Goal: Obtain resource: Download file/media

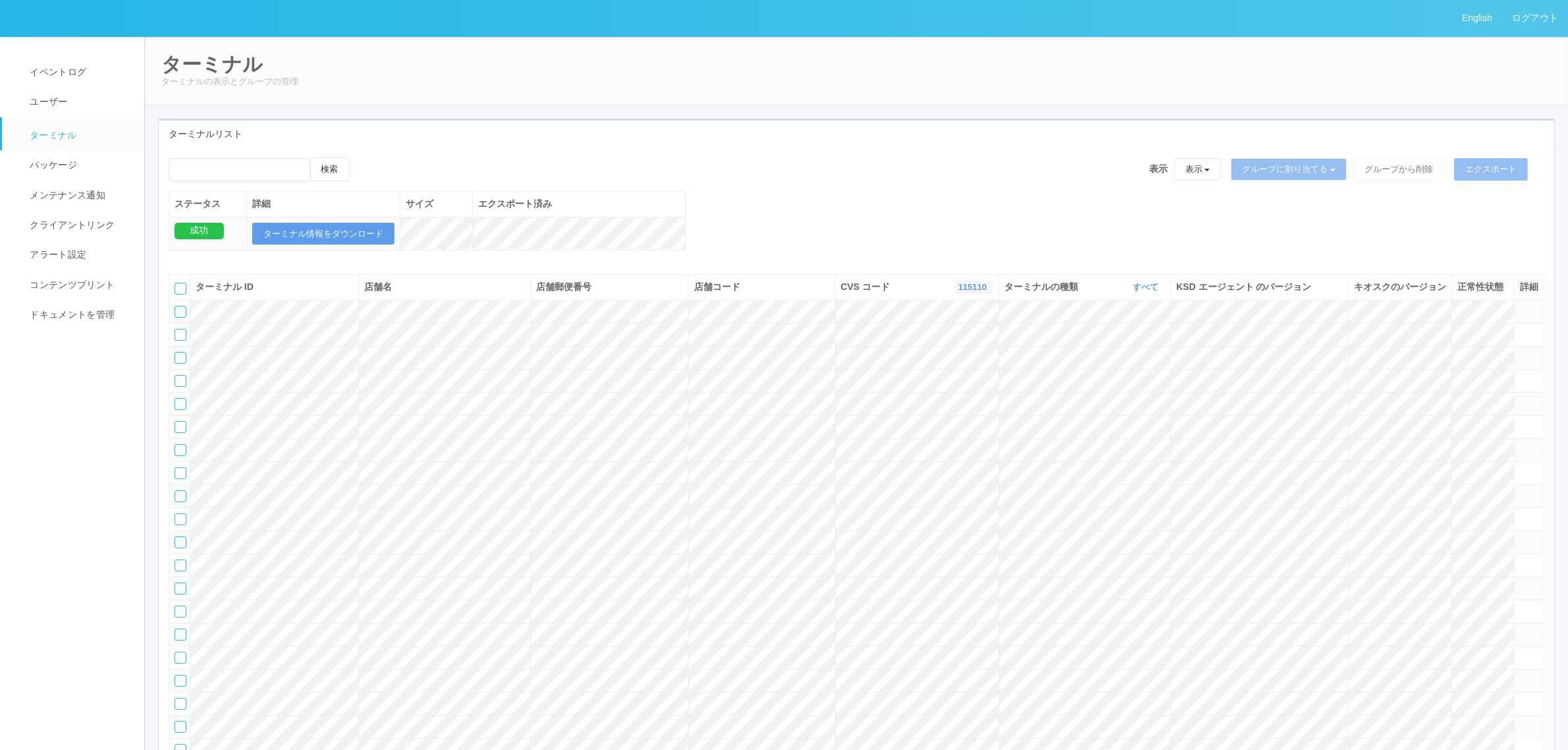
click at [973, 292] on link "115110" at bounding box center [973, 286] width 32 height 10
click at [962, 369] on link "300000" at bounding box center [940, 360] width 104 height 18
click at [952, 295] on th "CVS コード 300000 表示 すべて 300024 300036 300035 300037 300034 300033 300032 300031 3…" at bounding box center [916, 287] width 164 height 25
drag, startPoint x: 979, startPoint y: 301, endPoint x: 991, endPoint y: 331, distance: 32.3
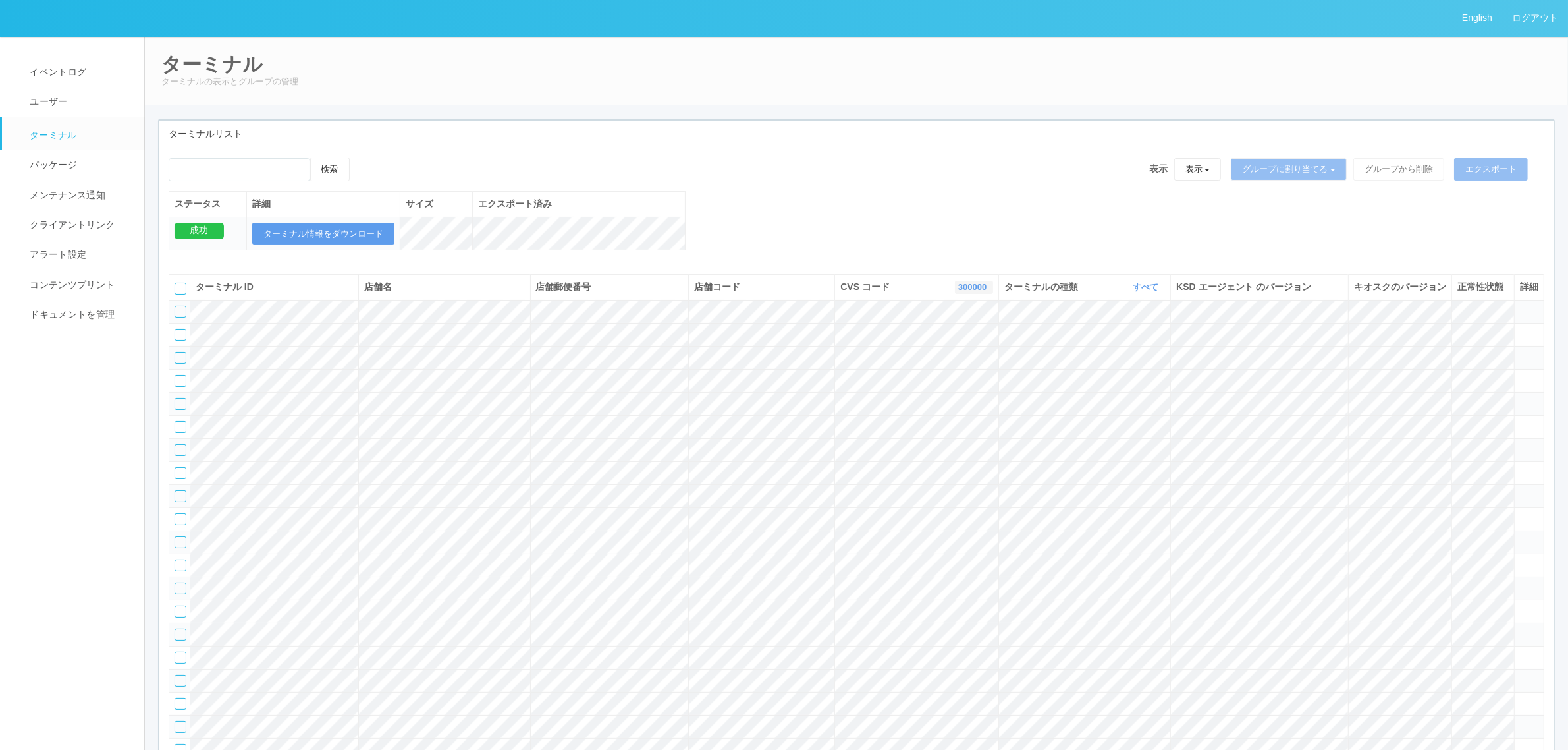
click at [979, 292] on link "300000" at bounding box center [973, 286] width 32 height 10
click at [962, 354] on link "300004" at bounding box center [940, 345] width 104 height 18
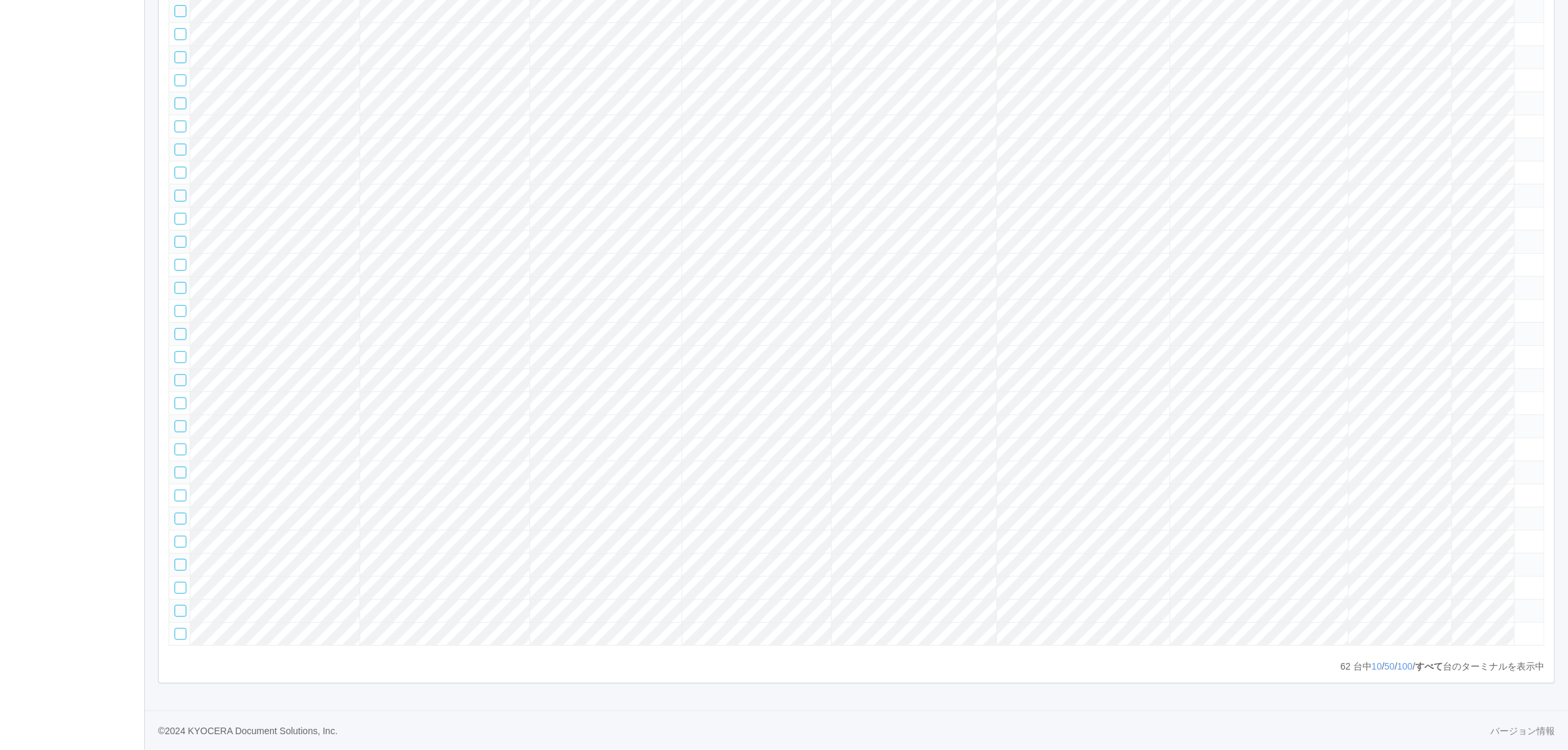
click at [1520, 421] on icon at bounding box center [1520, 421] width 0 height 0
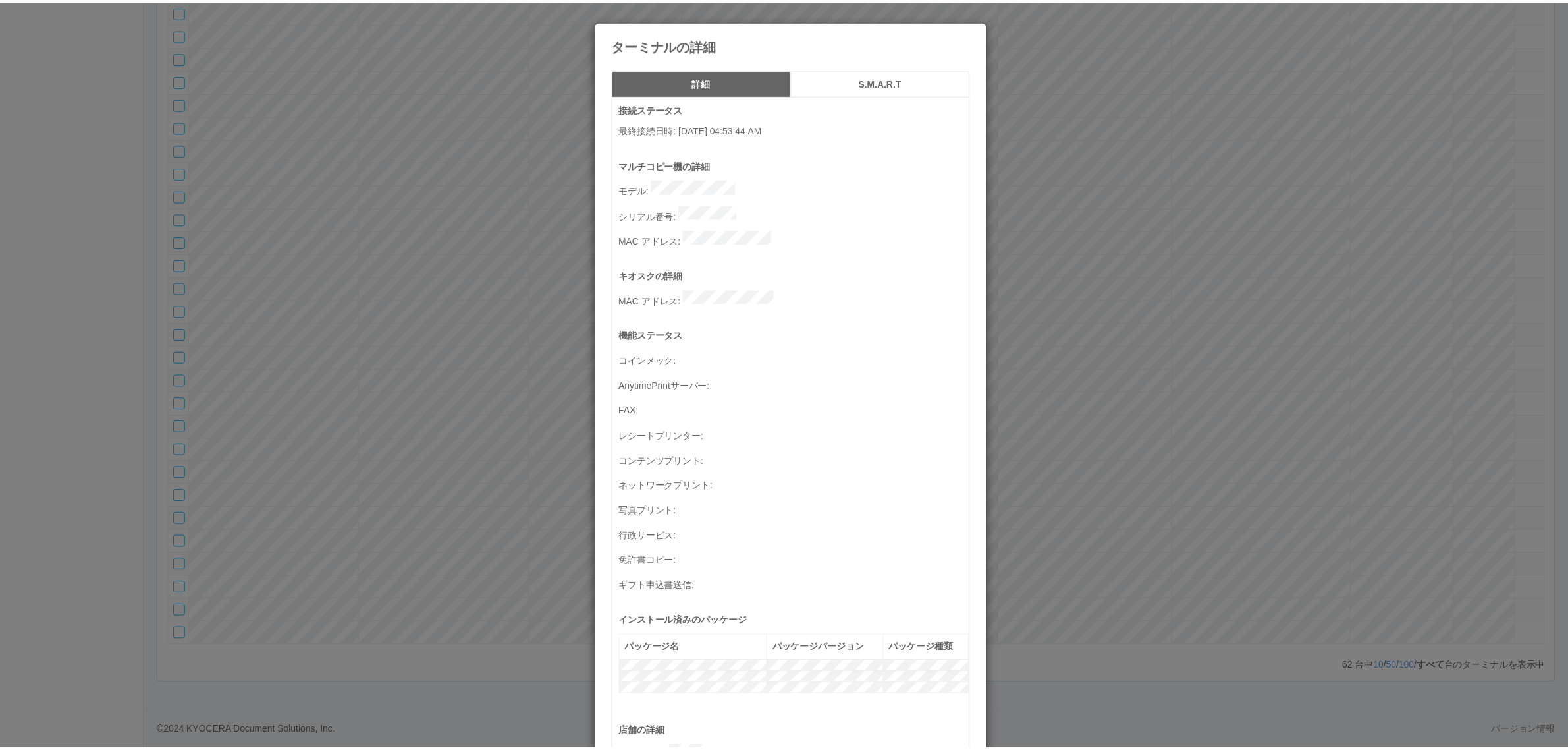
scroll to position [432, 0]
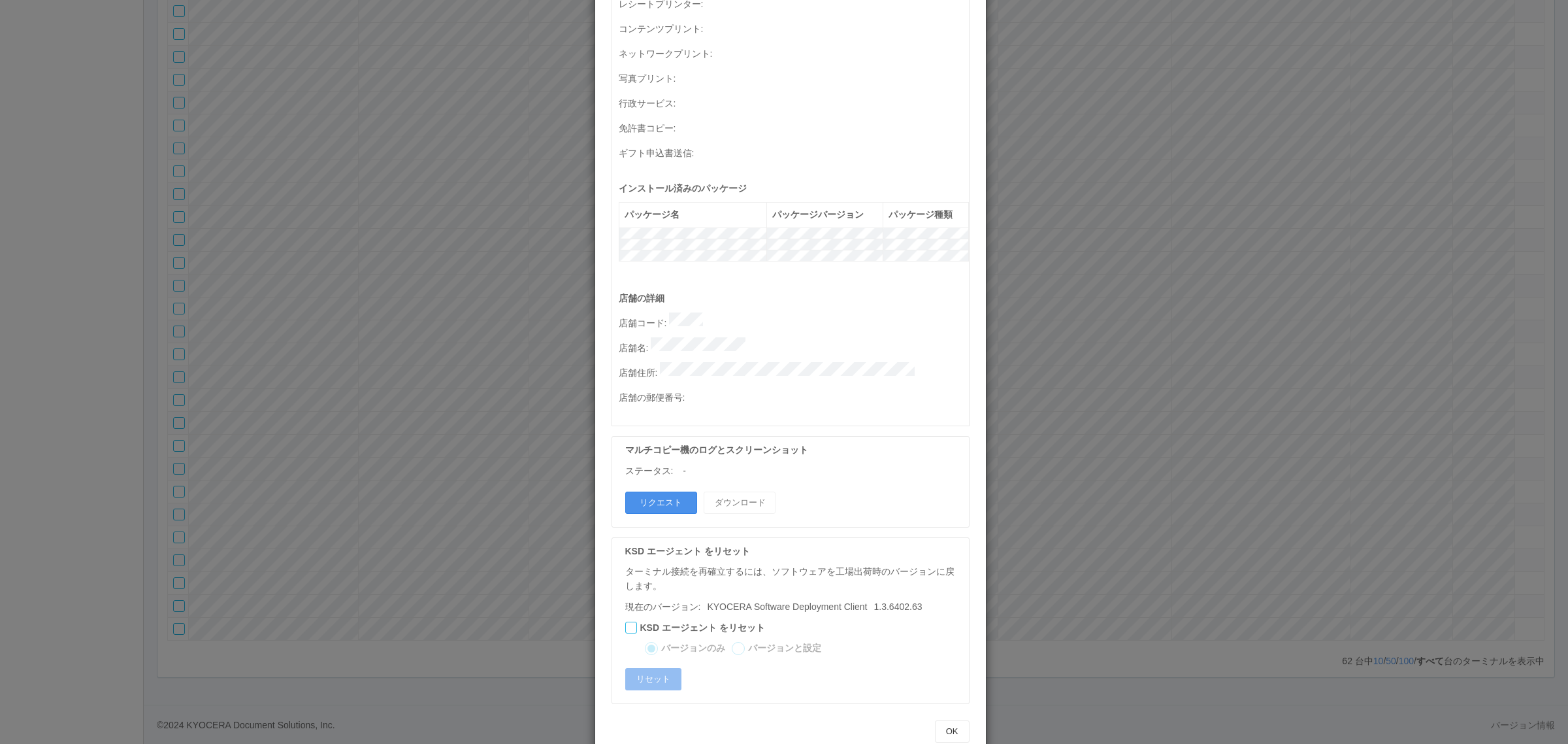
click at [647, 492] on button "リクエスト" at bounding box center [661, 503] width 72 height 22
click at [1128, 361] on div "ターミナルの詳細 詳細 S.M.A.R.T 接続ステータス 最終接続日時 : 09/18/2025 04:53:44 AM マルチコピー機の詳細 モデル : …" at bounding box center [784, 372] width 1568 height 744
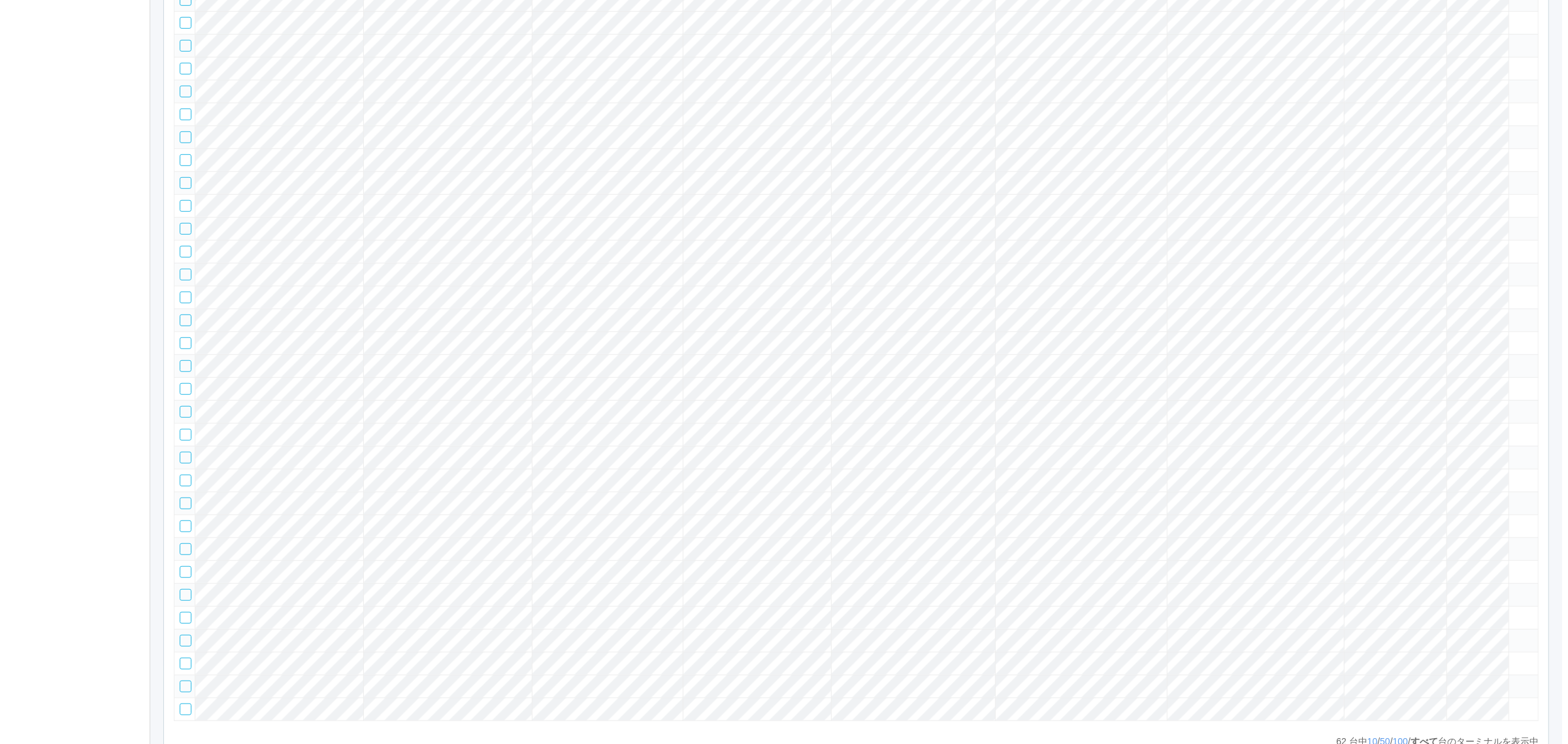
scroll to position [1486, 0]
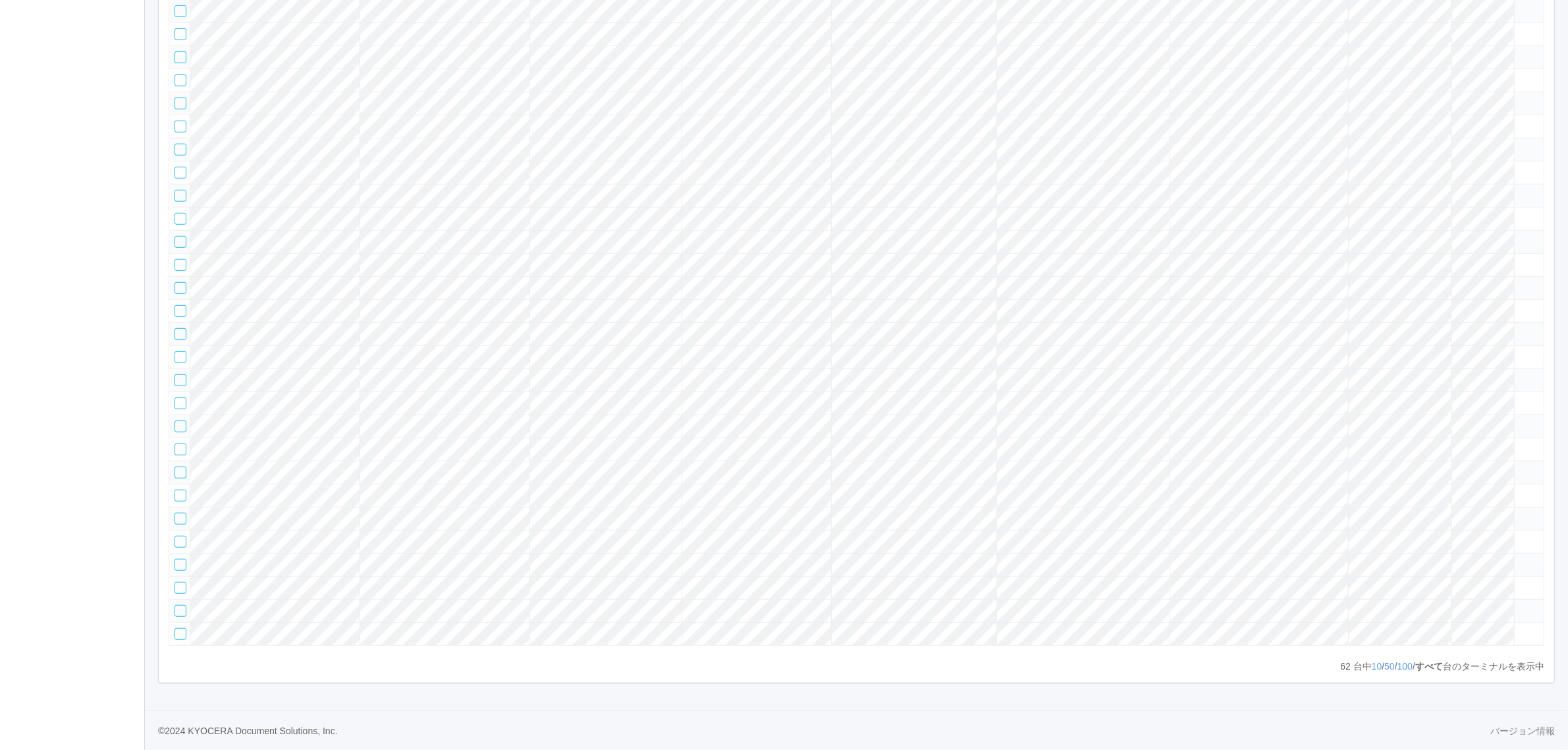
click at [1520, 421] on icon at bounding box center [1520, 421] width 0 height 0
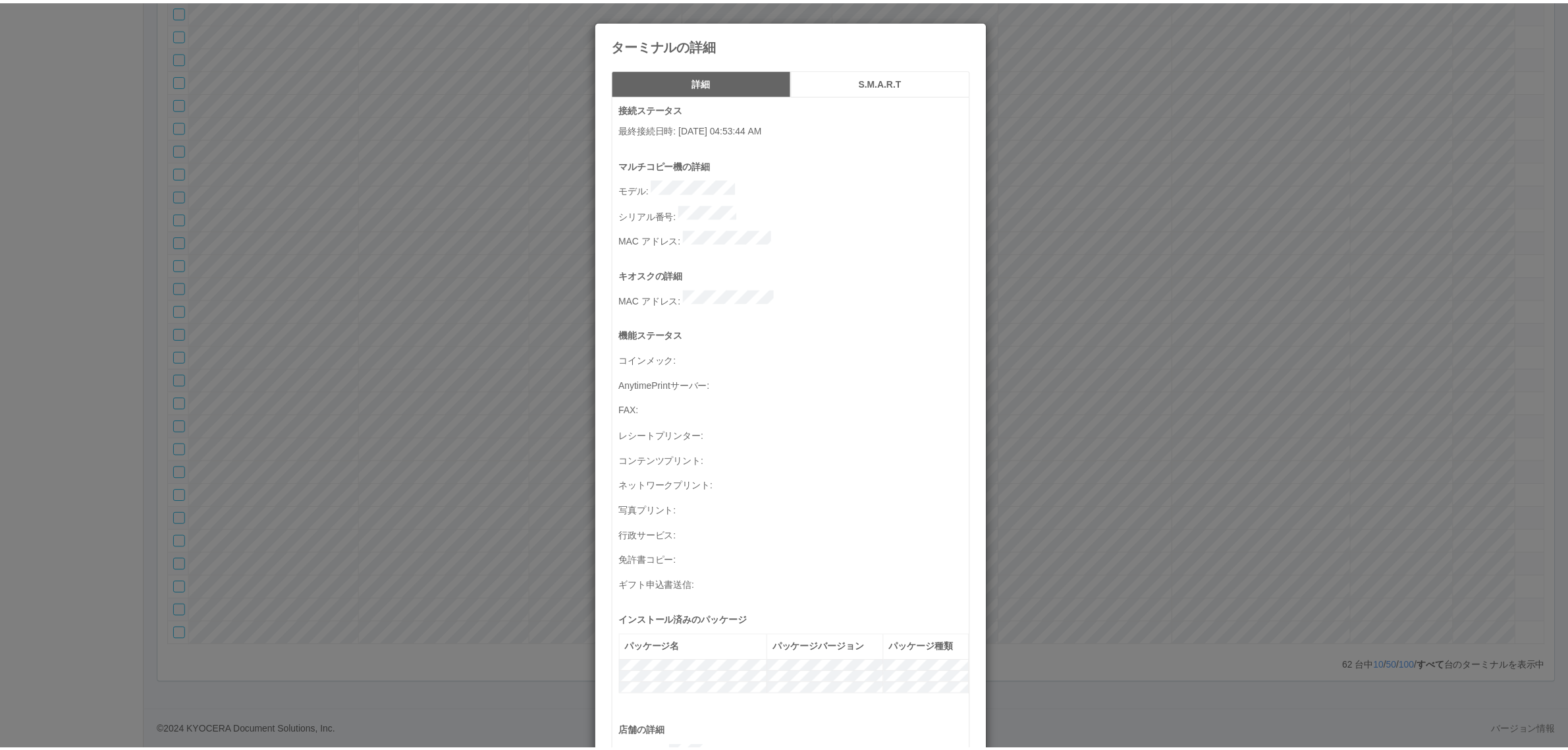
scroll to position [432, 0]
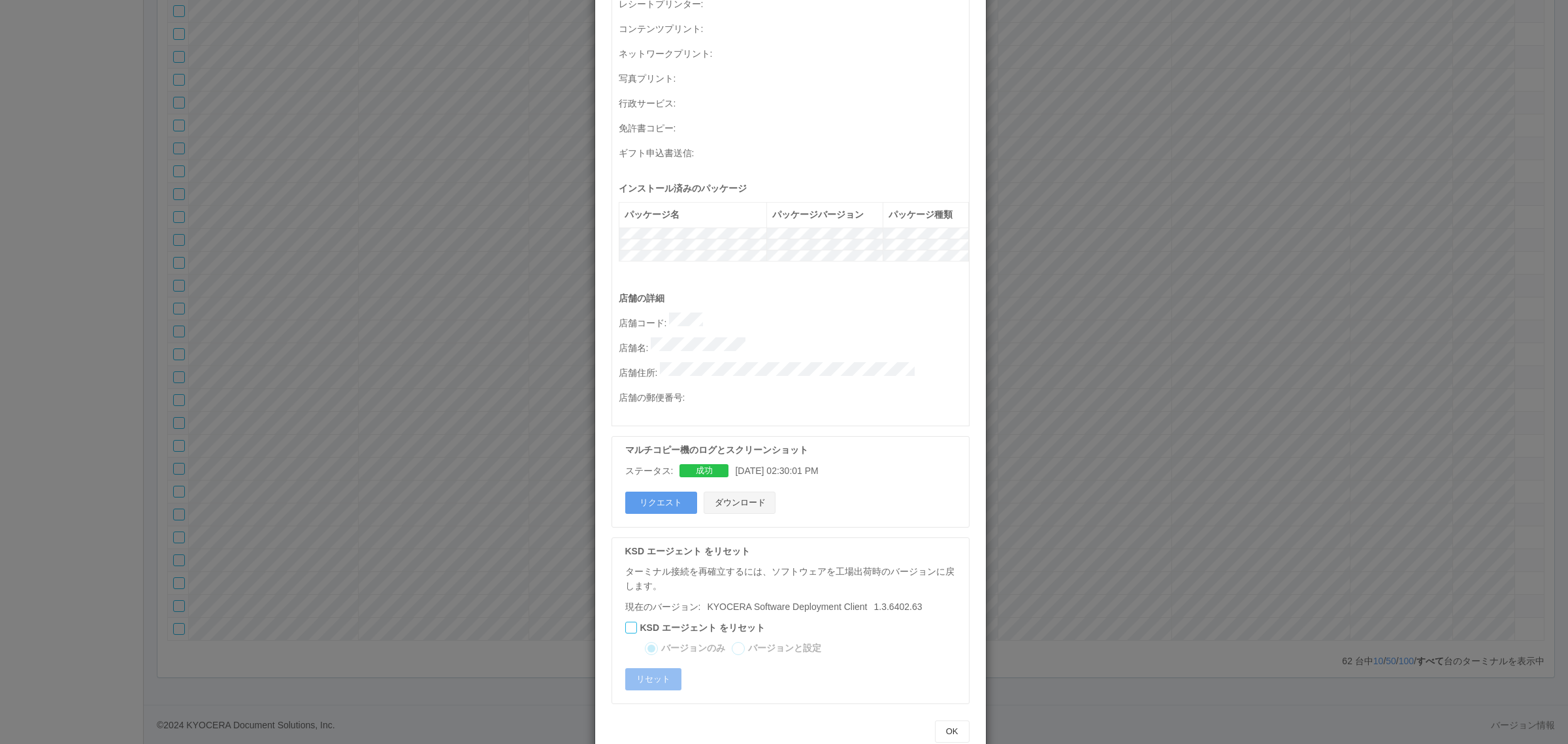
click at [751, 492] on button "ダウンロード" at bounding box center [740, 503] width 72 height 22
drag, startPoint x: 435, startPoint y: 272, endPoint x: 417, endPoint y: 281, distance: 20.1
click at [435, 269] on div "ターミナルの詳細 詳細 S.M.A.R.T 接続ステータス 最終接続日時 : 09/18/2025 04:53:44 AM マルチコピー機の詳細 モデル : …" at bounding box center [784, 372] width 1568 height 744
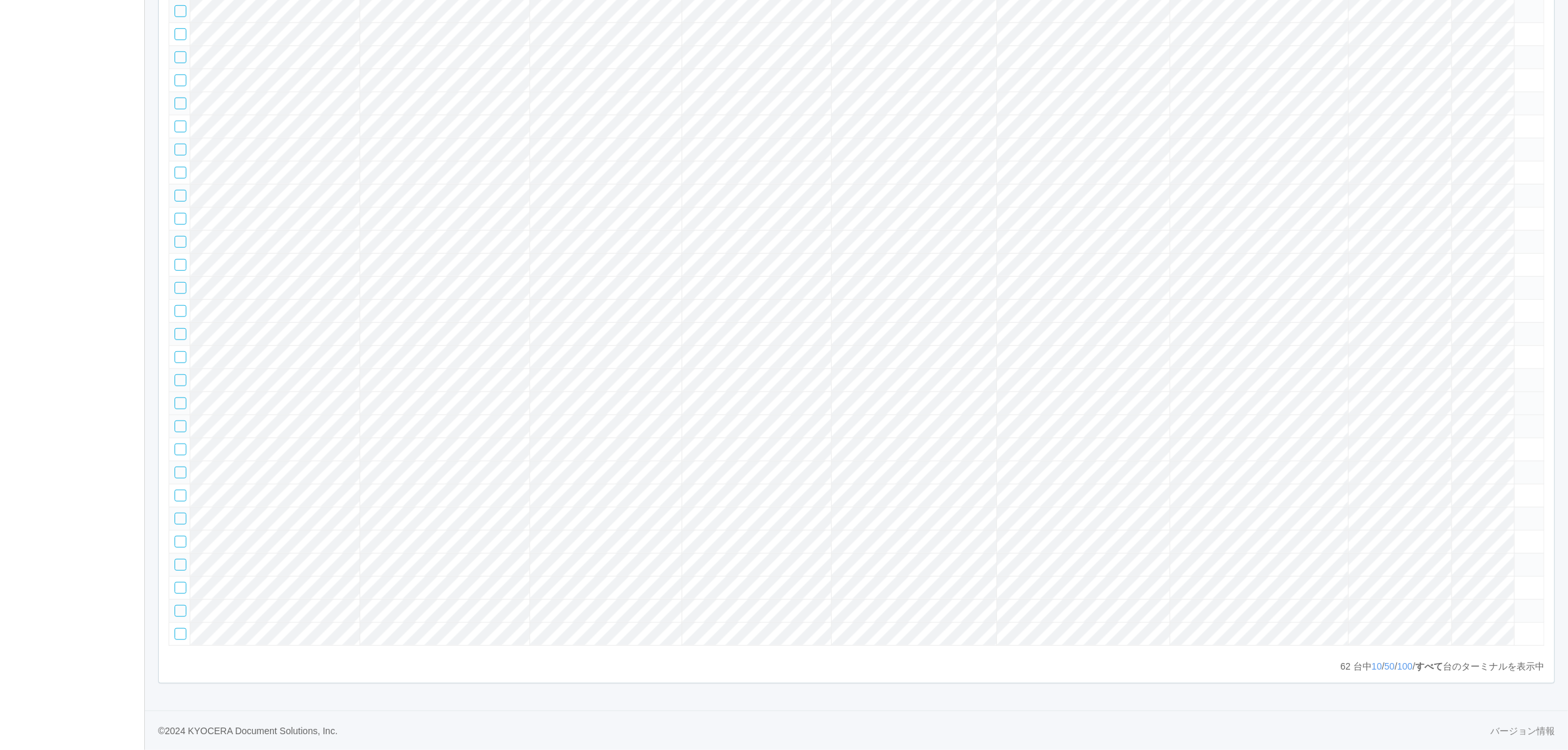
scroll to position [0, 0]
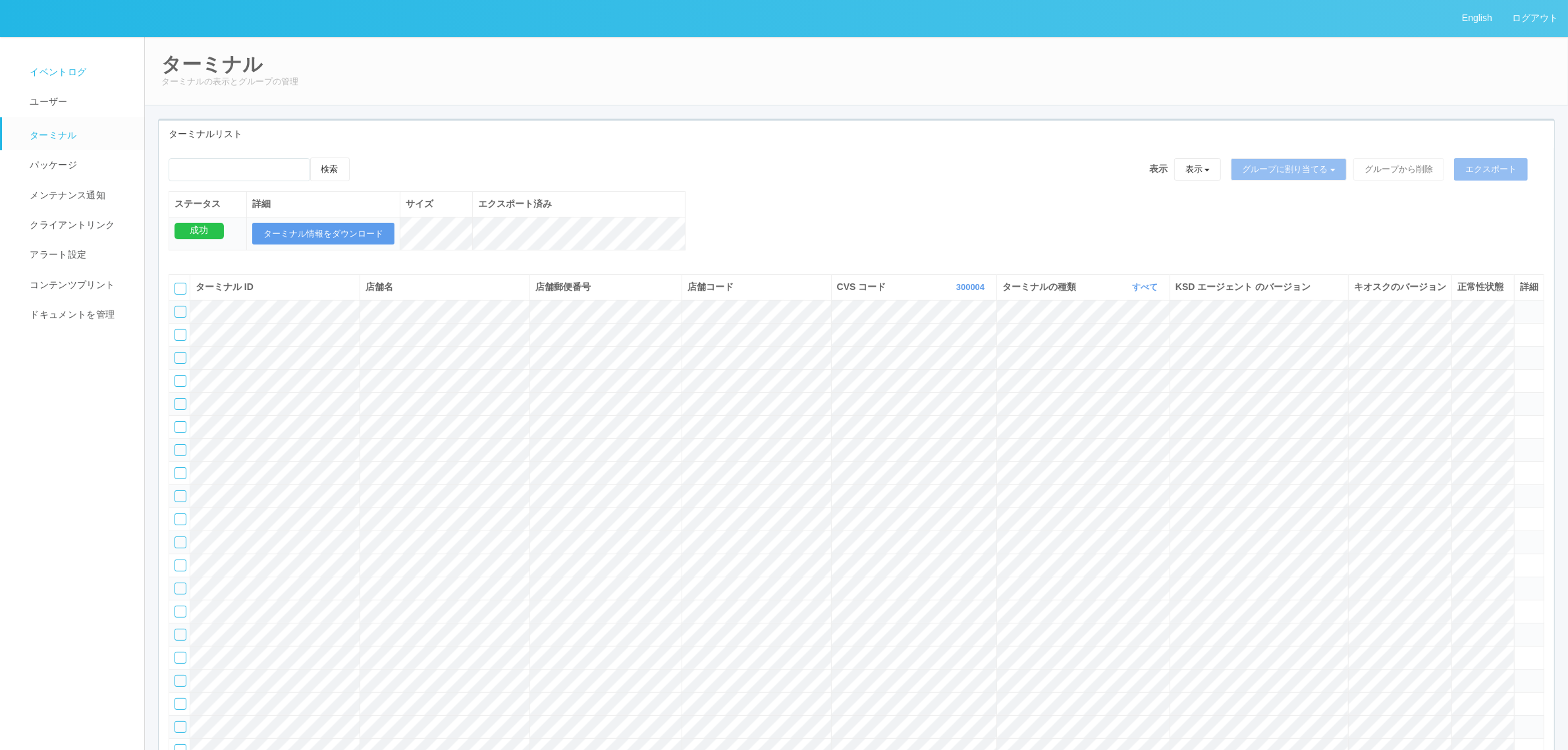
click at [86, 77] on link "イベントログ" at bounding box center [79, 72] width 154 height 30
click at [56, 62] on link "イベントログ" at bounding box center [79, 72] width 154 height 30
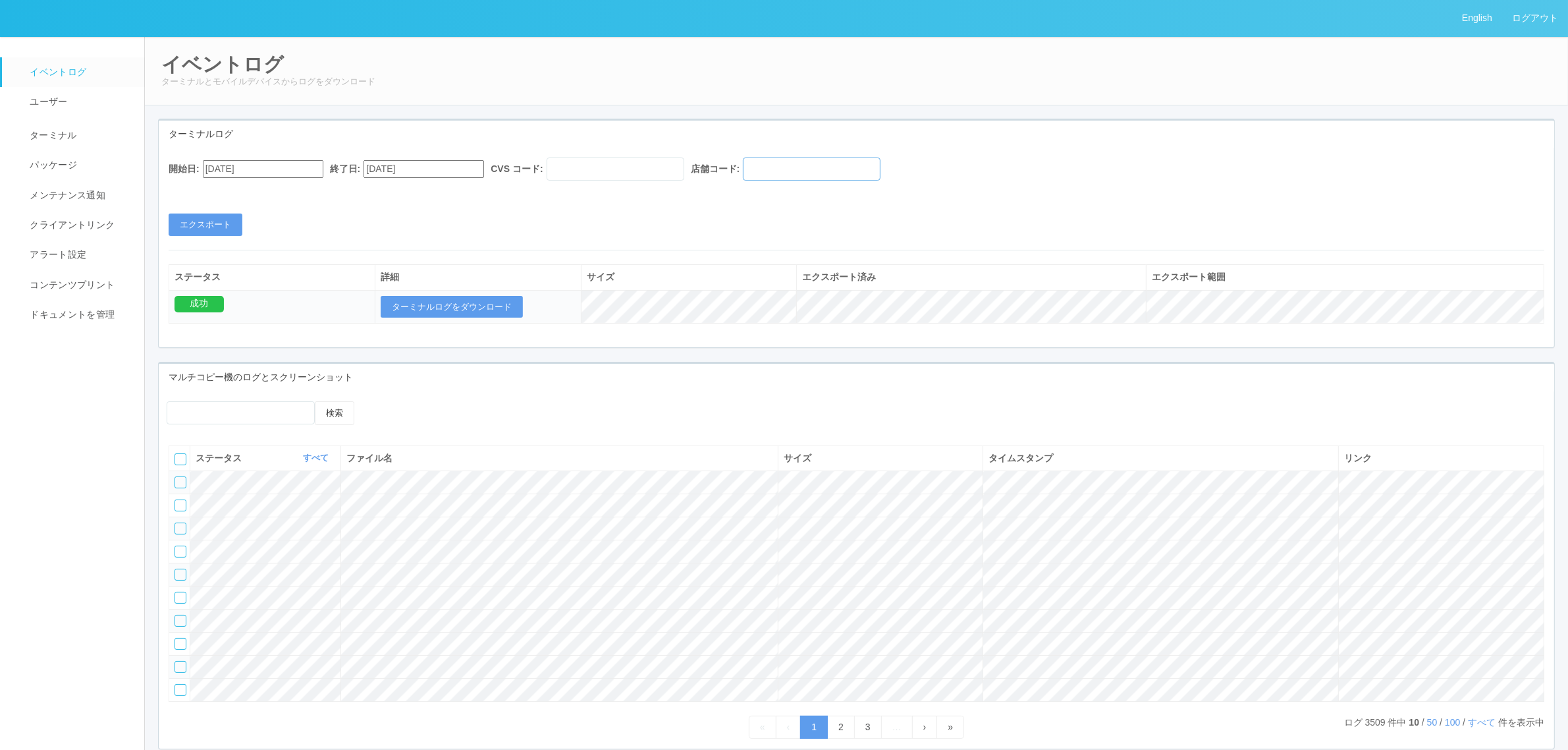
click at [876, 174] on input "text" at bounding box center [812, 168] width 138 height 23
paste input "301586"
type input "301586"
click at [679, 174] on input "text" at bounding box center [615, 168] width 138 height 23
type input "300004"
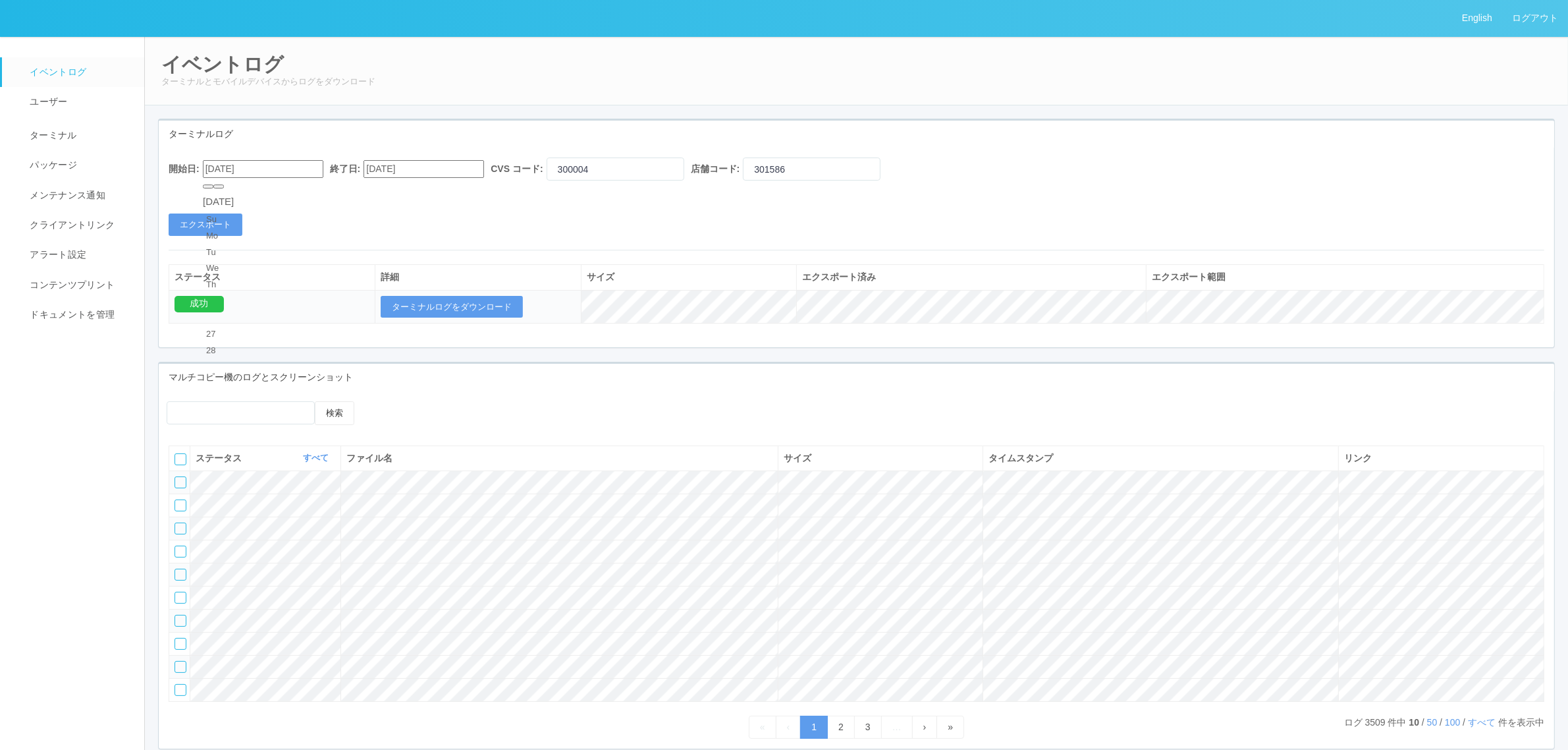
click at [279, 166] on input "[DATE]" at bounding box center [263, 169] width 121 height 18
click at [234, 194] on div "August 2025" at bounding box center [219, 202] width 31 height 15
click at [234, 197] on div "August 2025" at bounding box center [219, 202] width 31 height 15
click at [224, 188] on button "button" at bounding box center [219, 186] width 10 height 4
click at [231, 622] on div "18" at bounding box center [218, 629] width 24 height 13
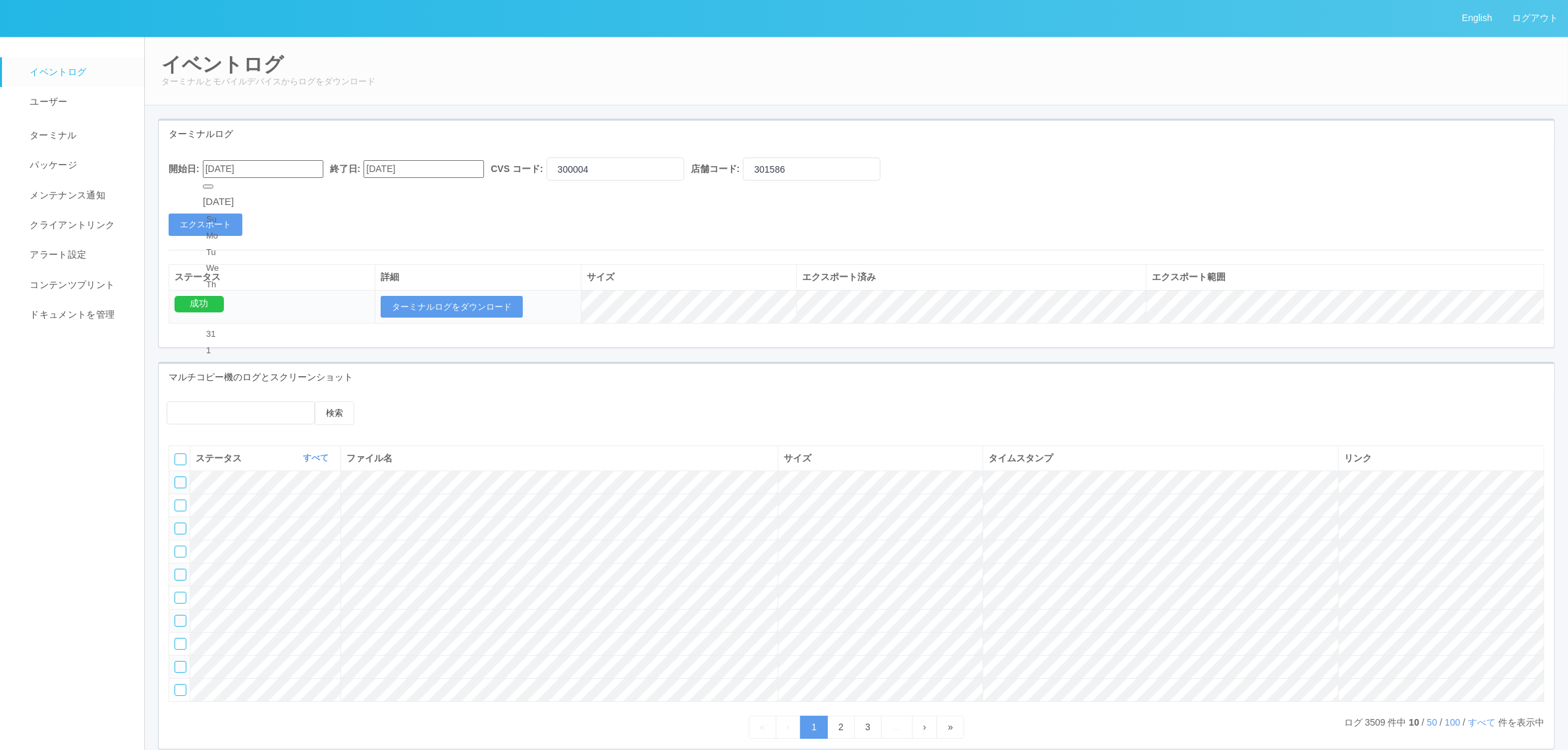
type input "[DATE]"
click at [225, 221] on button "エクスポート" at bounding box center [205, 225] width 73 height 22
click at [453, 292] on td "ターミナルログをダウンロード" at bounding box center [478, 306] width 206 height 33
click at [457, 297] on button "ターミナルログをダウンロード" at bounding box center [451, 307] width 142 height 22
click at [85, 134] on link "ターミナル" at bounding box center [79, 134] width 154 height 33
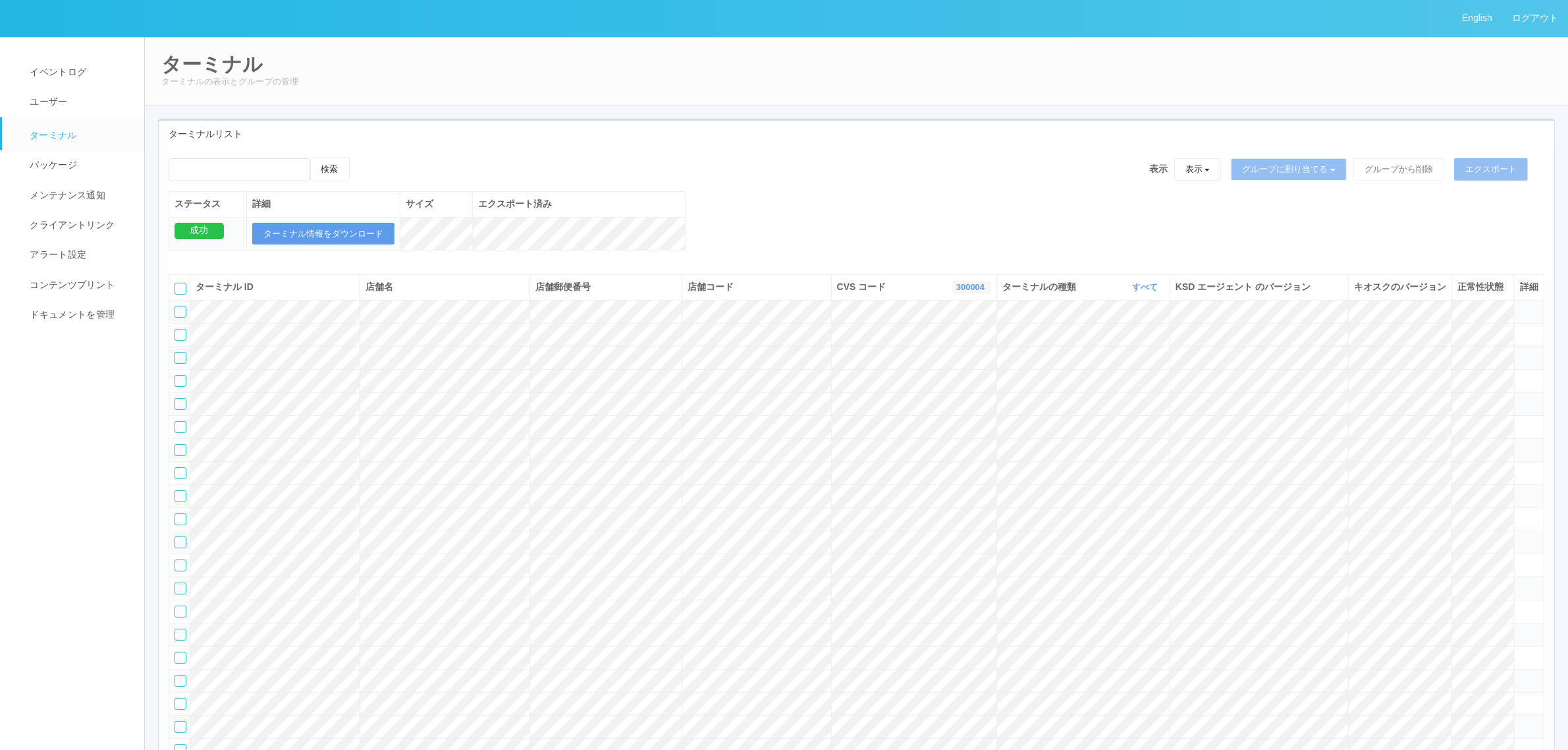
click at [975, 292] on link "300004" at bounding box center [972, 286] width 32 height 10
click at [946, 361] on link "115110" at bounding box center [938, 352] width 104 height 18
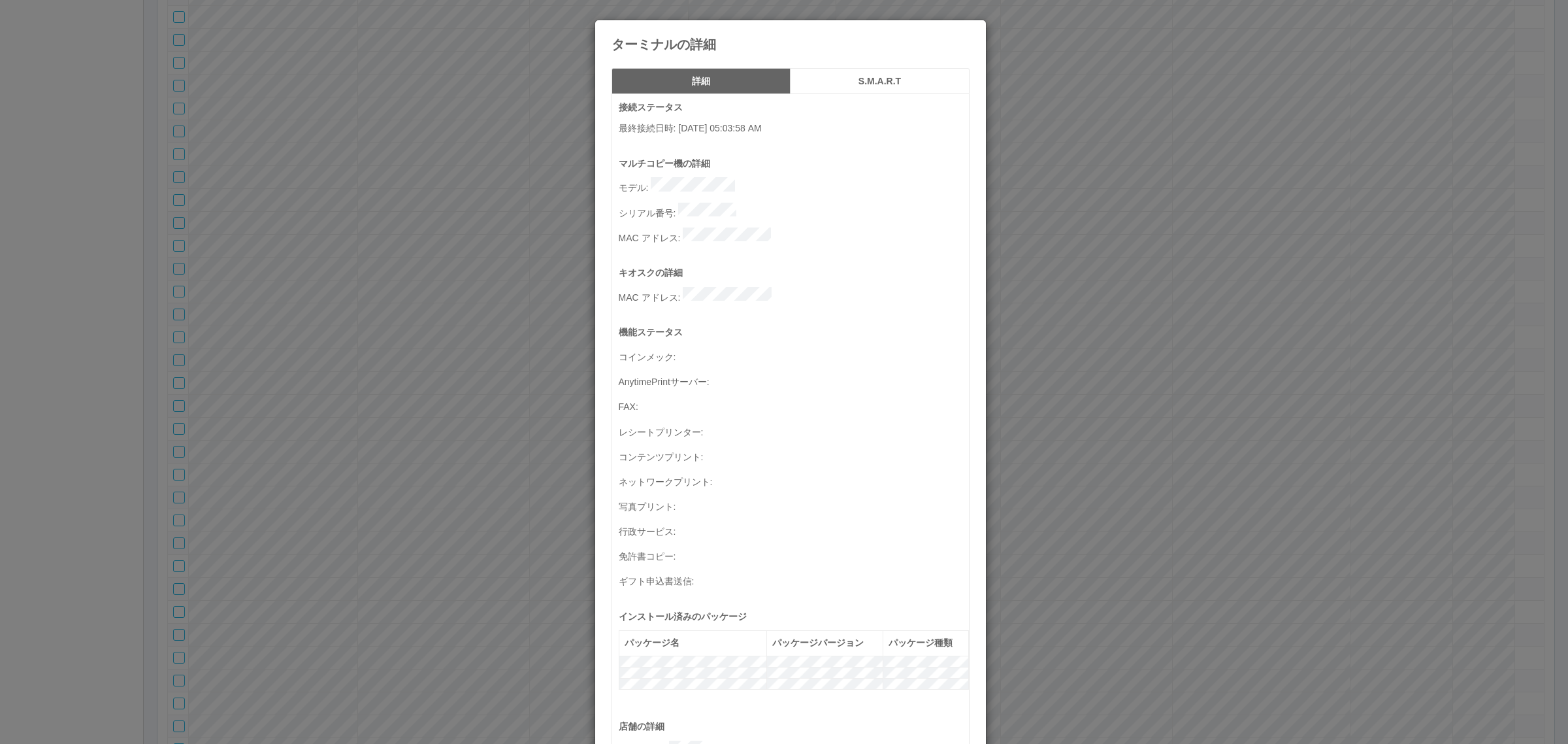
scroll to position [428, 0]
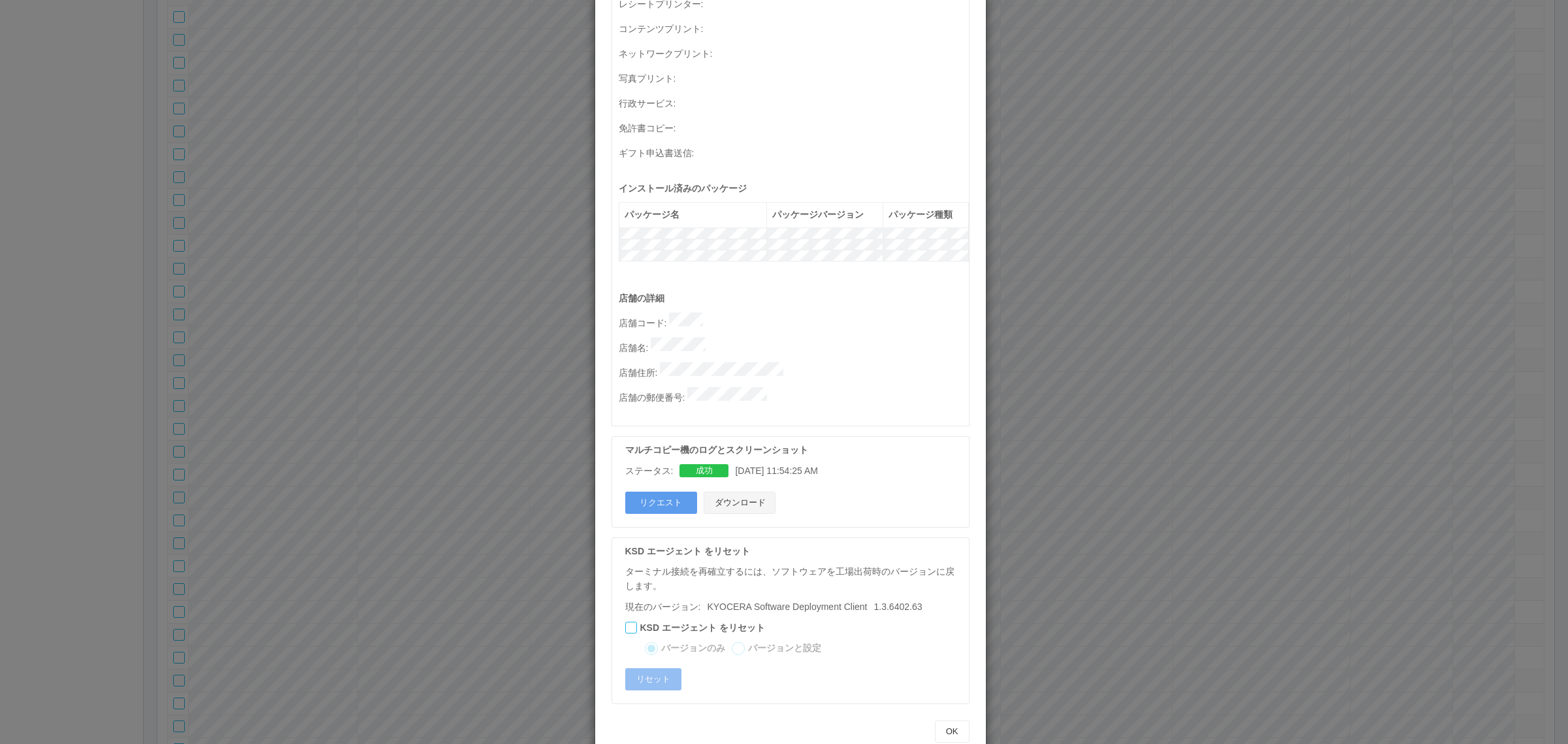
click at [748, 492] on button "ダウンロード" at bounding box center [740, 503] width 72 height 22
click at [746, 337] on p "店舗名 :" at bounding box center [794, 346] width 350 height 18
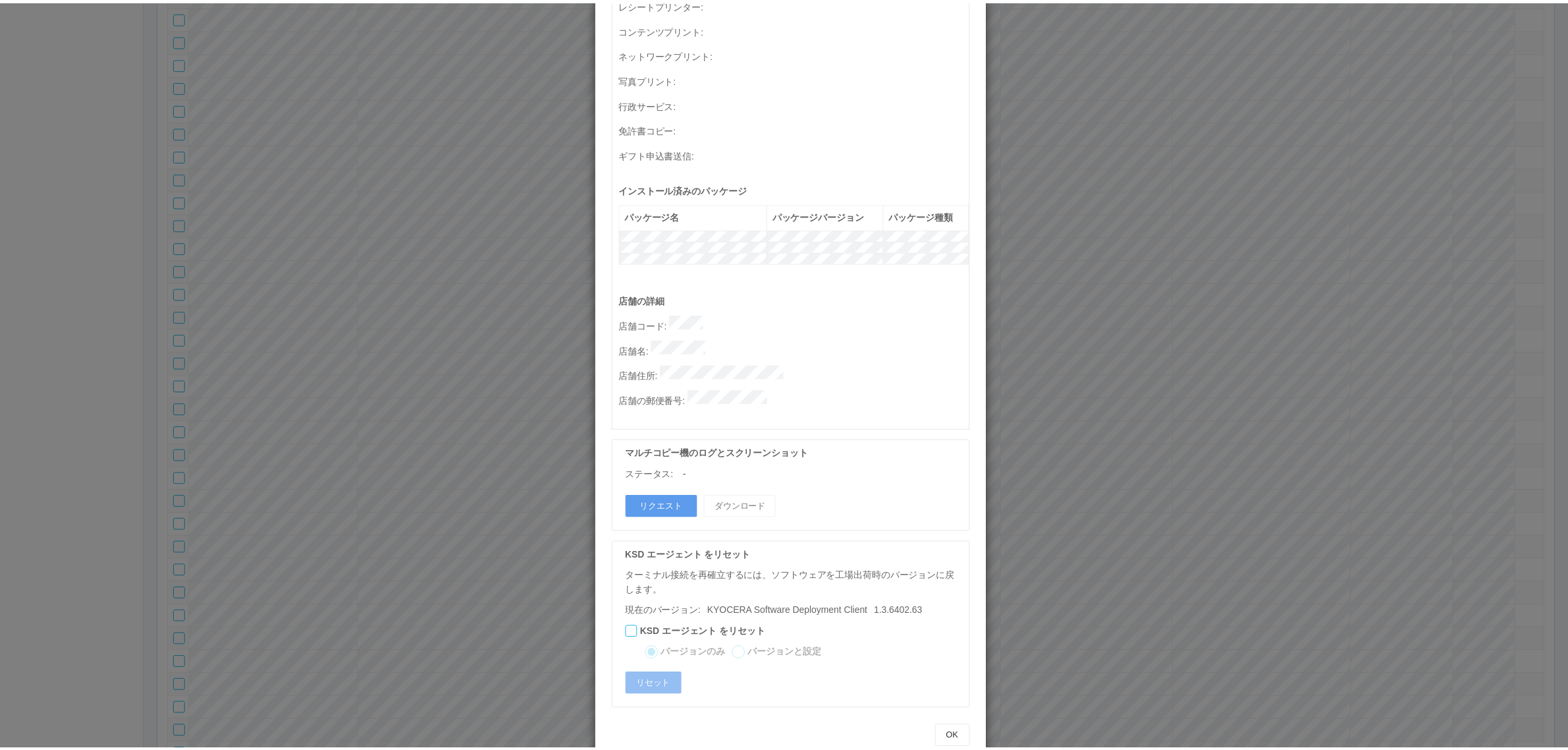
scroll to position [0, 0]
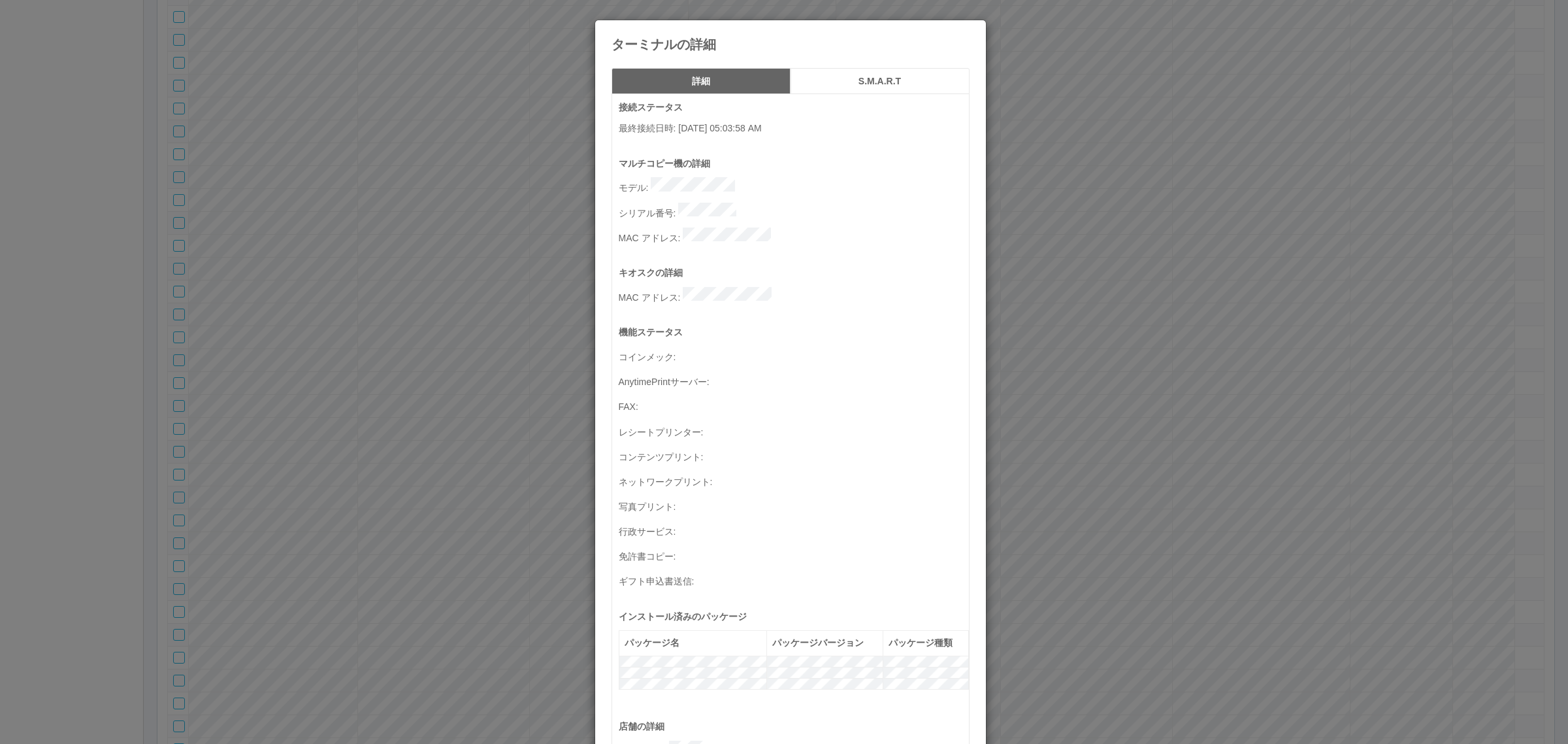
click at [345, 397] on div "ターミナルの詳細 詳細 S.M.A.R.T 接続ステータス 最終接続日時 : 09/18/2025 05:03:58 AM マルチコピー機の詳細 モデル : …" at bounding box center [784, 372] width 1568 height 744
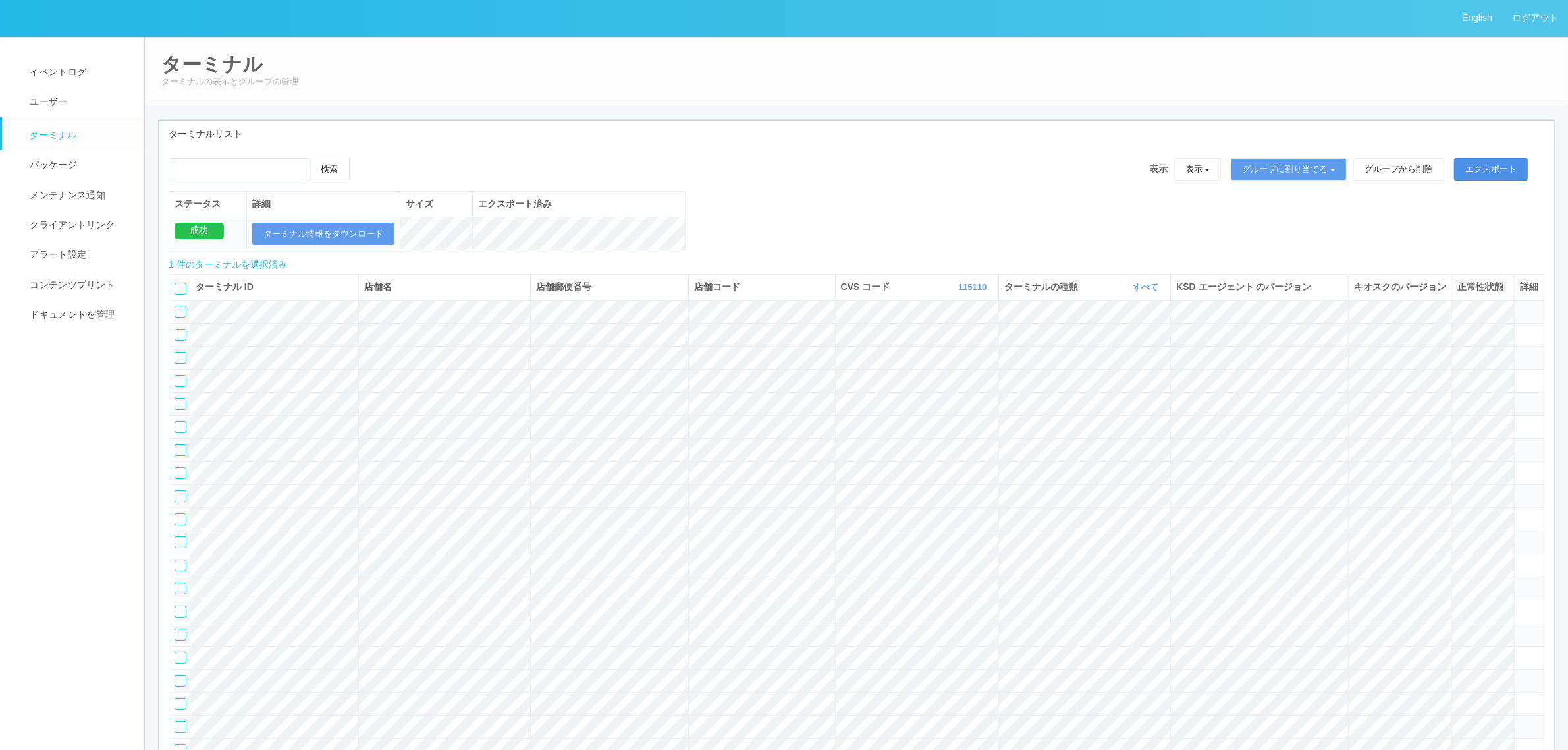
click at [1486, 165] on button "エクスポート" at bounding box center [1490, 169] width 73 height 22
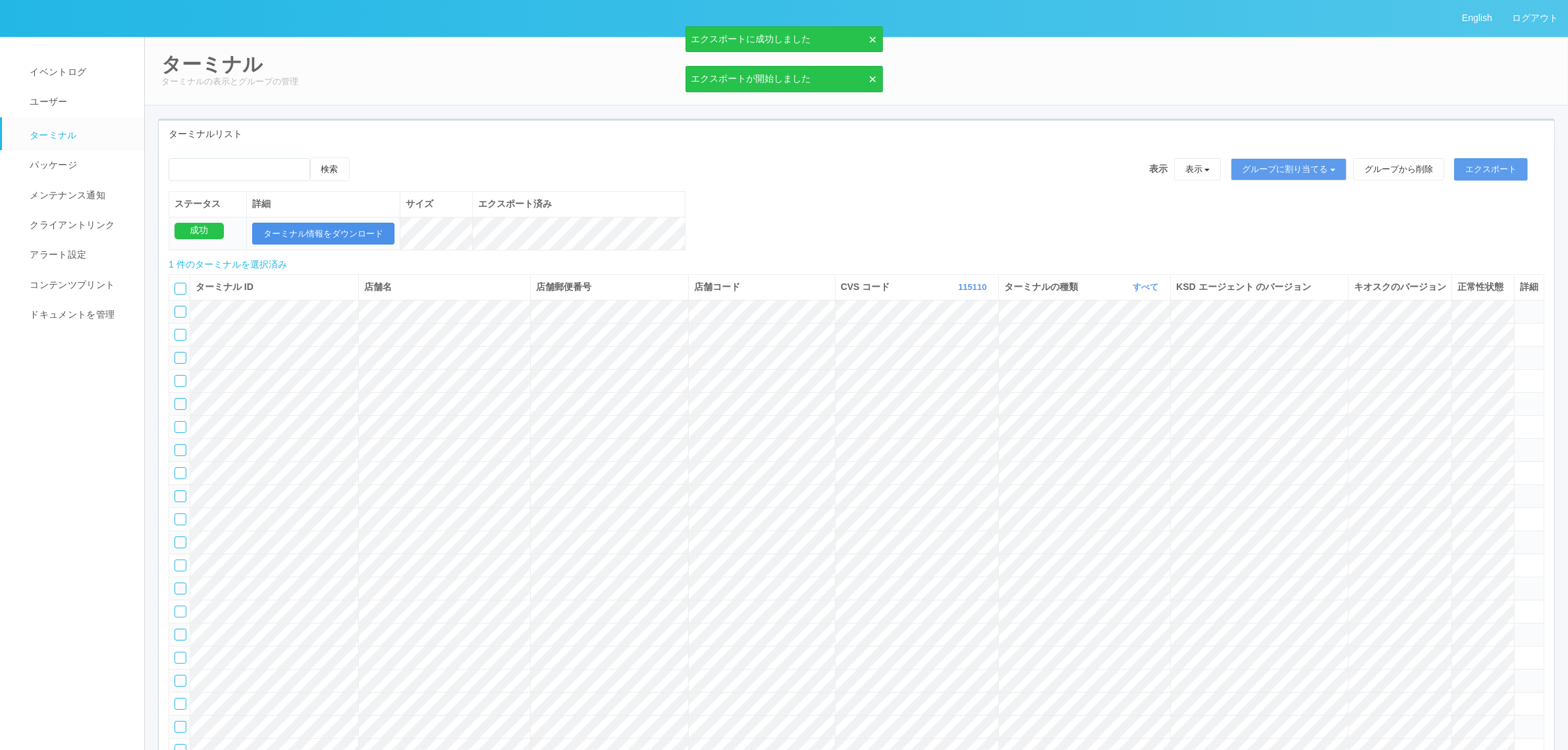
drag, startPoint x: 348, startPoint y: 228, endPoint x: 353, endPoint y: 302, distance: 74.2
click at [349, 228] on button "ターミナル情報をダウンロード" at bounding box center [323, 234] width 142 height 22
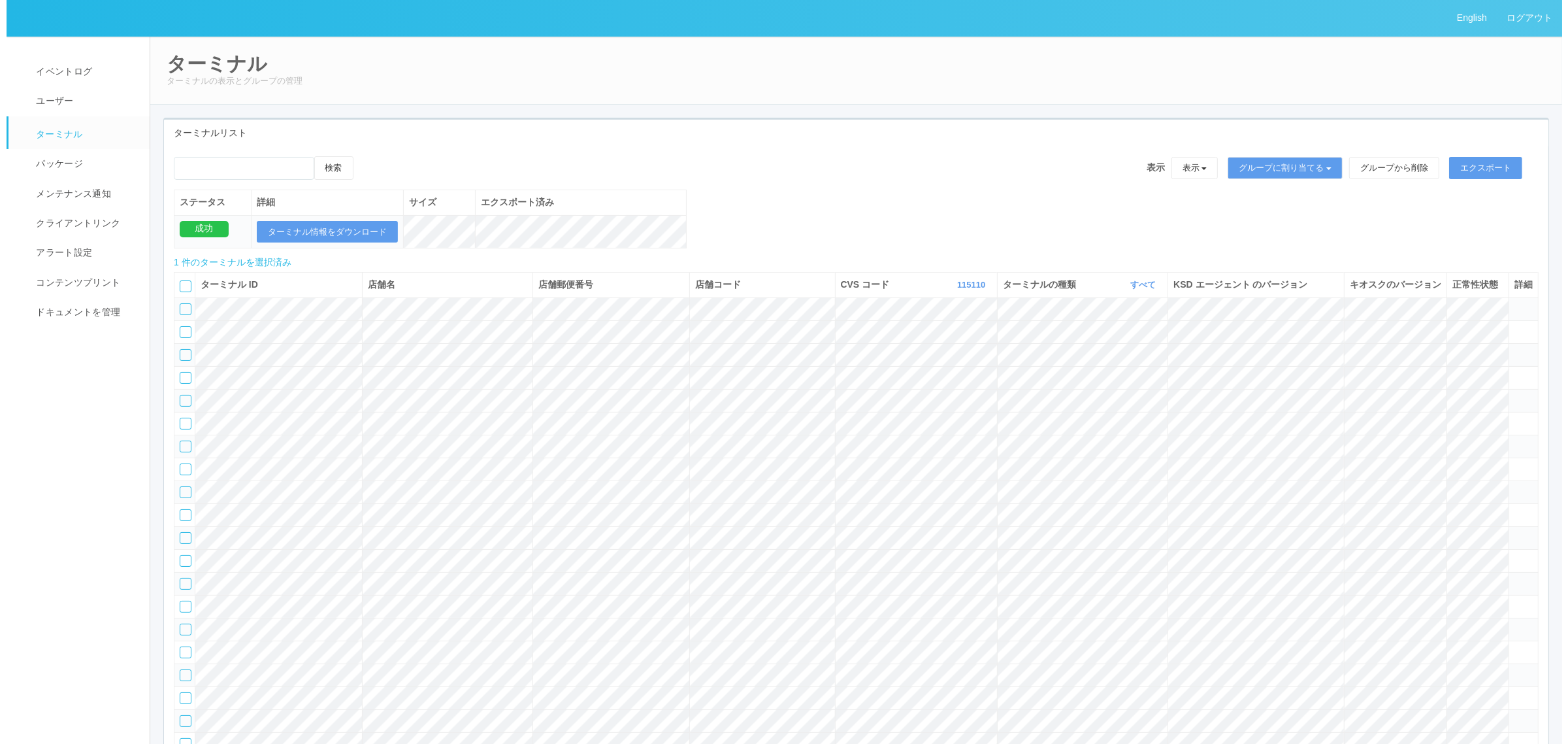
scroll to position [36716, 0]
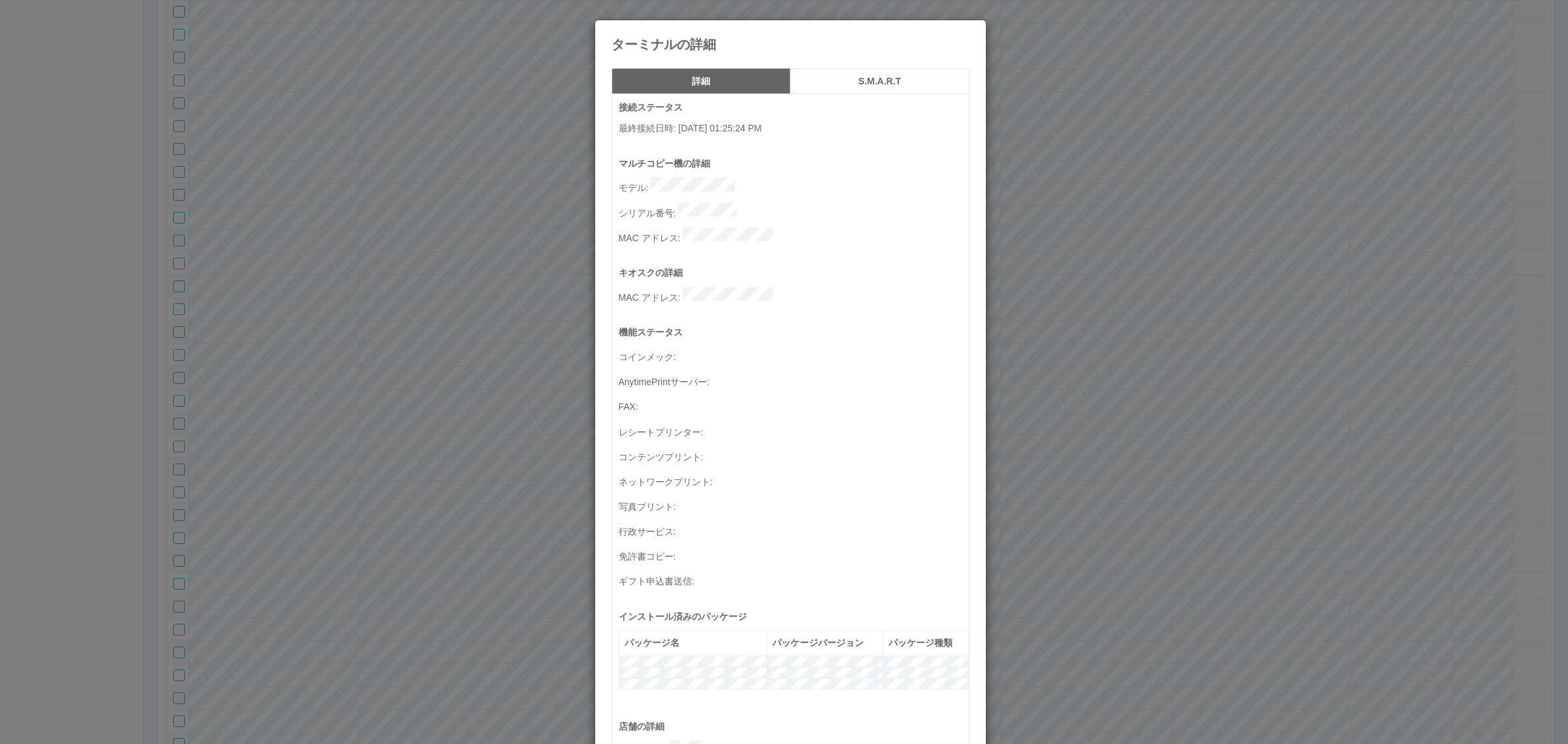
scroll to position [428, 0]
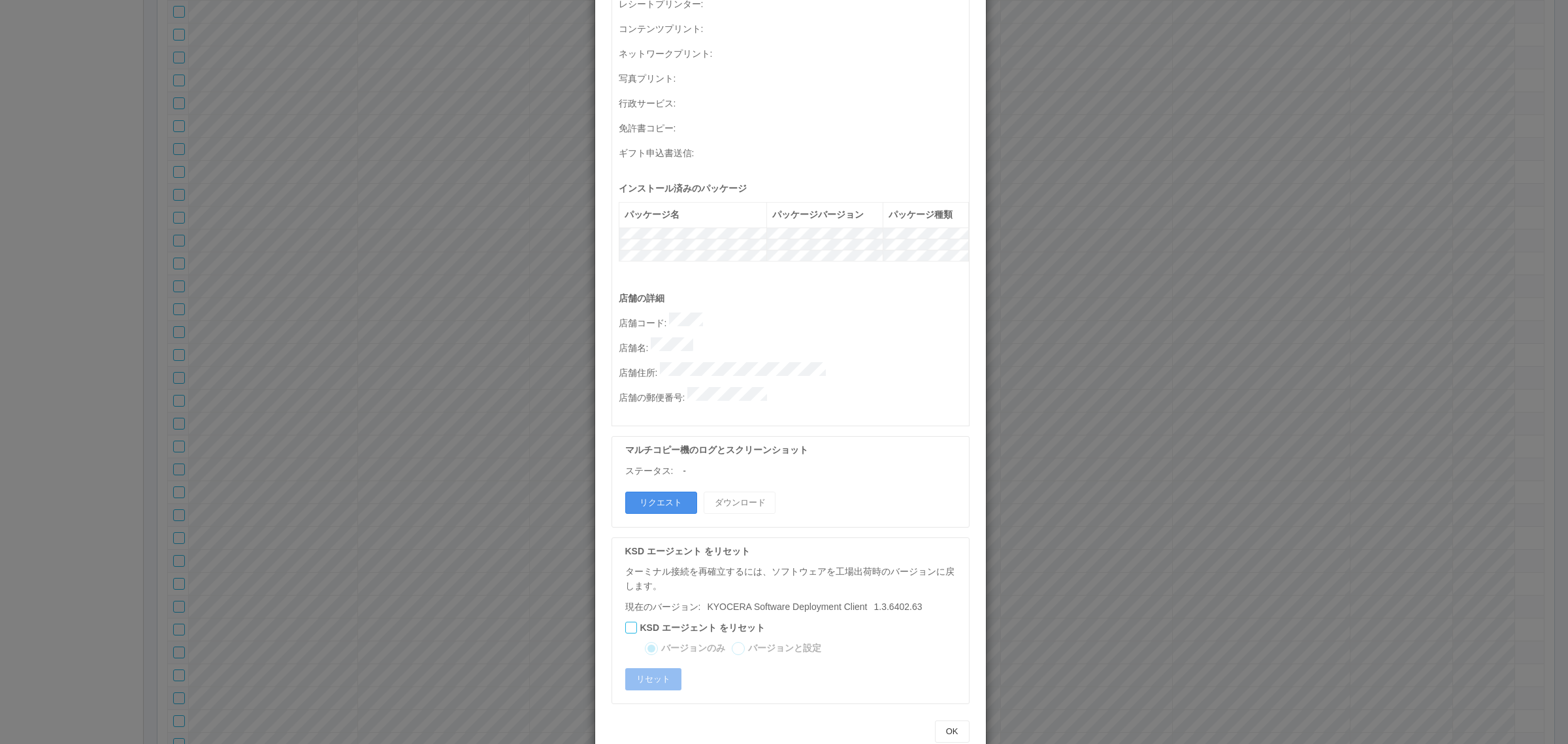
click at [638, 492] on button "リクエスト" at bounding box center [661, 503] width 72 height 22
click at [1108, 364] on div "ターミナルの詳細 詳細 S.M.A.R.T 接続ステータス 最終接続日時 : 09/18/2025 01:25:24 PM マルチコピー機の詳細 モデル : …" at bounding box center [784, 372] width 1568 height 744
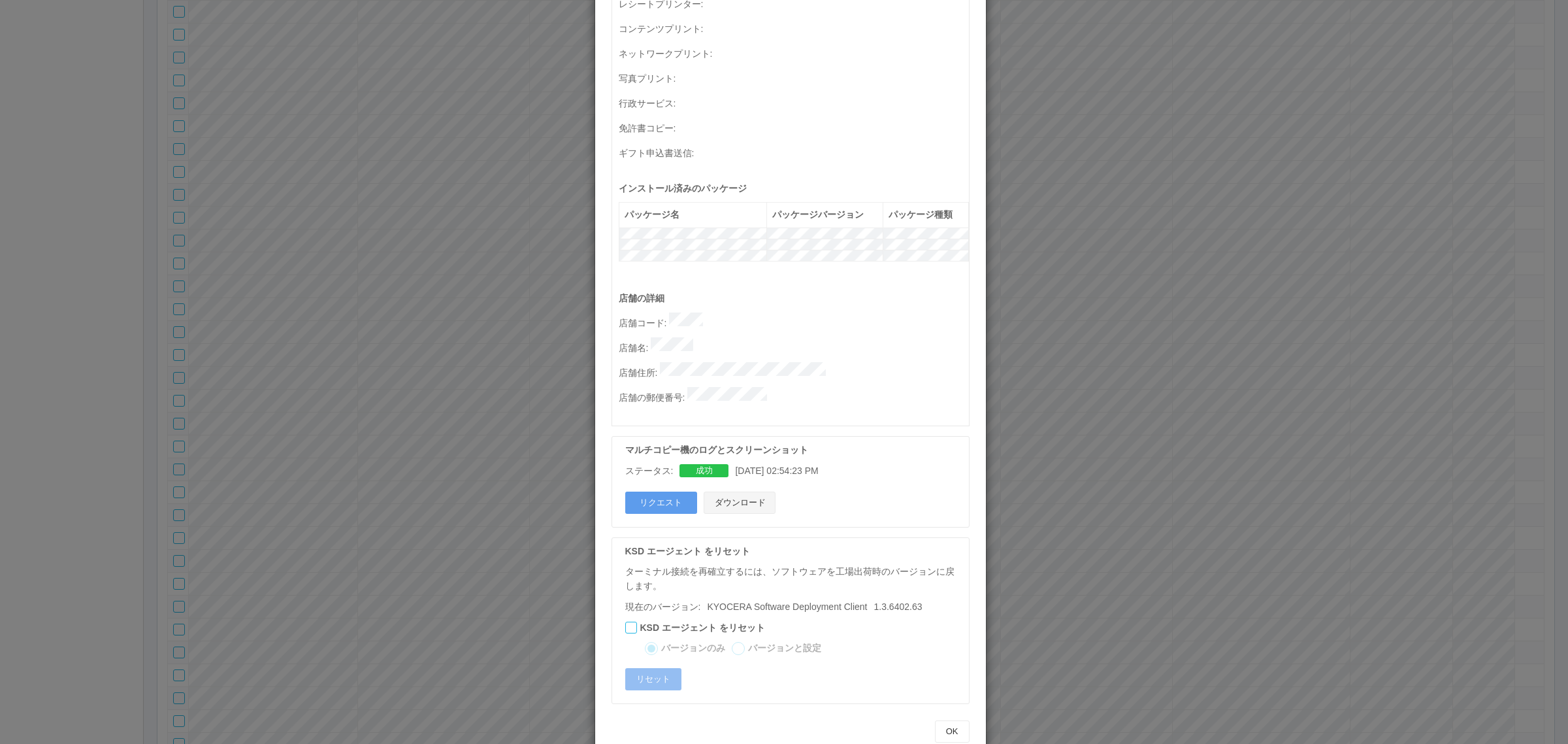
click at [753, 492] on button "ダウンロード" at bounding box center [740, 503] width 72 height 22
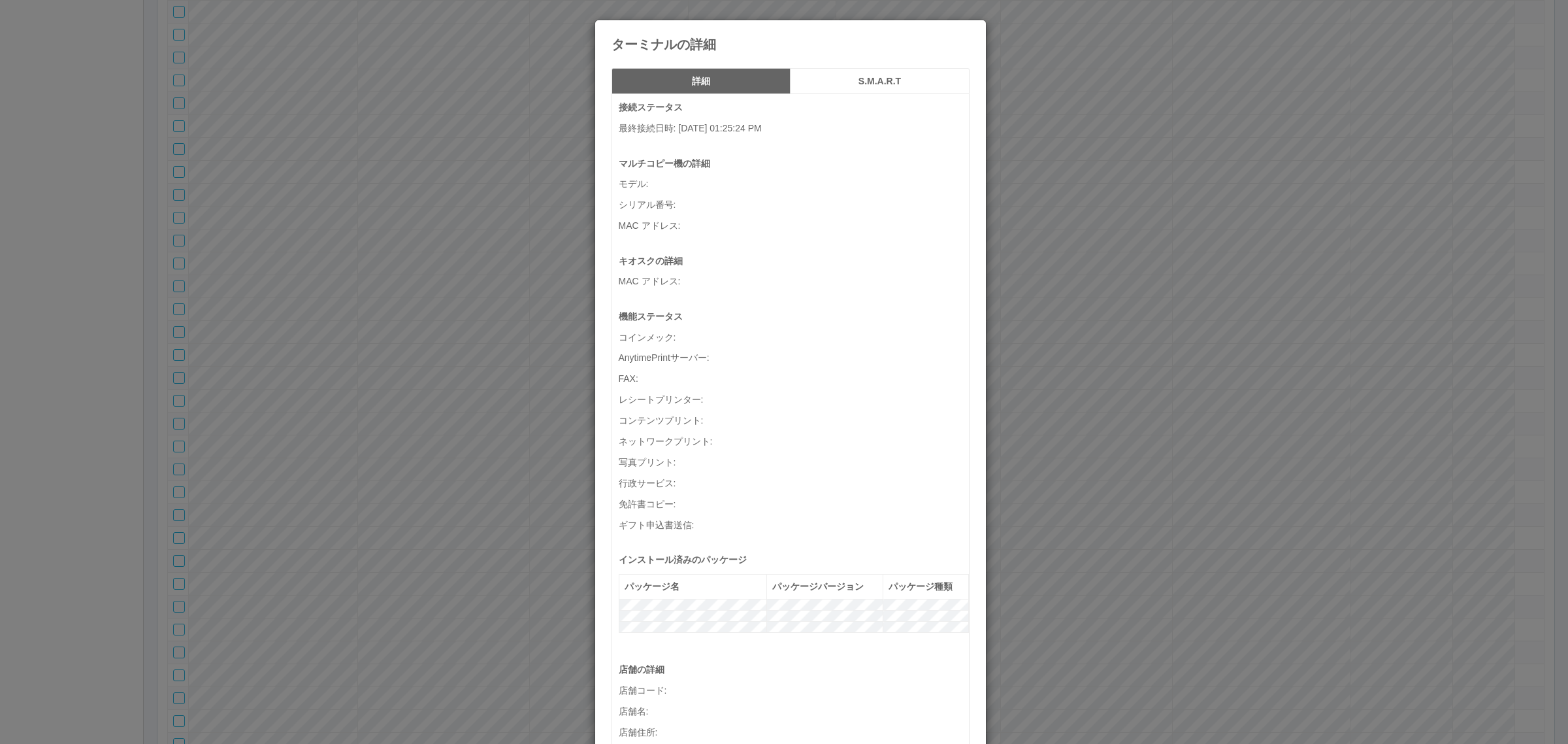
scroll to position [36716, 0]
click at [639, 684] on p "店舗コード :" at bounding box center [794, 690] width 350 height 14
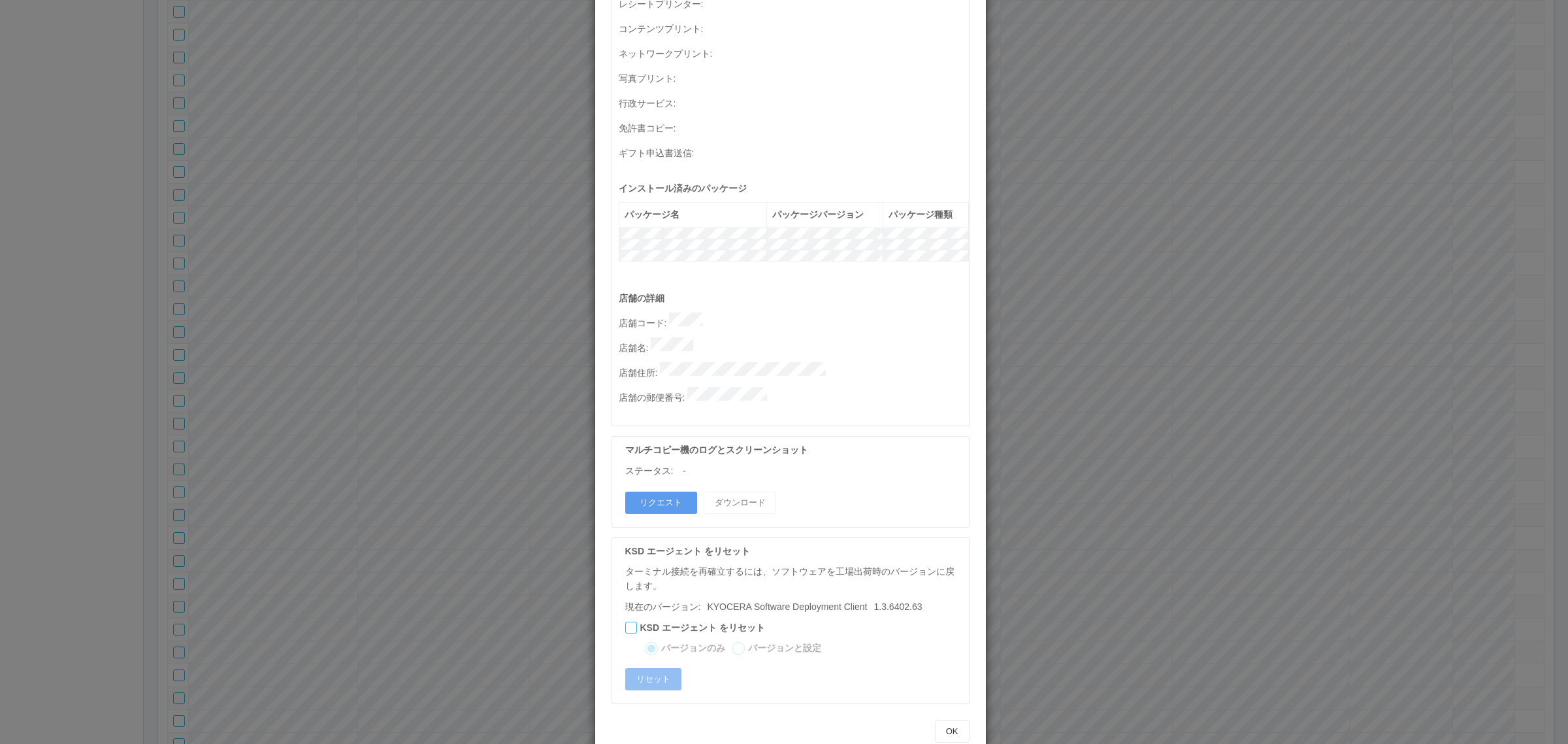
click at [716, 337] on p "店舗名 :" at bounding box center [794, 346] width 350 height 18
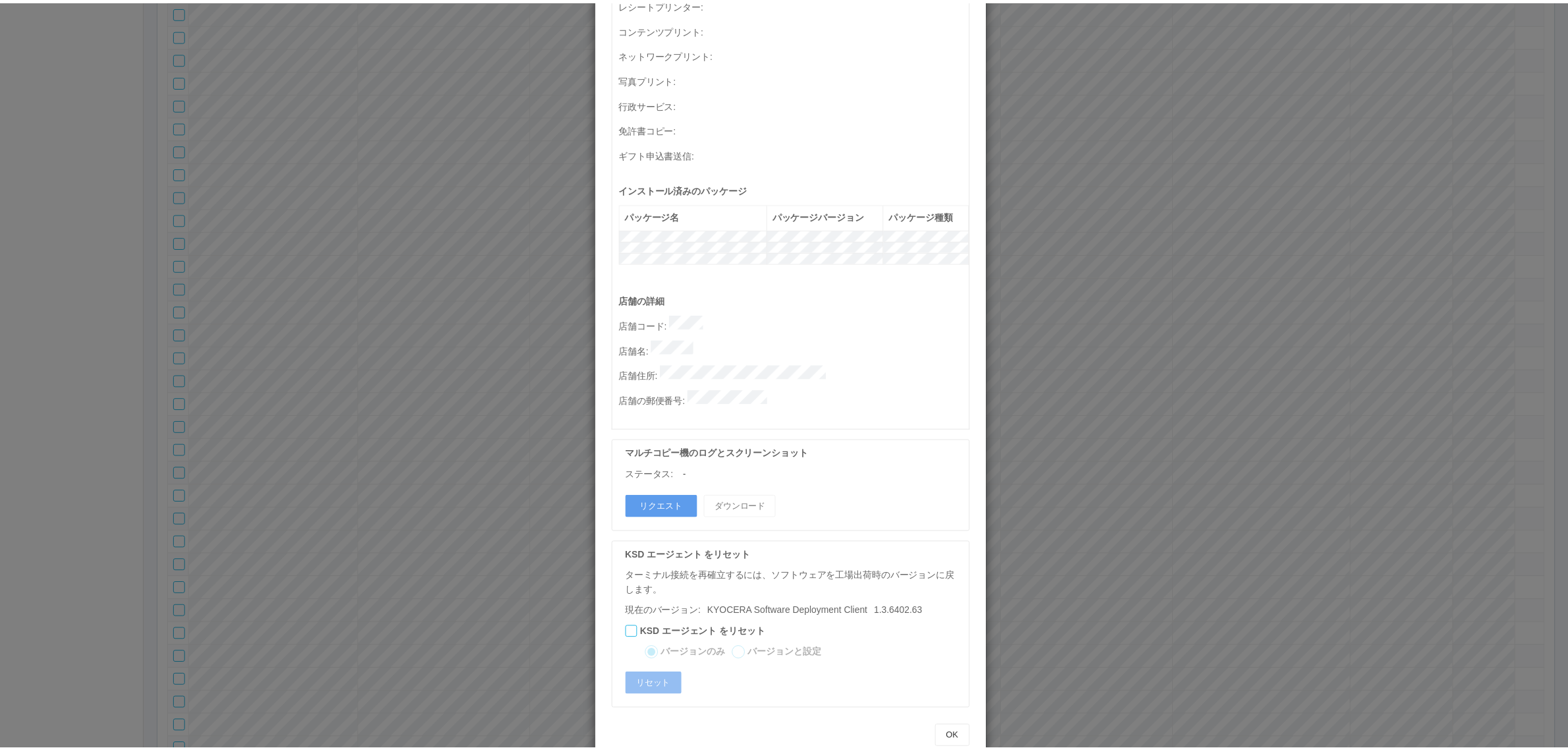
scroll to position [0, 0]
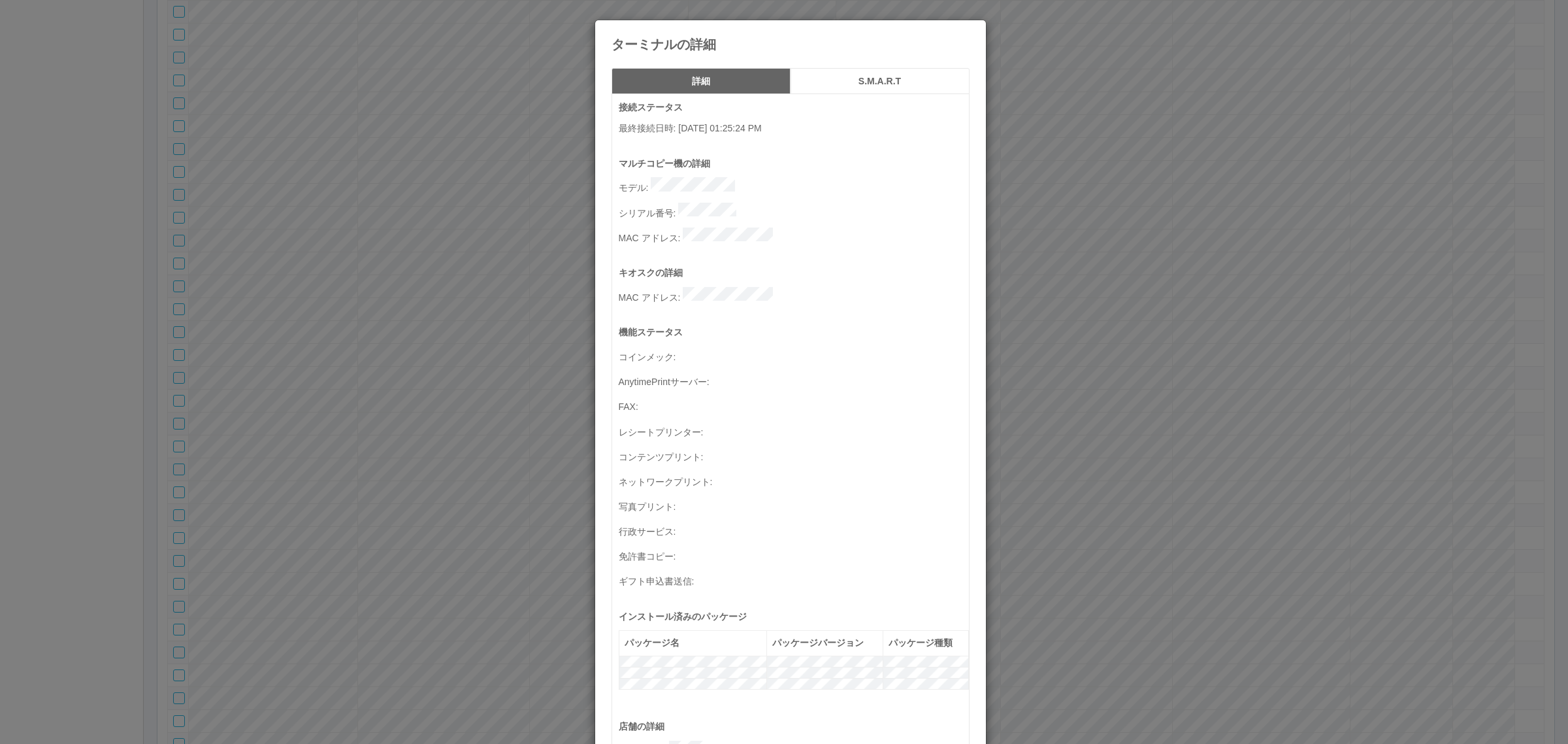
drag, startPoint x: 1177, startPoint y: 432, endPoint x: 1026, endPoint y: 459, distance: 153.4
click at [1177, 433] on div "ターミナルの詳細 詳細 S.M.A.R.T 接続ステータス 最終接続日時 : 09/18/2025 01:25:24 PM マルチコピー機の詳細 モデル : …" at bounding box center [784, 372] width 1568 height 744
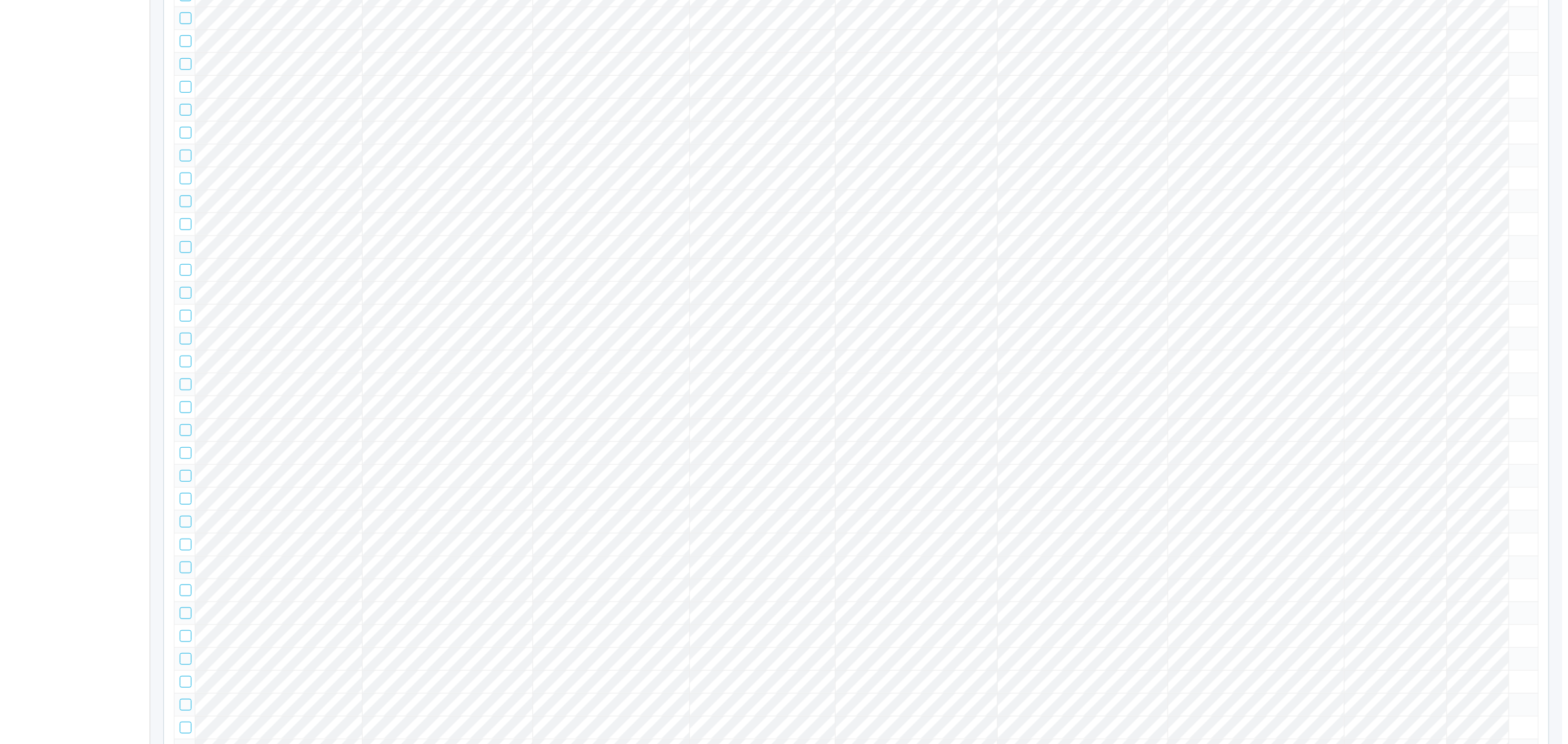
scroll to position [65055, 0]
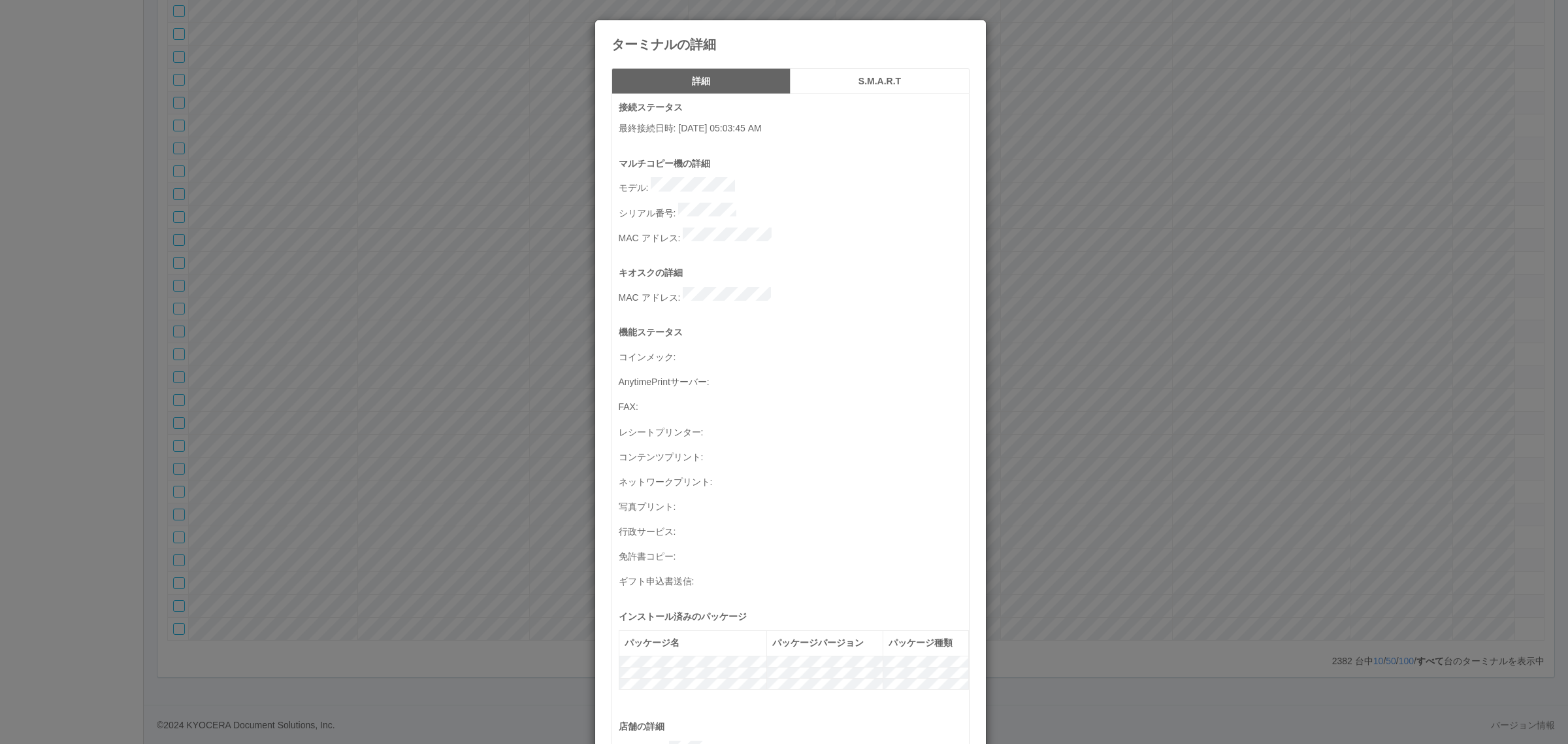
scroll to position [428, 0]
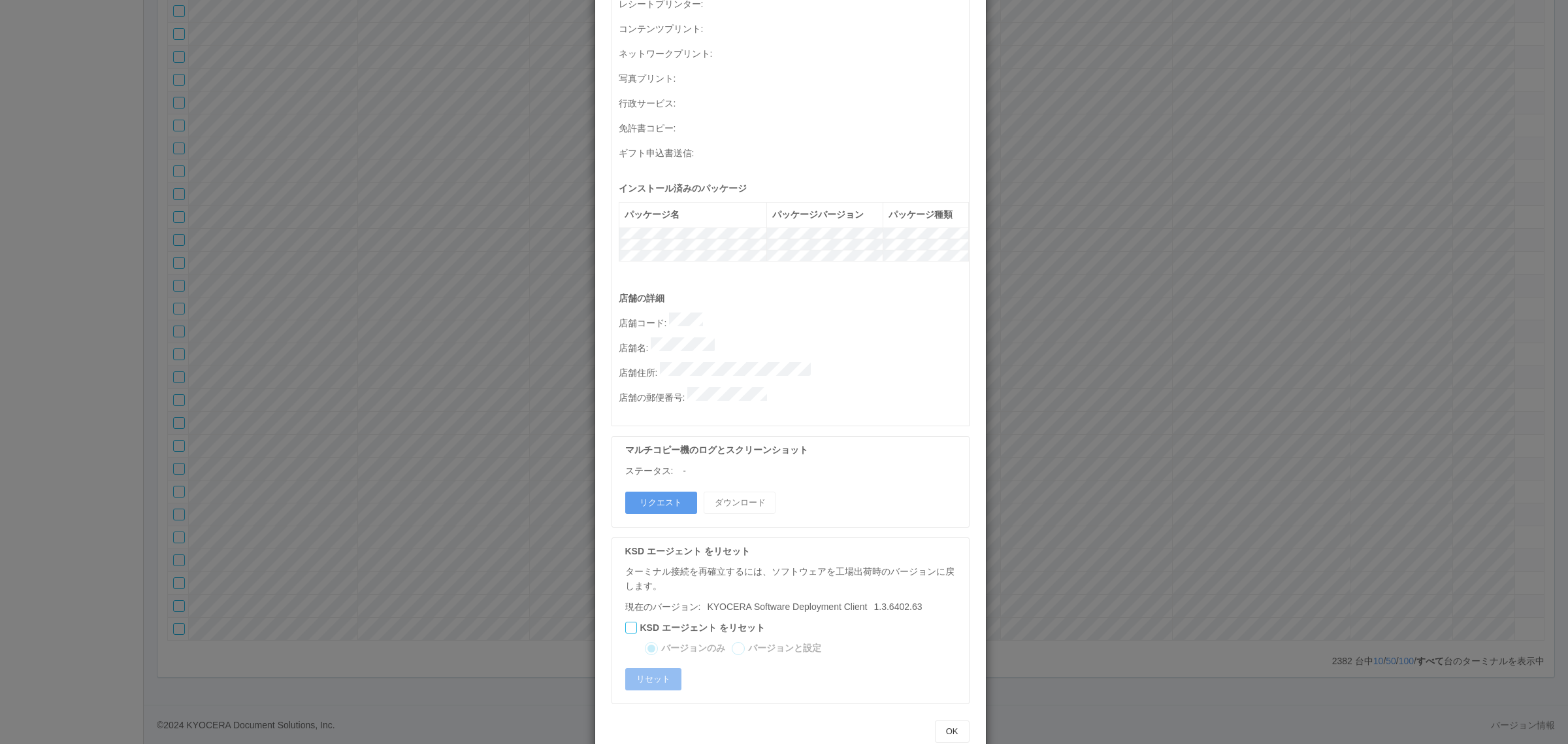
click at [1075, 345] on div "ターミナルの詳細 詳細 S.M.A.R.T 接続ステータス 最終接続日時 : 09/18/2025 05:03:45 AM マルチコピー機の詳細 モデル : …" at bounding box center [784, 372] width 1568 height 744
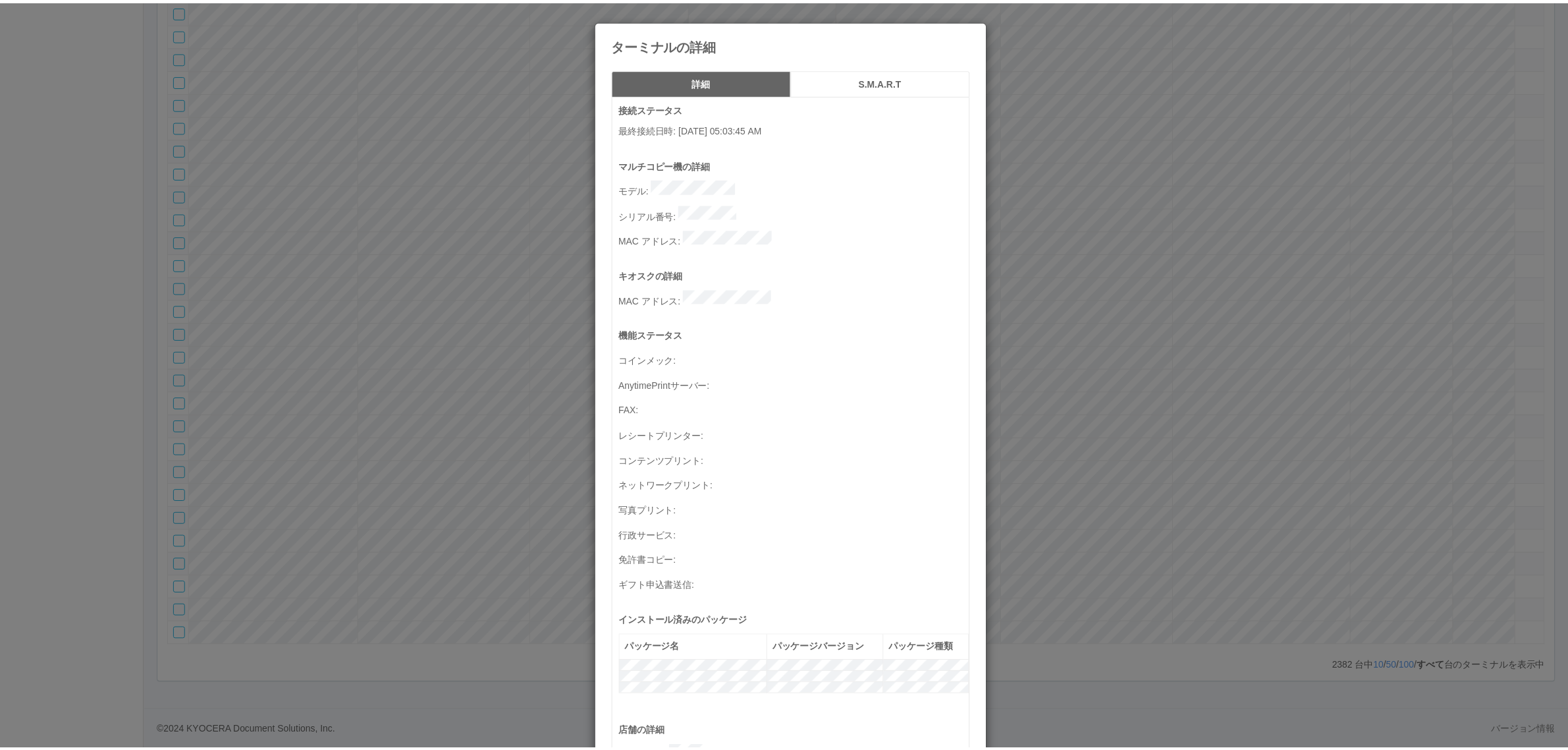
scroll to position [0, 0]
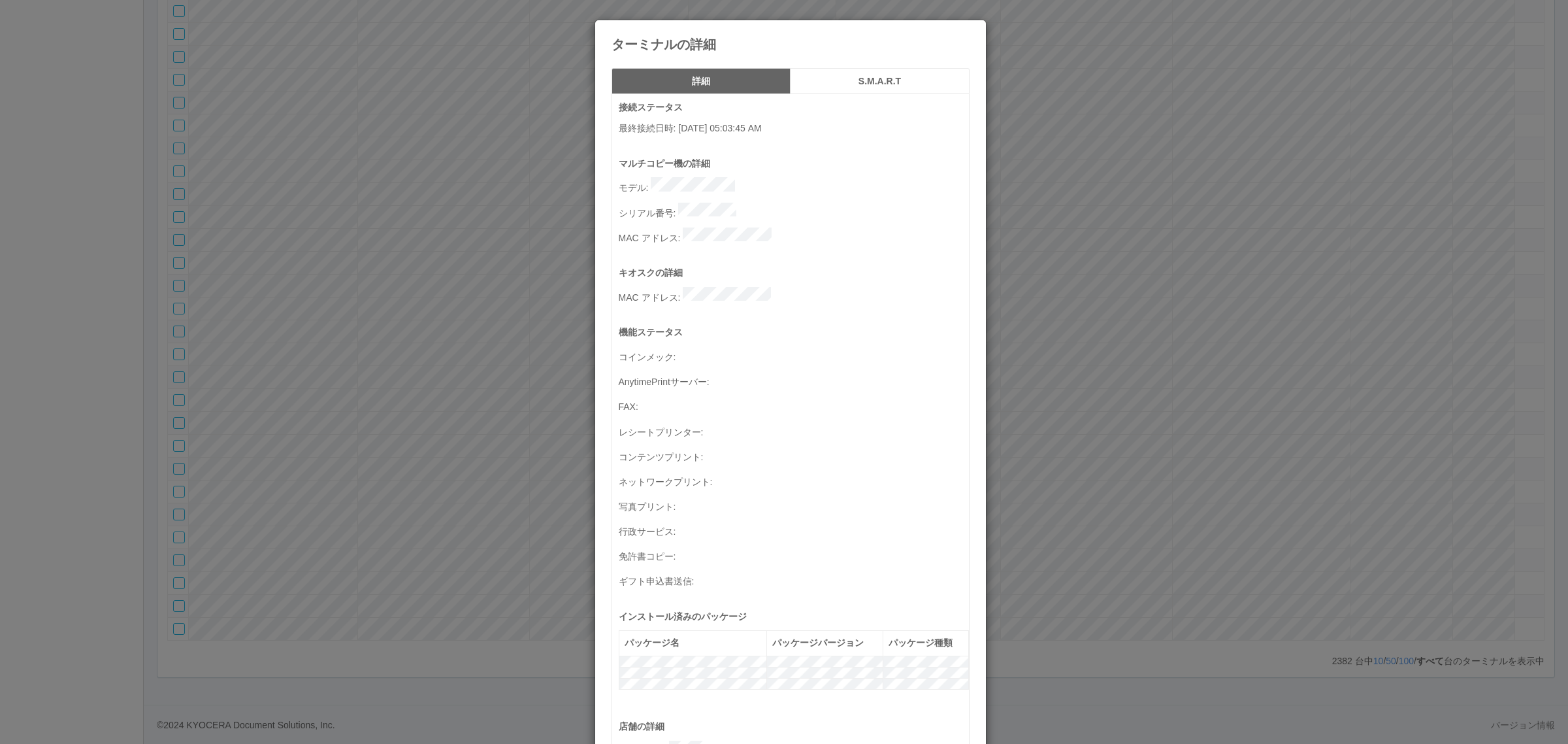
click at [435, 272] on div "ターミナルの詳細 詳細 S.M.A.R.T 接続ステータス 最終接続日時 : 09/18/2025 05:03:45 AM マルチコピー機の詳細 モデル : …" at bounding box center [784, 372] width 1568 height 744
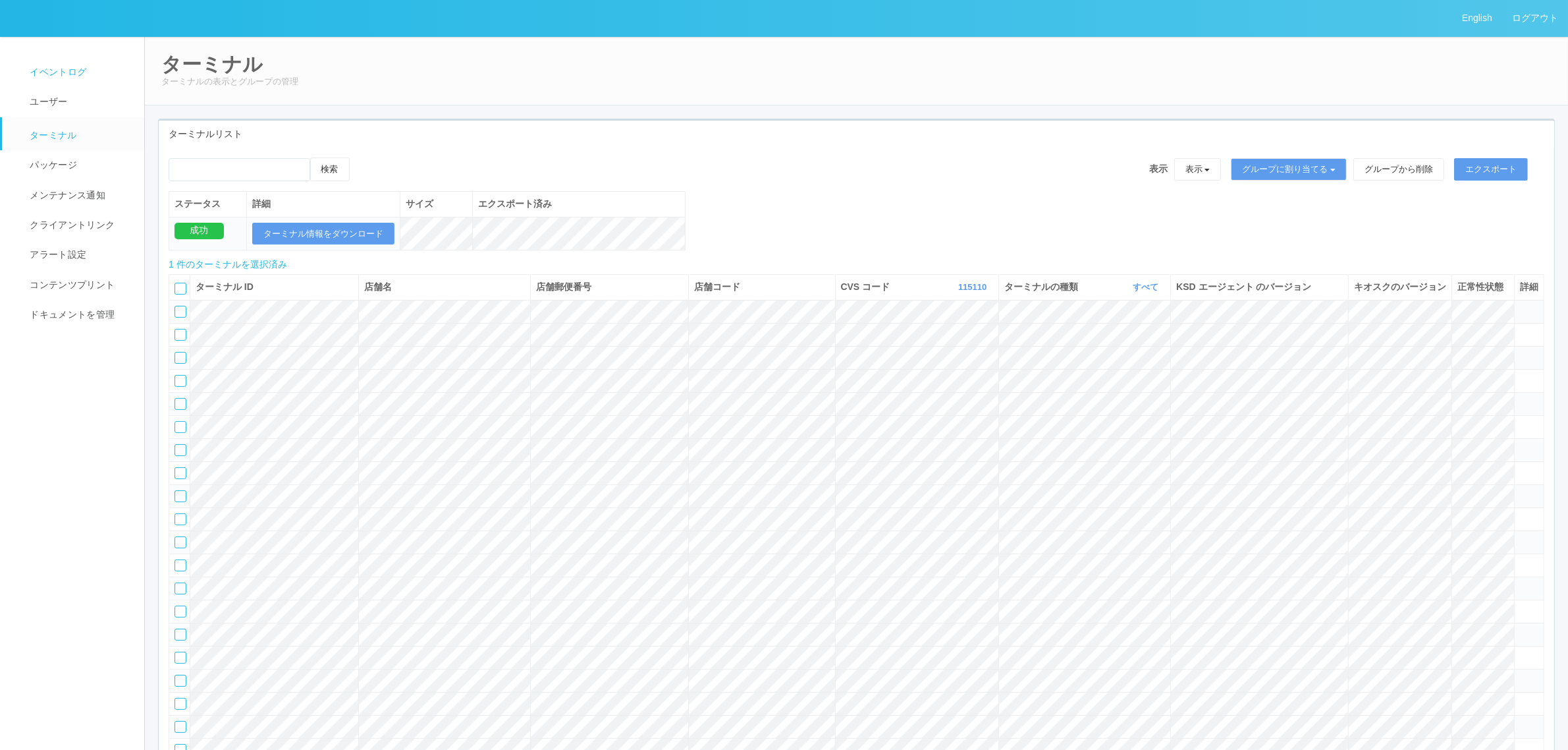
click at [84, 80] on link "イベントログ" at bounding box center [79, 72] width 154 height 30
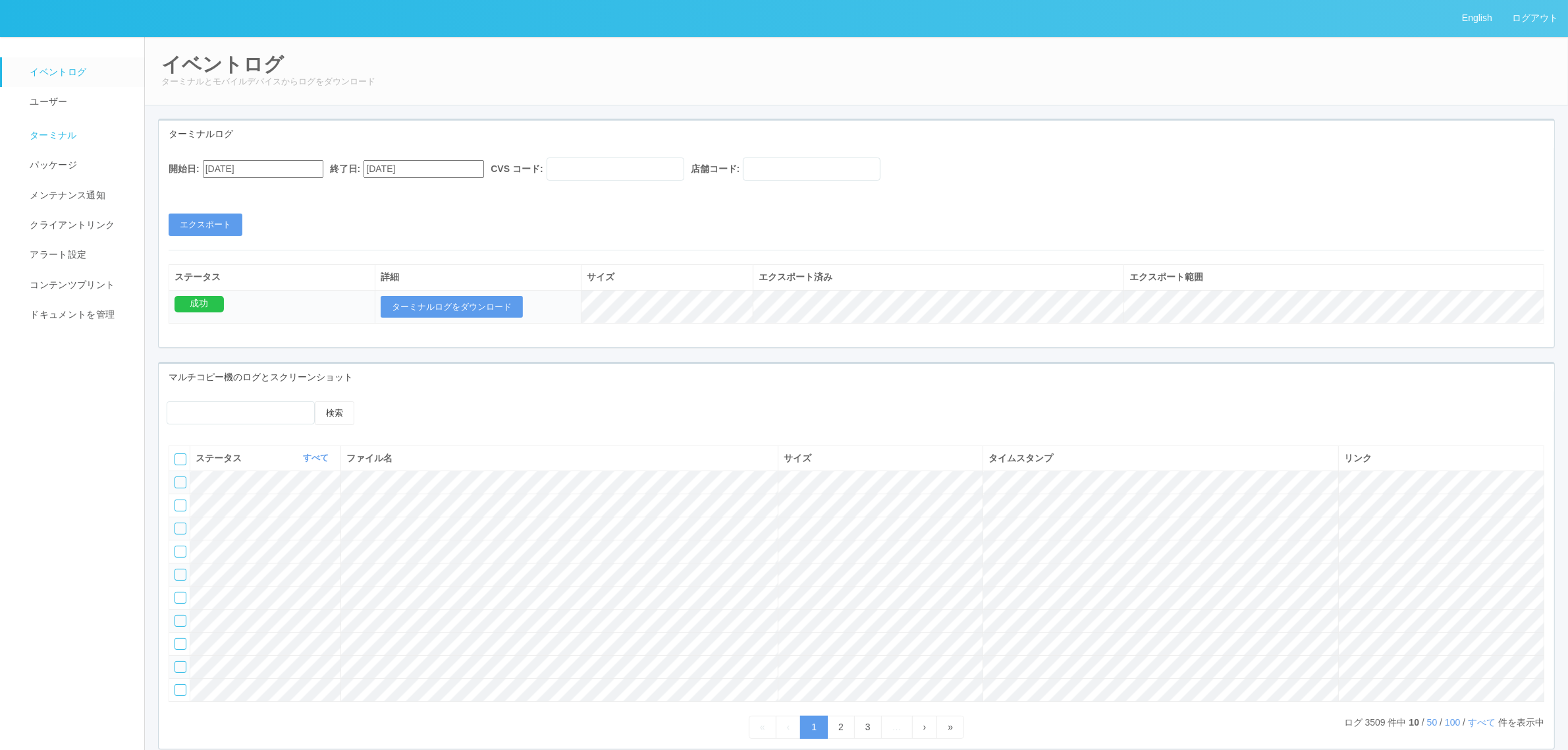
click at [86, 123] on link "ターミナル" at bounding box center [79, 134] width 154 height 33
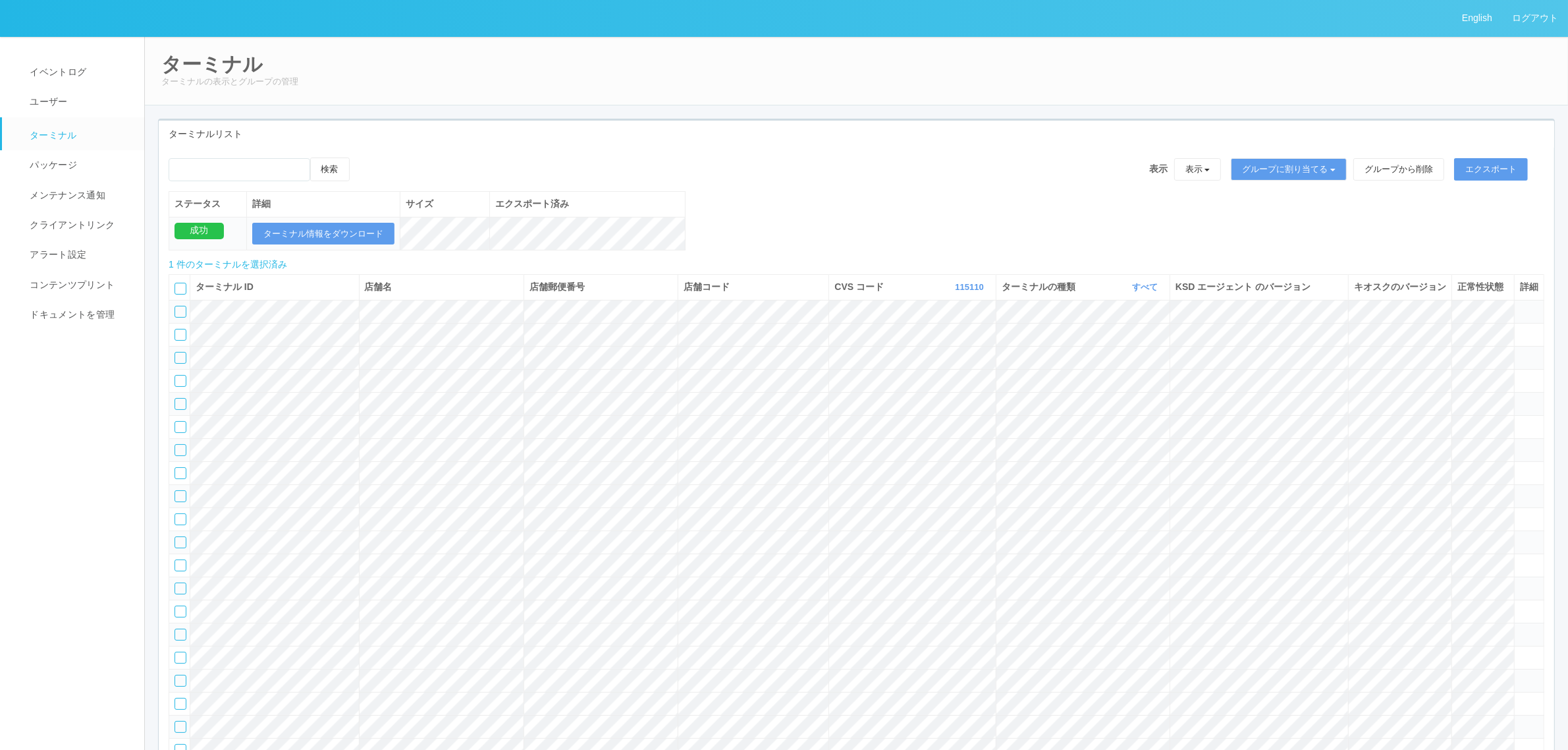
click at [87, 130] on link "ターミナル" at bounding box center [79, 134] width 154 height 33
click at [84, 163] on link "パッケージ" at bounding box center [79, 165] width 154 height 30
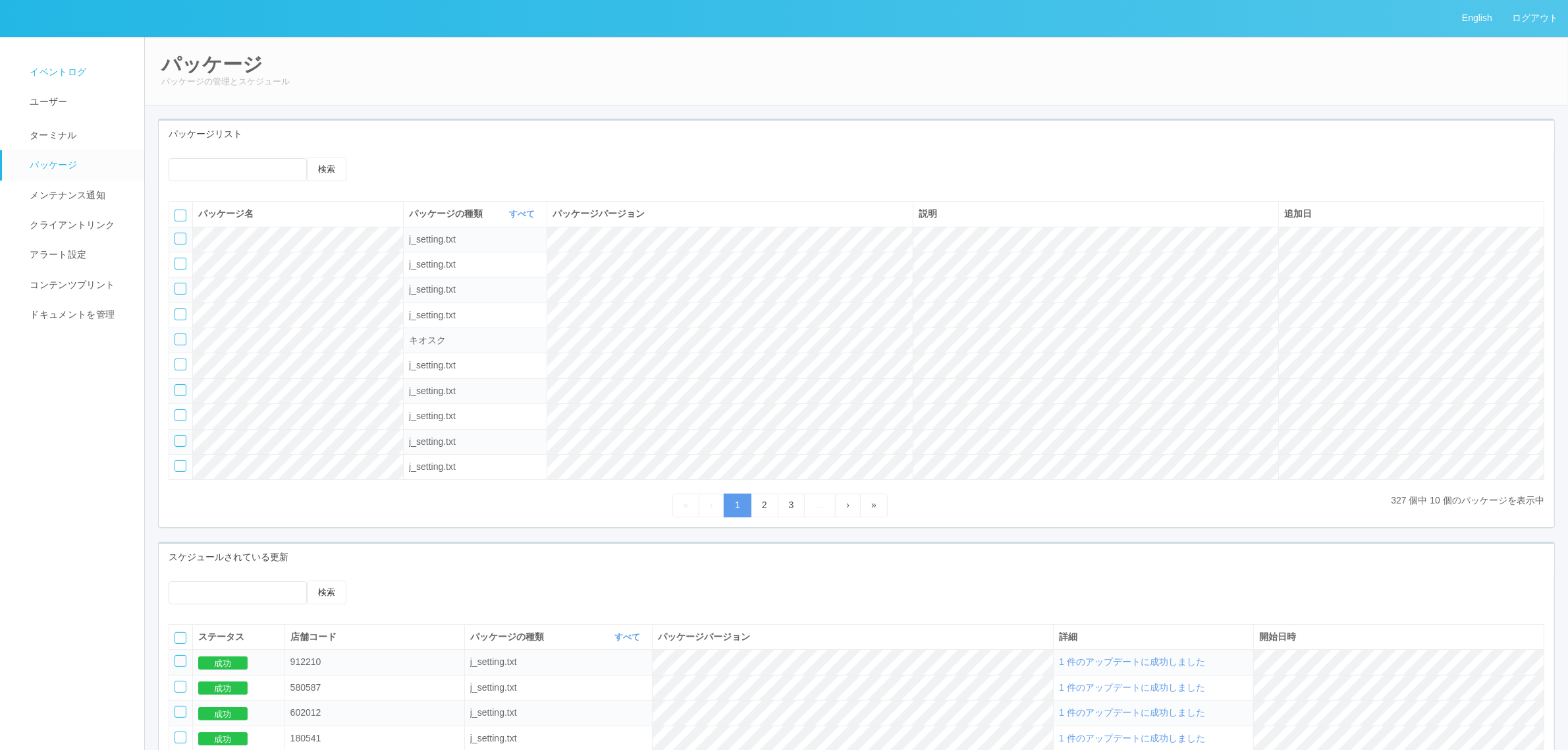
click at [69, 60] on link "イベントログ" at bounding box center [79, 72] width 154 height 30
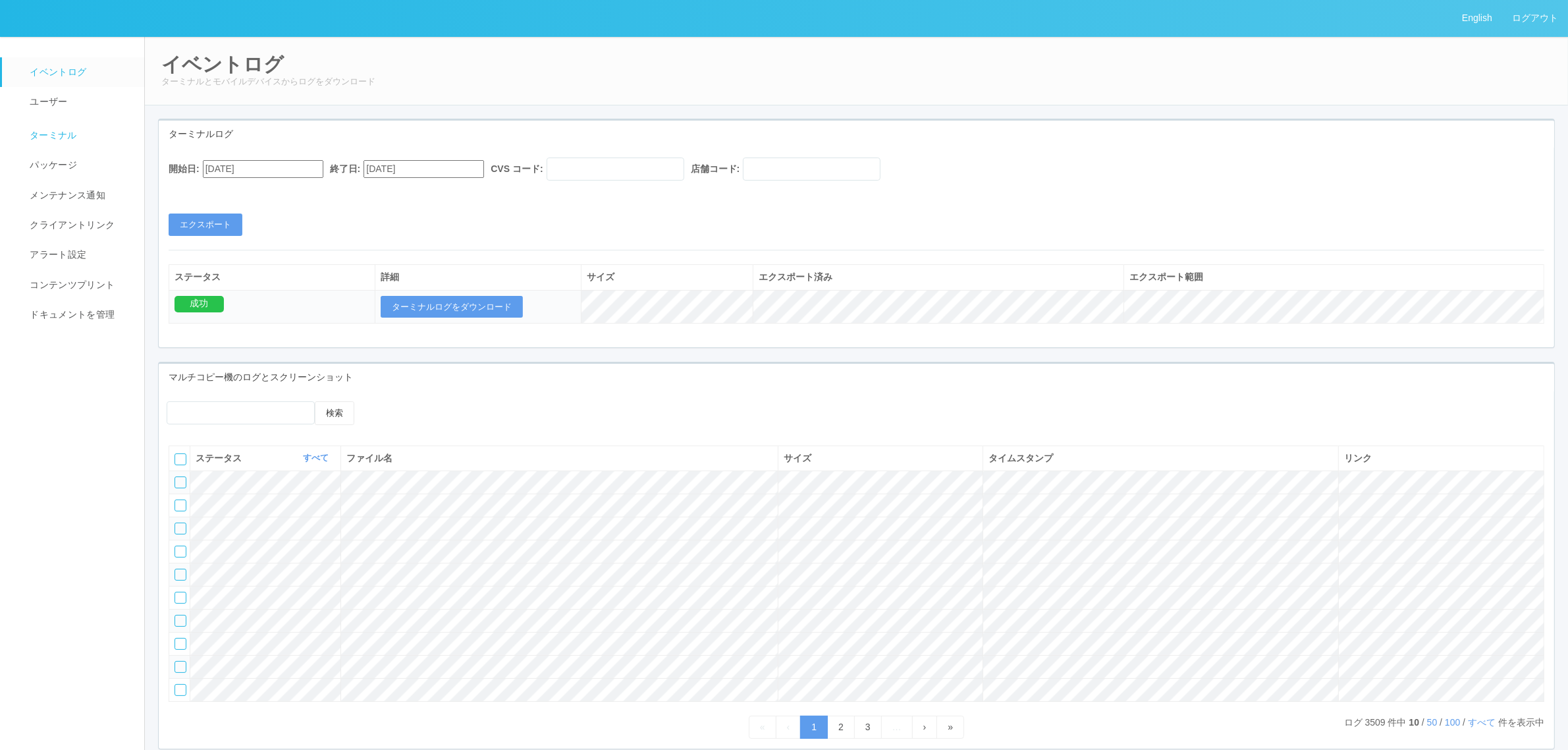
click at [34, 133] on span "ターミナル" at bounding box center [52, 135] width 50 height 10
click at [84, 139] on link "ターミナル" at bounding box center [79, 134] width 154 height 33
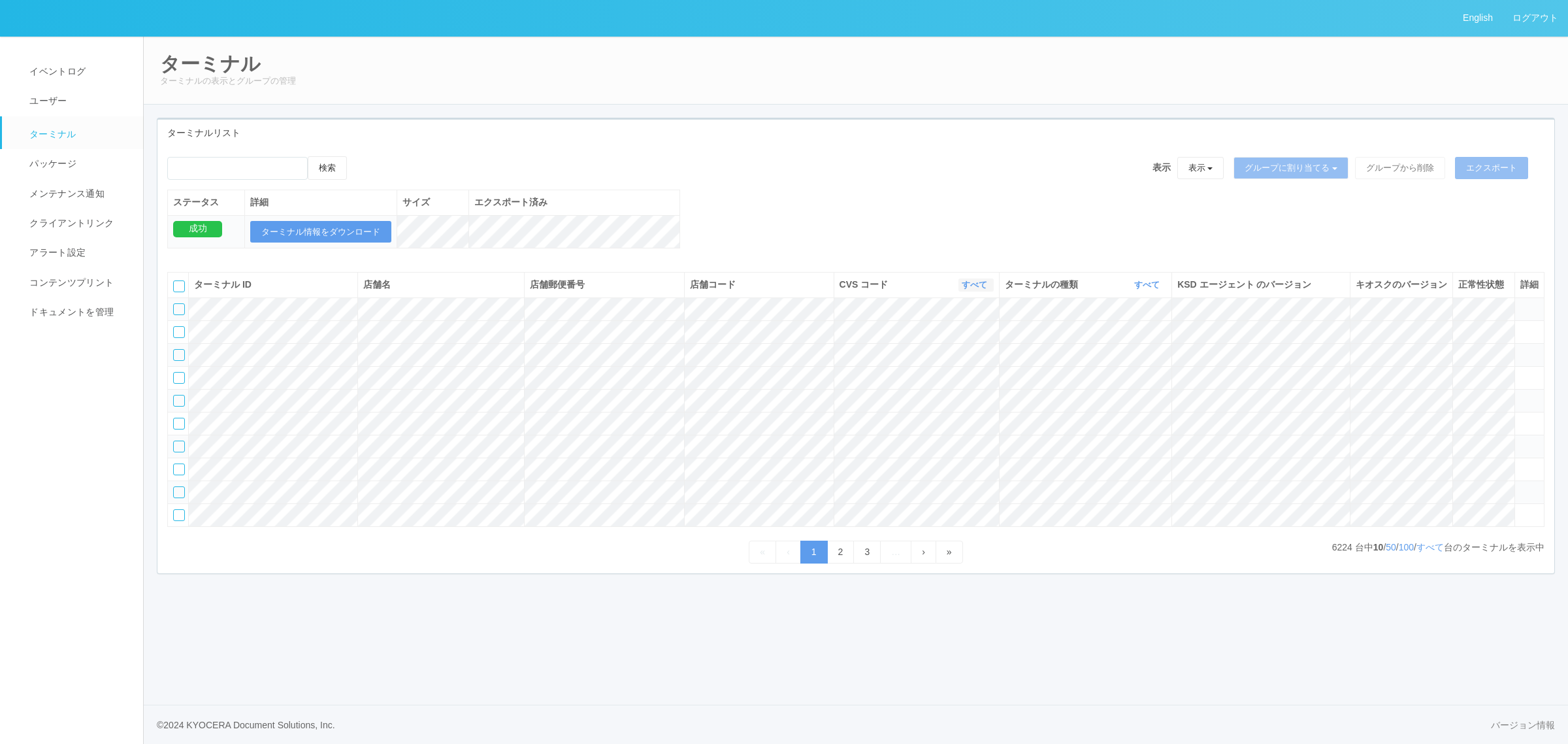
click at [978, 289] on link "すべて" at bounding box center [975, 284] width 29 height 10
click at [997, 369] on table "ターミナル ID 店舗名 店舗郵便番号 店舗コード CVS コード すべて 表示 すべて 300024 300036 300035 300037 300034…" at bounding box center [855, 398] width 1377 height 254
click at [977, 289] on link "すべて" at bounding box center [975, 284] width 29 height 10
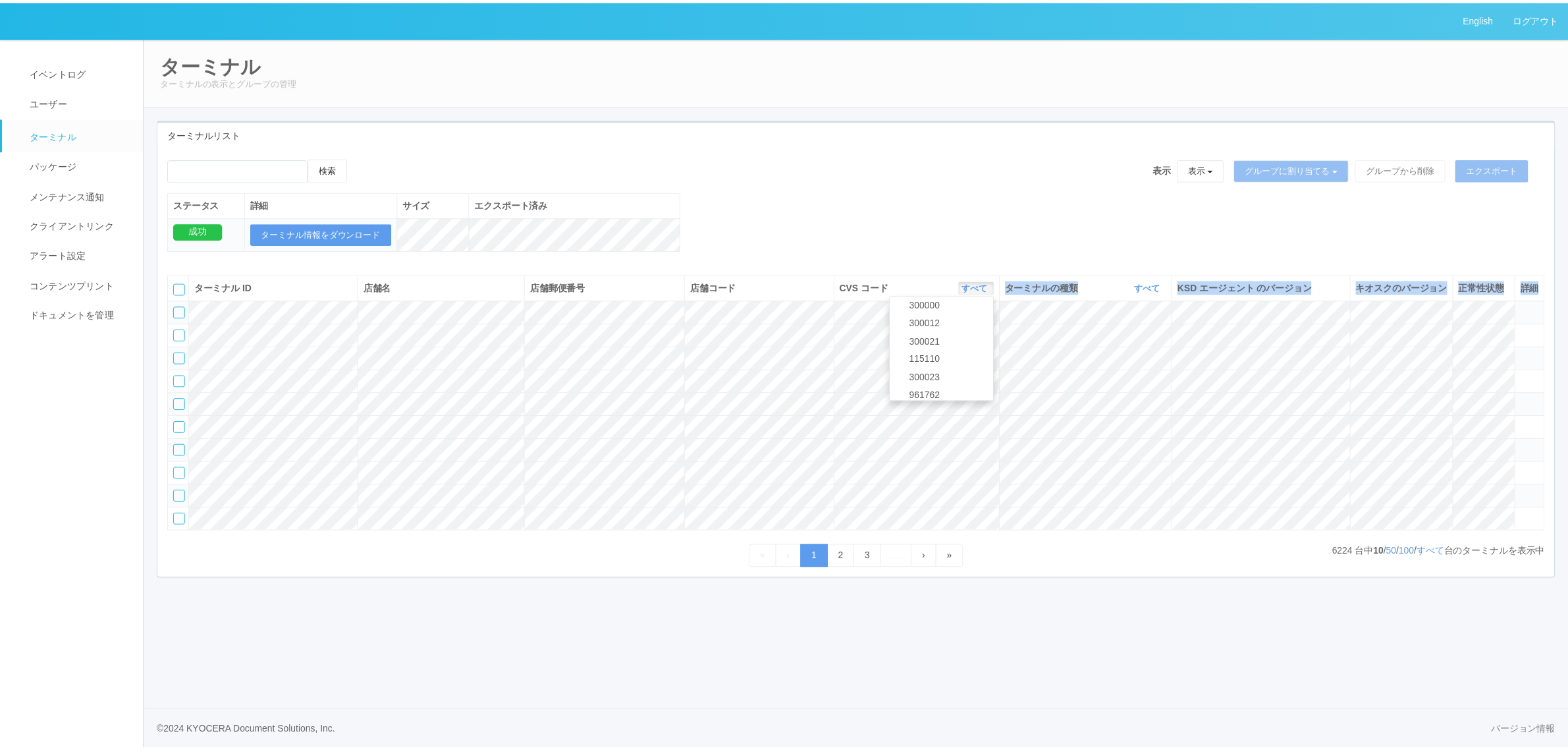
scroll to position [568, 0]
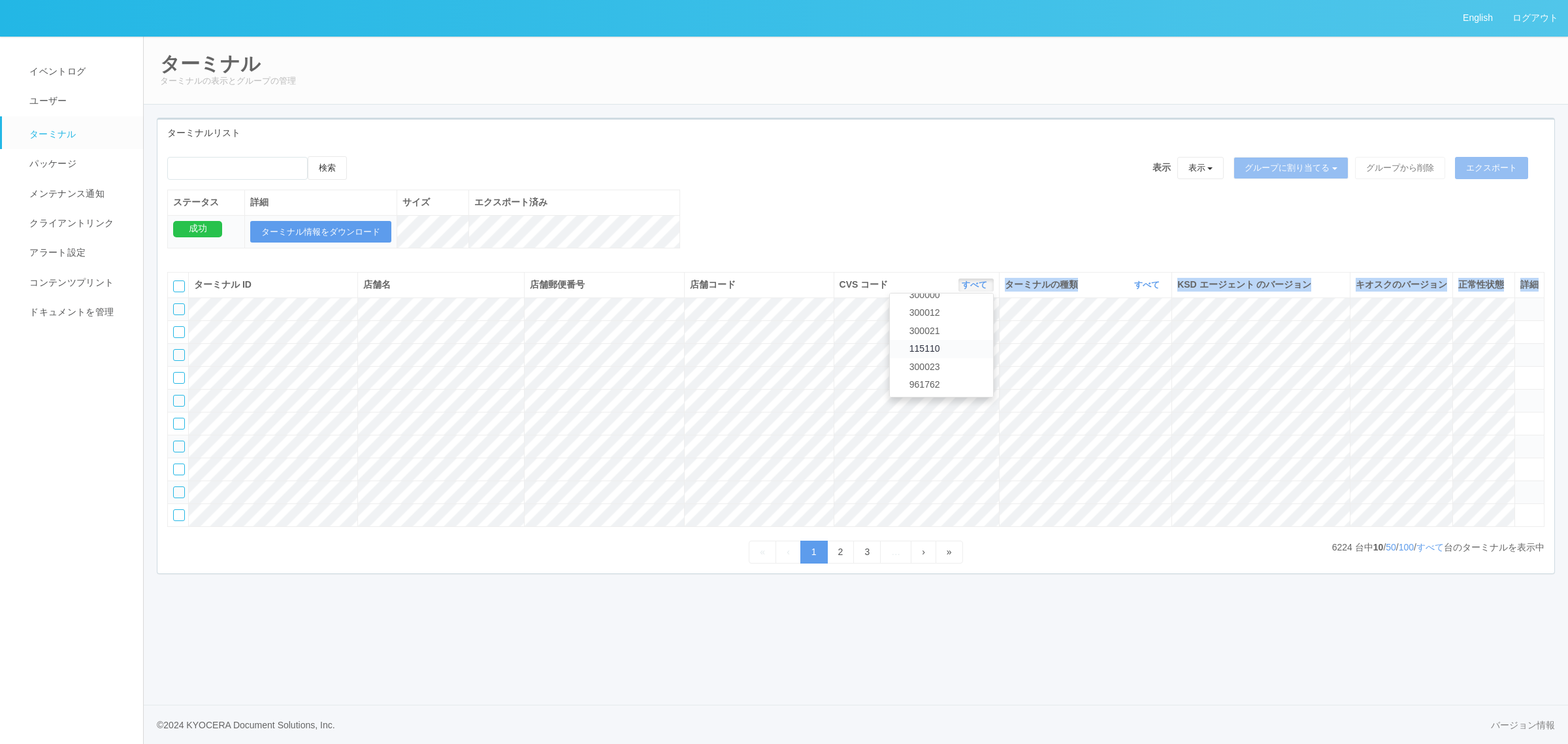
click at [961, 358] on link "115110" at bounding box center [941, 349] width 103 height 18
click at [994, 239] on div "検索 表示 表示 すべてのターミナル 未割り当てのターミナル グループを追加 グループ名を編集 アーカイブ済みのターミナル グループに割り当てる グループを追…" at bounding box center [855, 209] width 1397 height 106
click at [1134, 289] on link "すべて" at bounding box center [1148, 284] width 29 height 10
click at [1127, 347] on link "キオスク" at bounding box center [1113, 339] width 103 height 18
click at [1425, 552] on link "すべて" at bounding box center [1430, 547] width 27 height 10
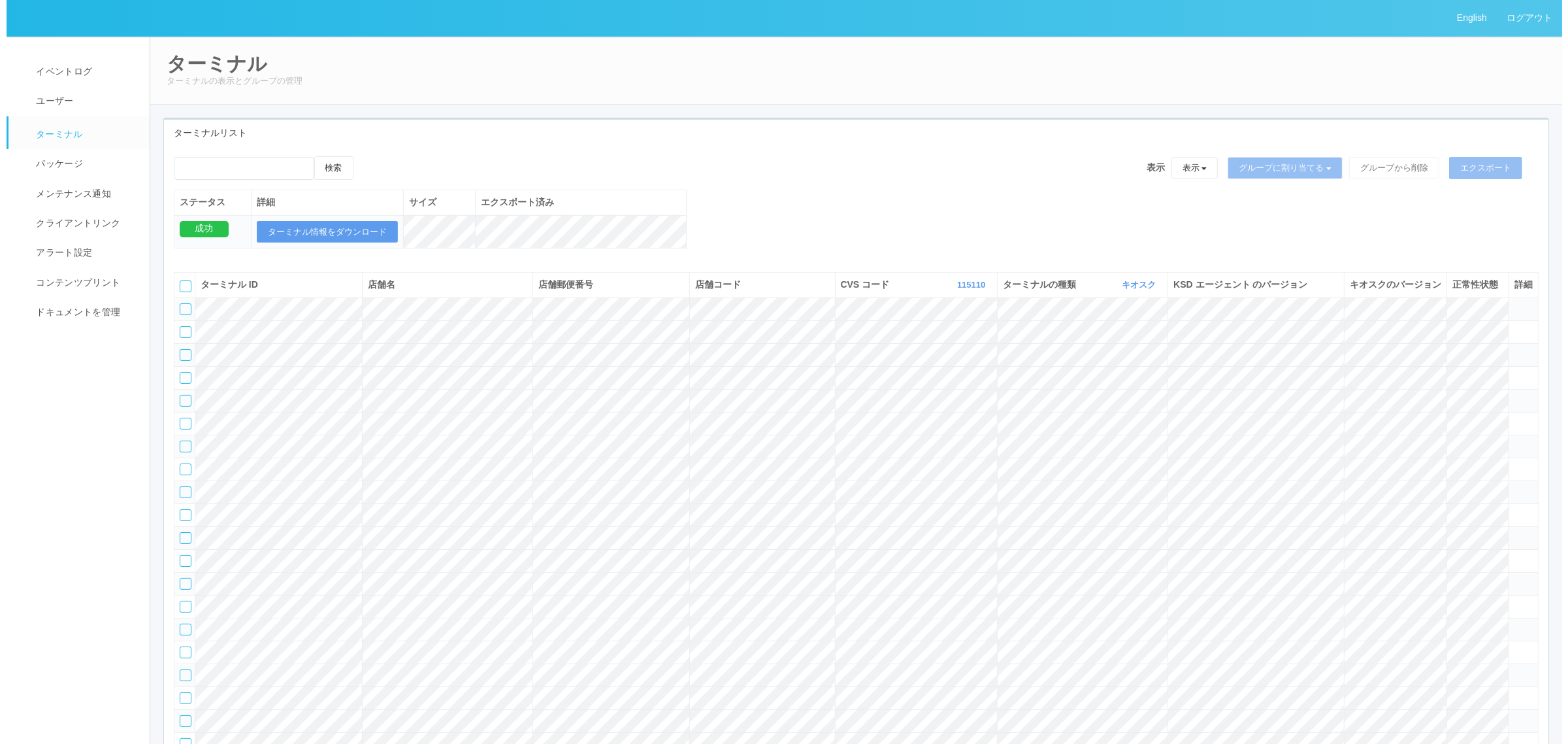
scroll to position [32563, 0]
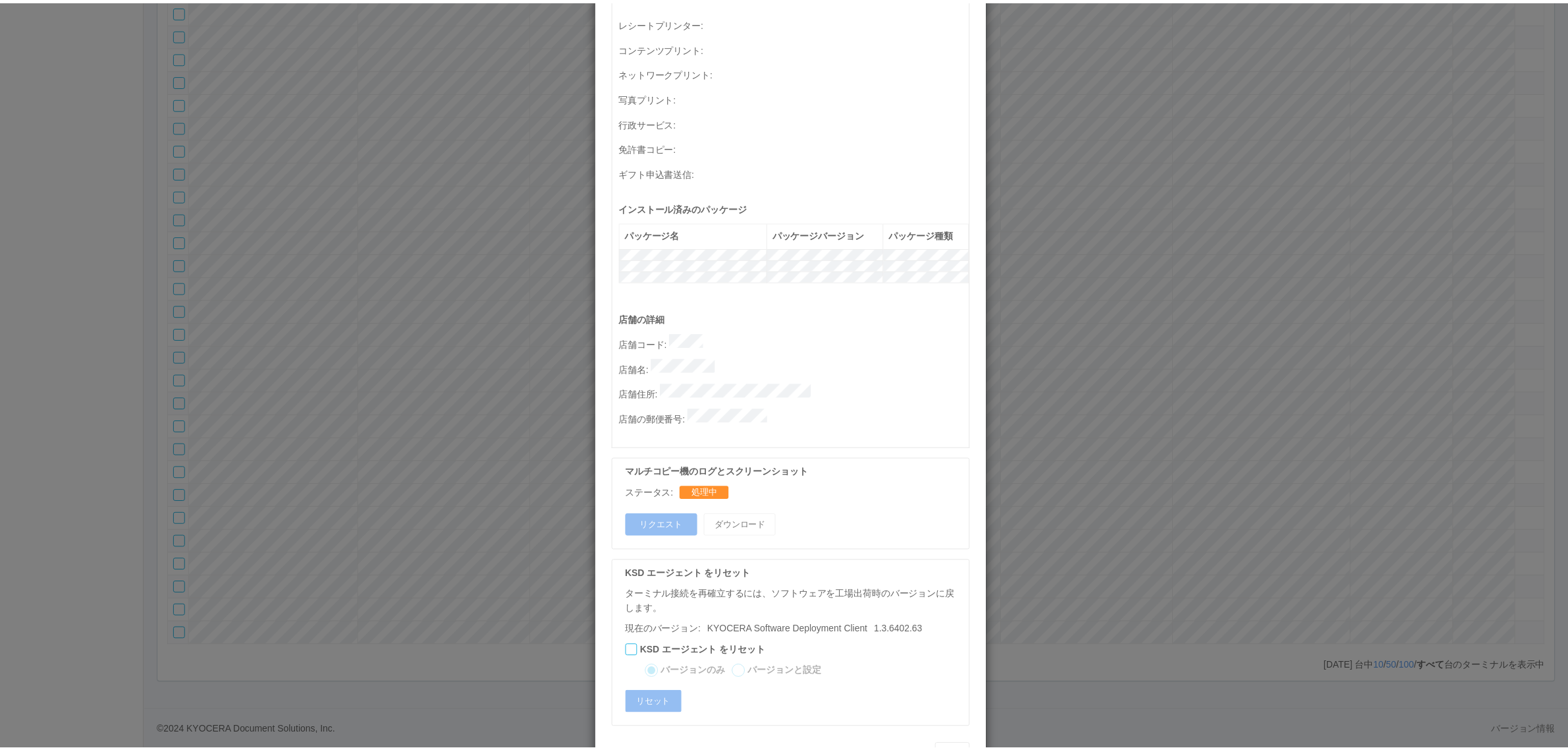
scroll to position [432, 0]
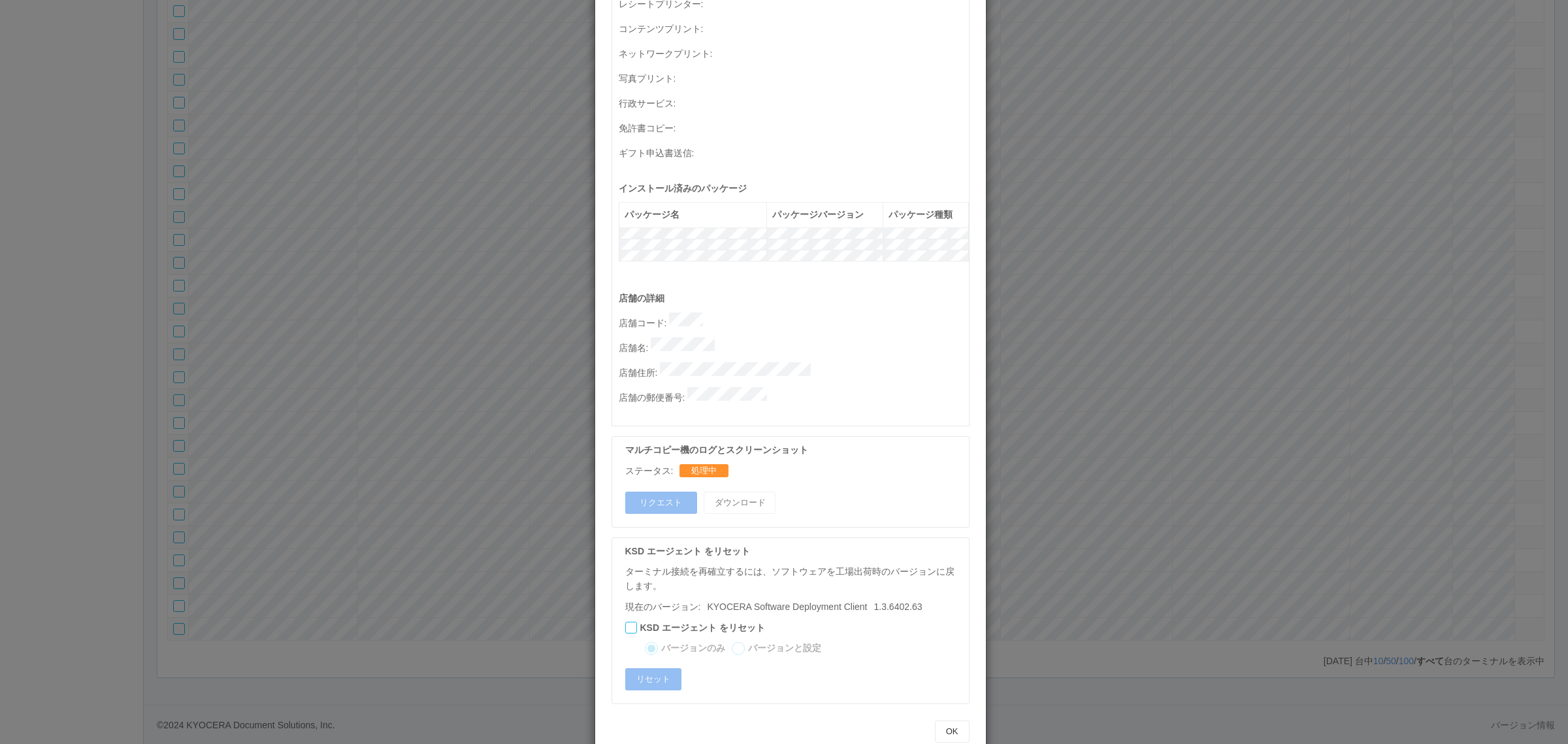
click at [1104, 472] on div "ターミナルの詳細 詳細 S.M.A.R.T 接続ステータス 最終接続日時 : 09/18/2025 05:03:45 AM マルチコピー機の詳細 モデル : …" at bounding box center [784, 372] width 1568 height 744
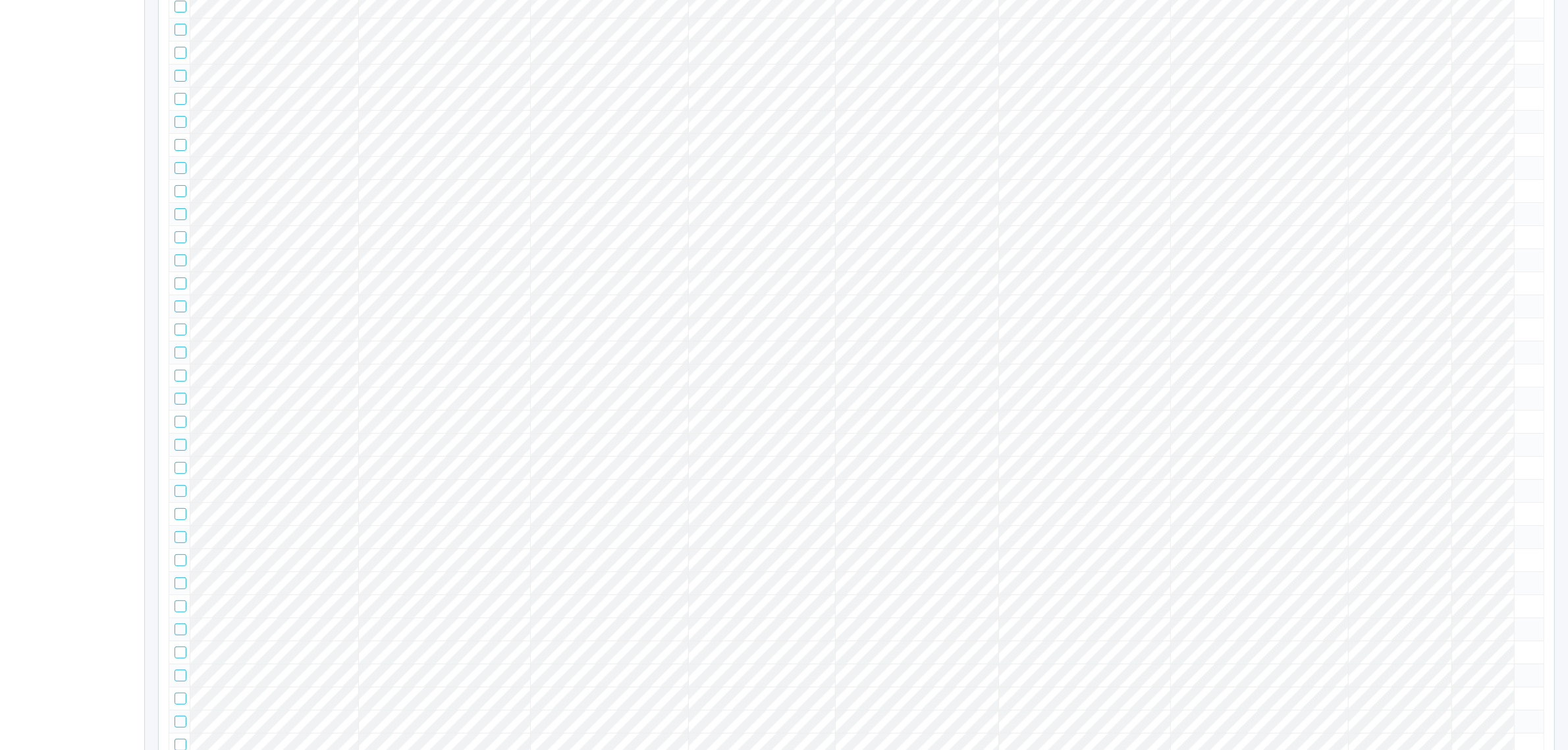
scroll to position [0, 0]
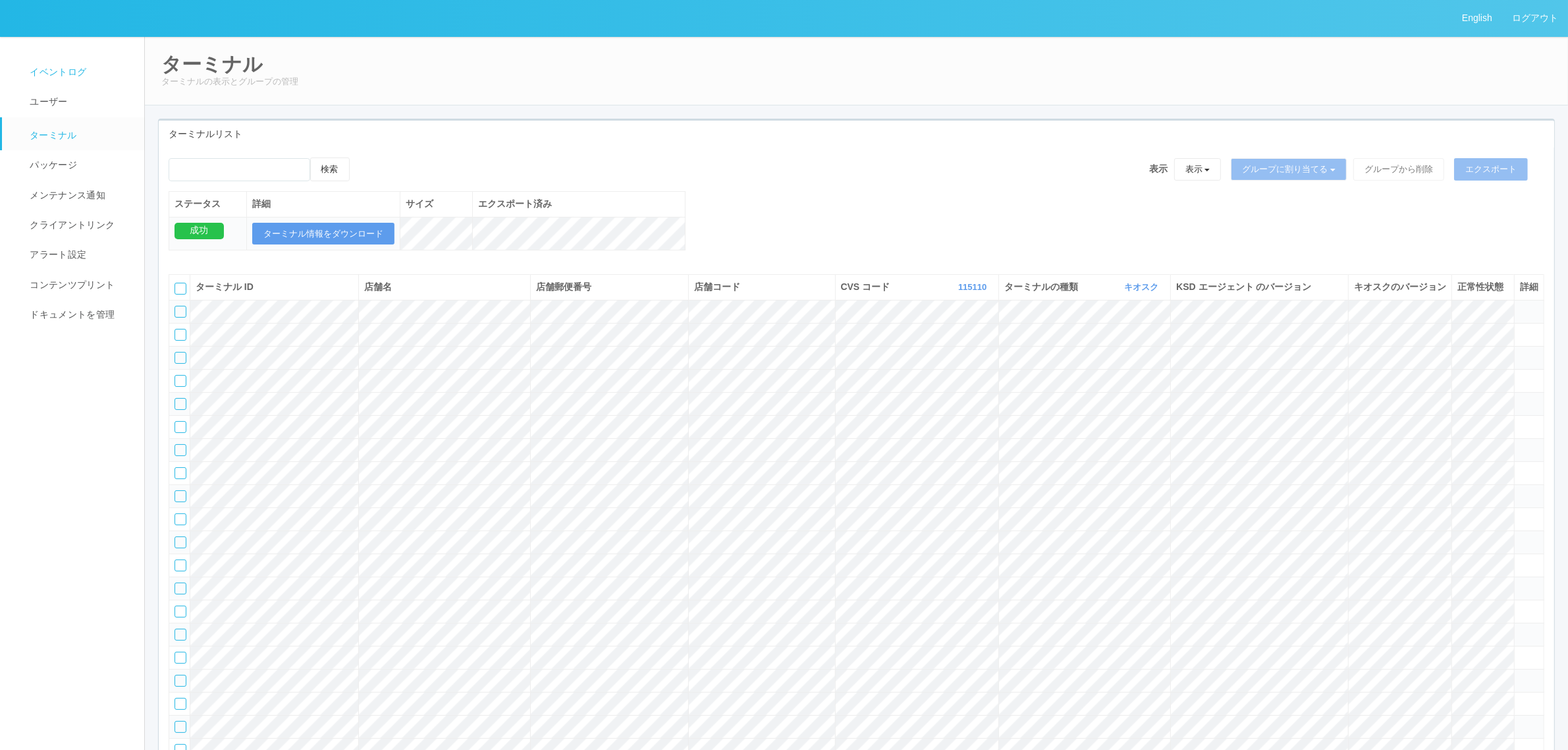
click at [103, 68] on link "イベントログ" at bounding box center [79, 72] width 154 height 30
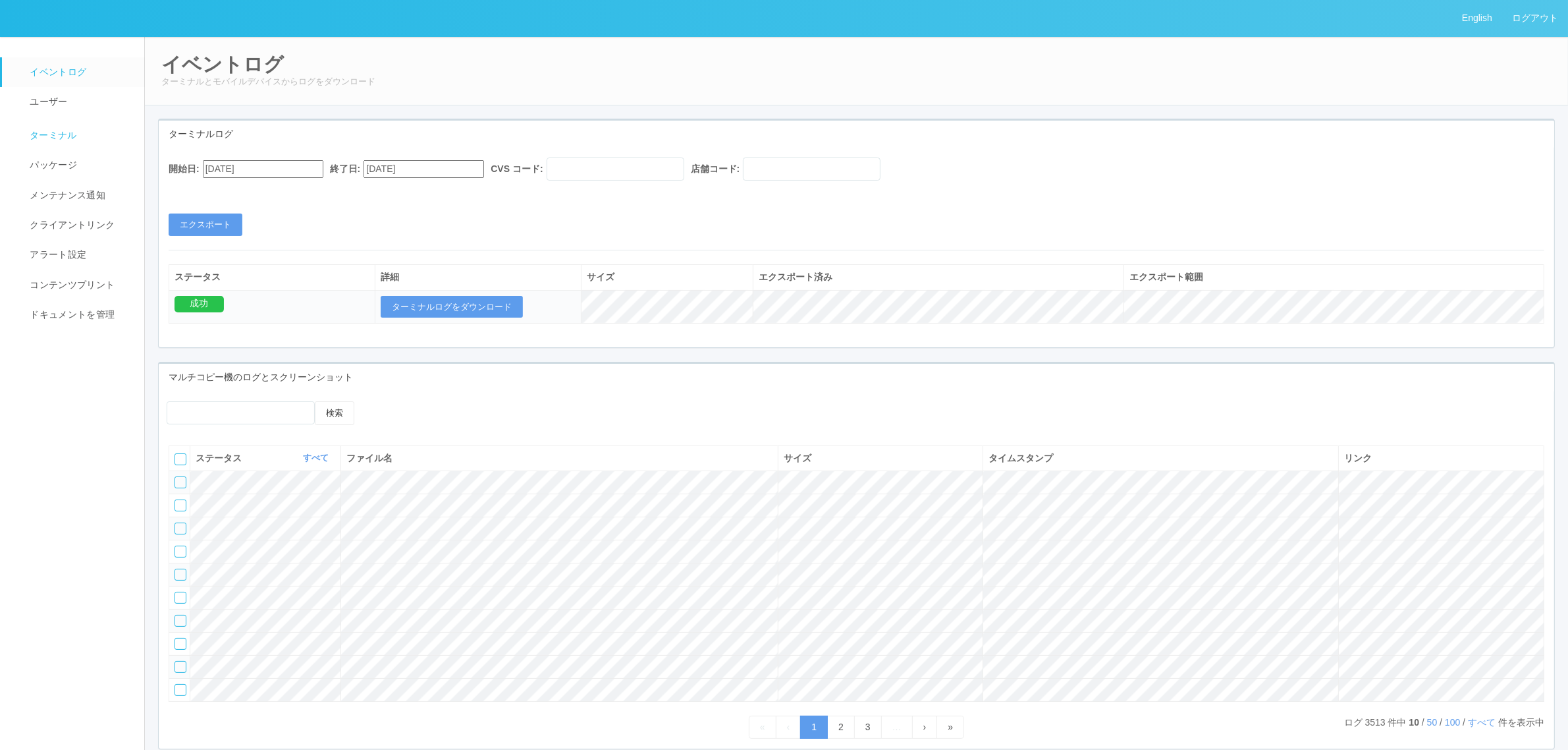
click at [47, 136] on span "ターミナル" at bounding box center [52, 135] width 50 height 10
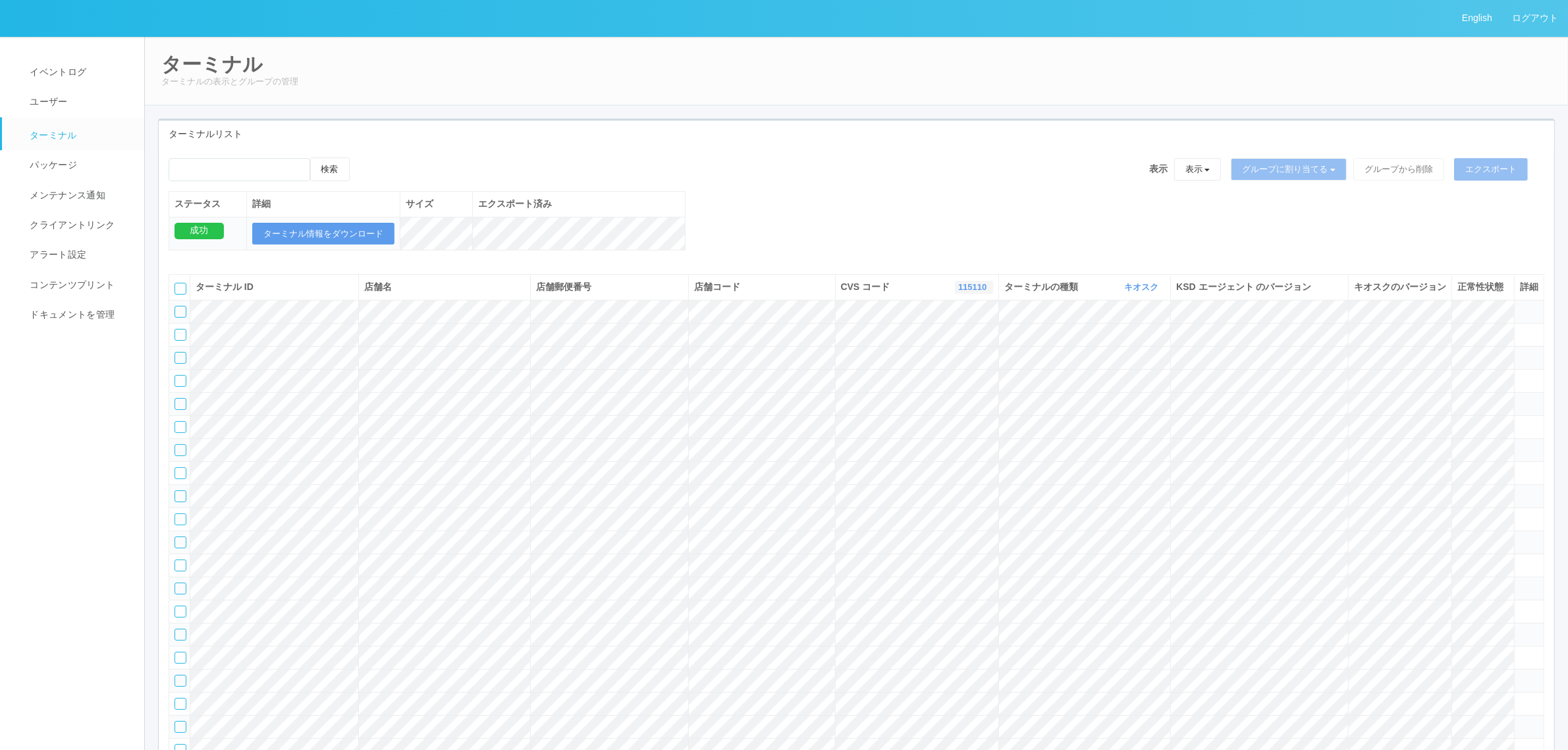
click at [978, 292] on link "115110" at bounding box center [973, 286] width 32 height 10
click at [959, 333] on link "すべて" at bounding box center [940, 324] width 104 height 18
click at [61, 81] on link "イベントログ" at bounding box center [79, 72] width 154 height 30
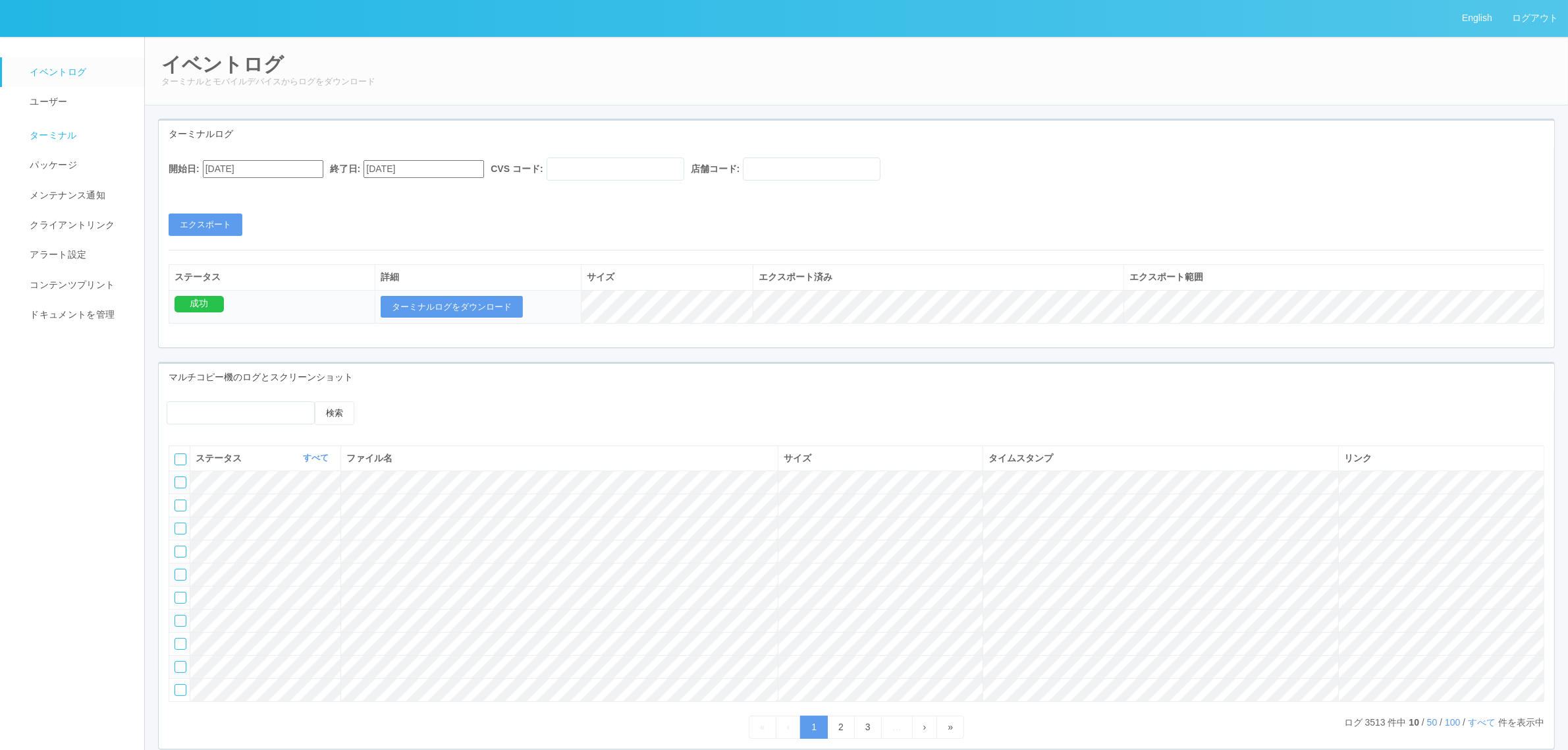
click at [96, 142] on link "ターミナル" at bounding box center [79, 134] width 154 height 33
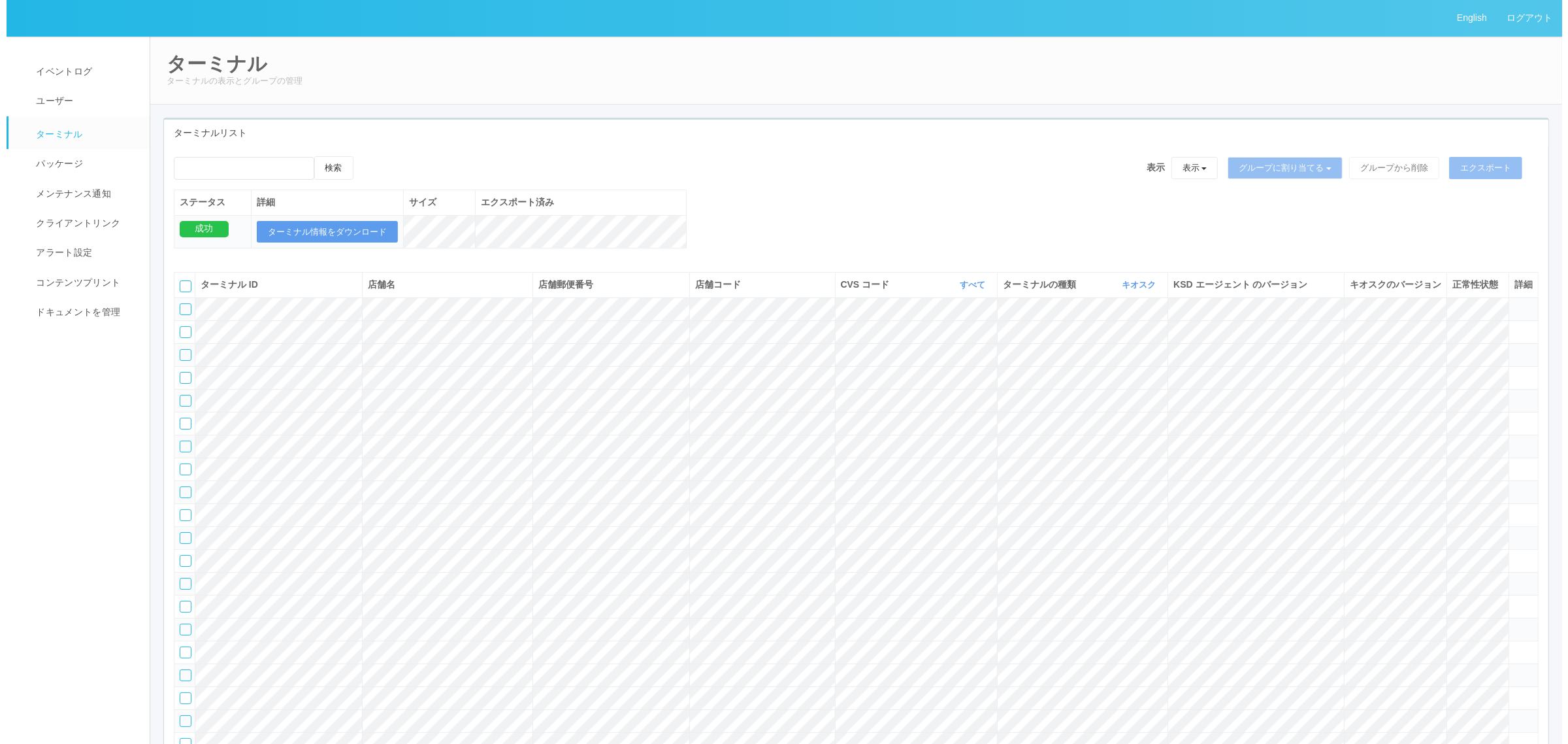
scroll to position [87136, 0]
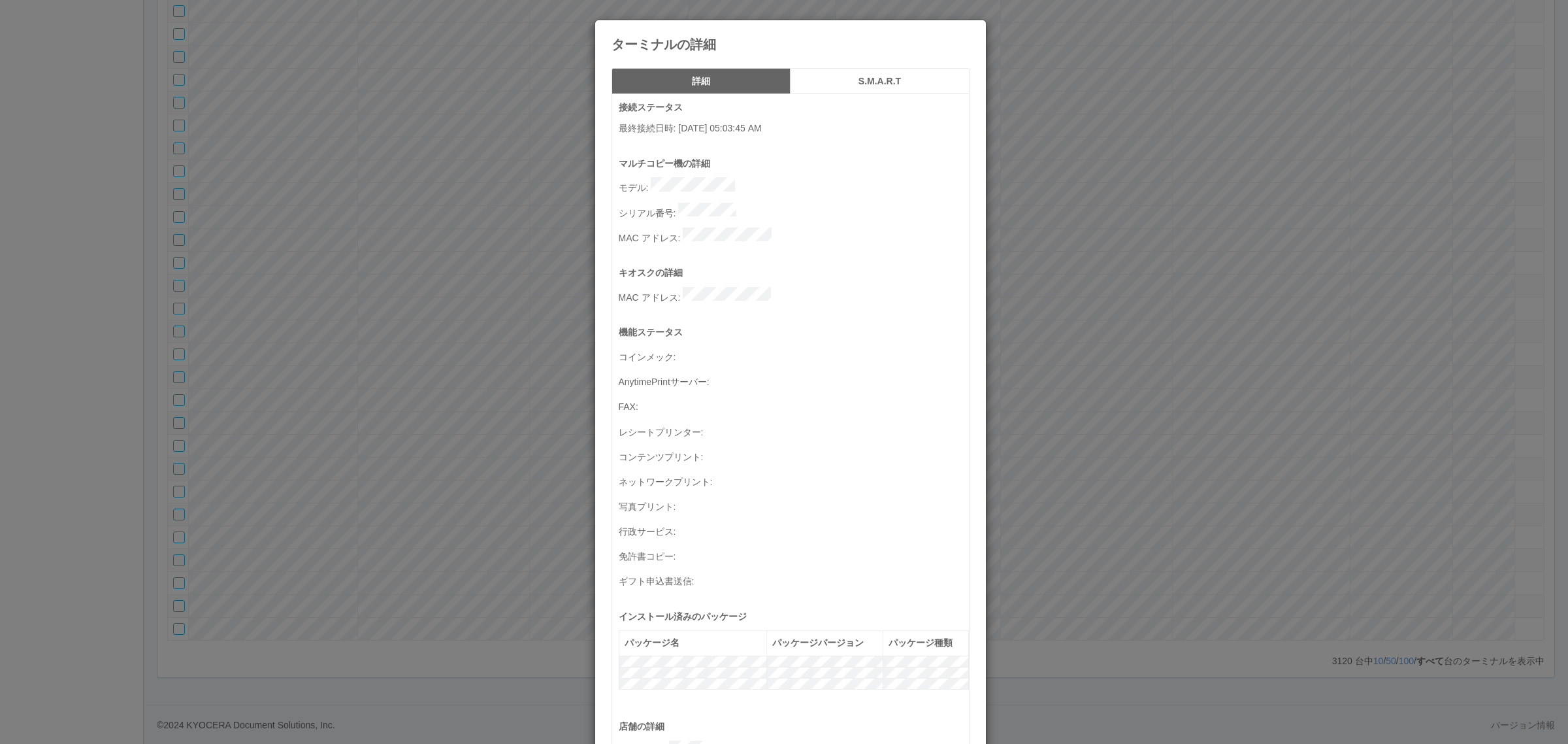
scroll to position [428, 0]
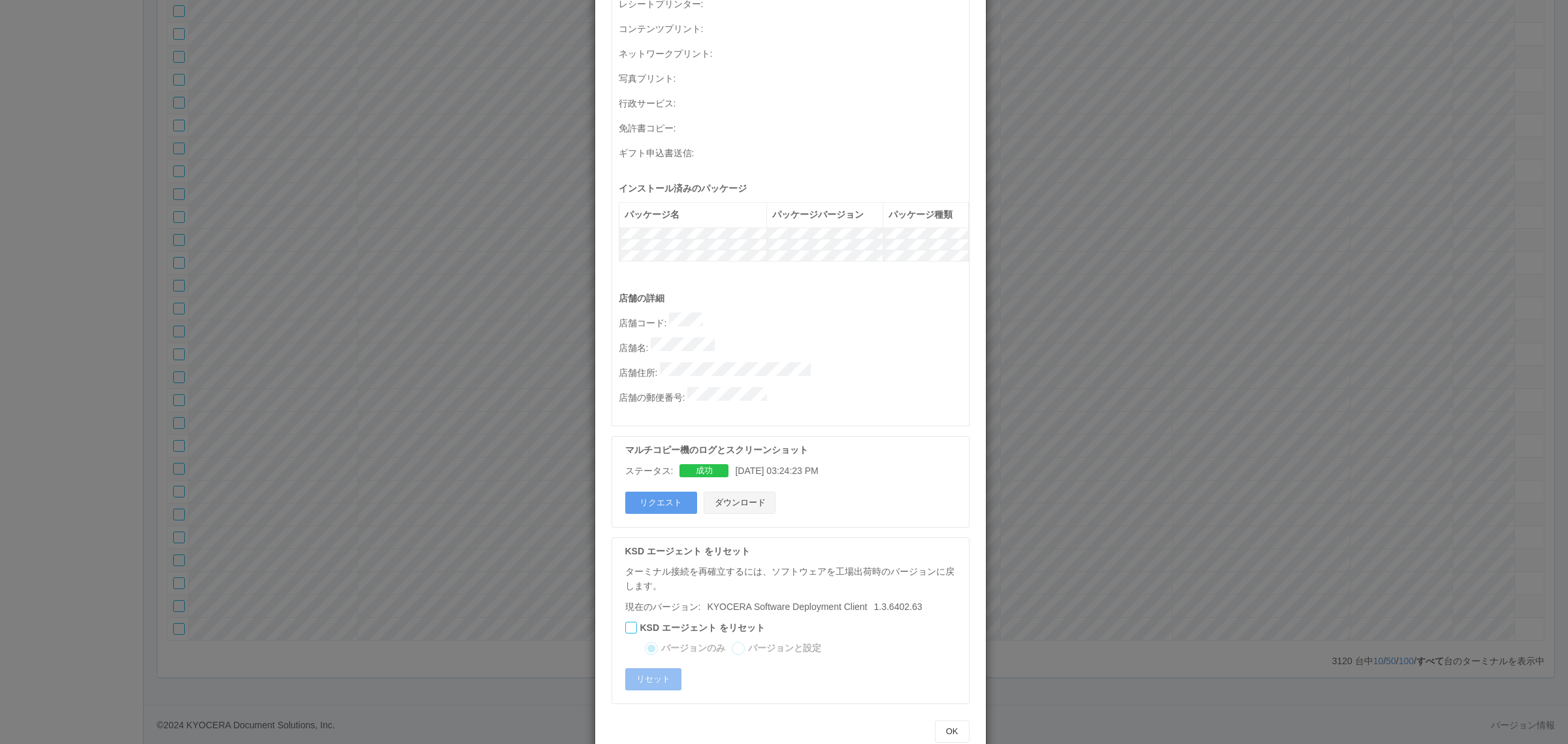
click at [752, 492] on button "ダウンロード" at bounding box center [740, 503] width 72 height 22
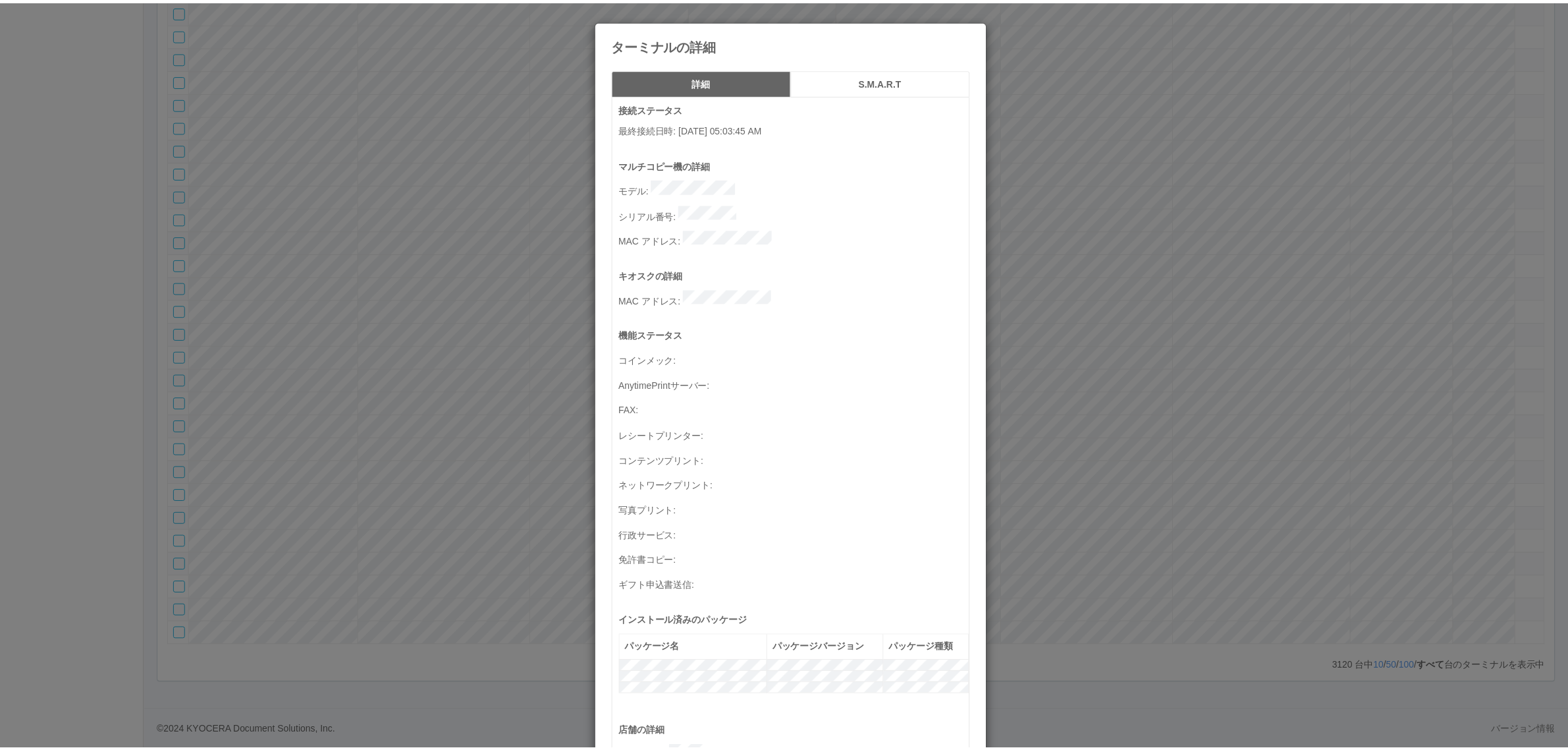
scroll to position [432, 0]
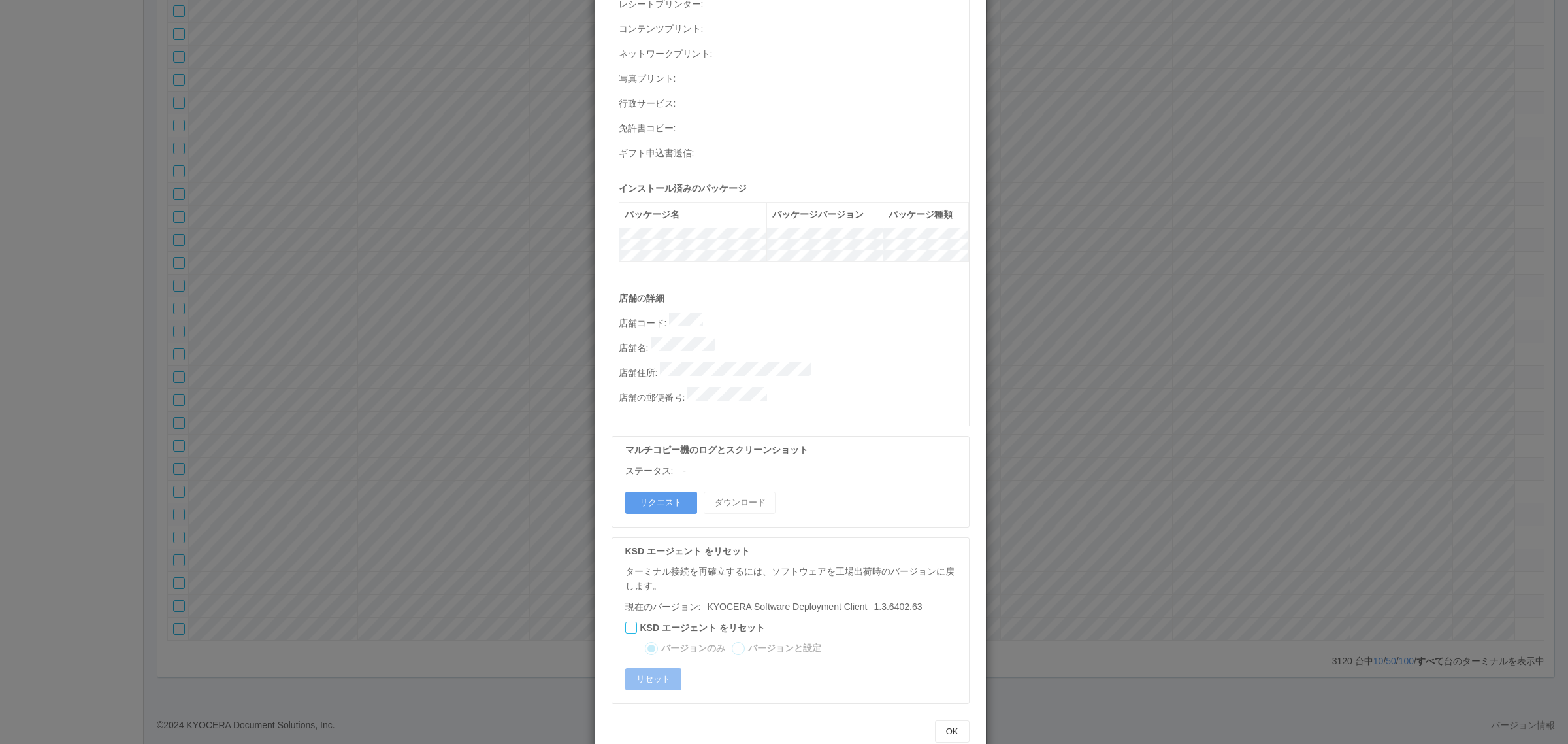
drag, startPoint x: 311, startPoint y: 430, endPoint x: 219, endPoint y: 397, distance: 97.7
click at [309, 430] on div "ターミナルの詳細 詳細 S.M.A.R.T 接続ステータス 最終接続日時 : [DATE] 05:03:45 AM マルチコピー機の詳細 モデル : シリアル…" at bounding box center [784, 372] width 1568 height 744
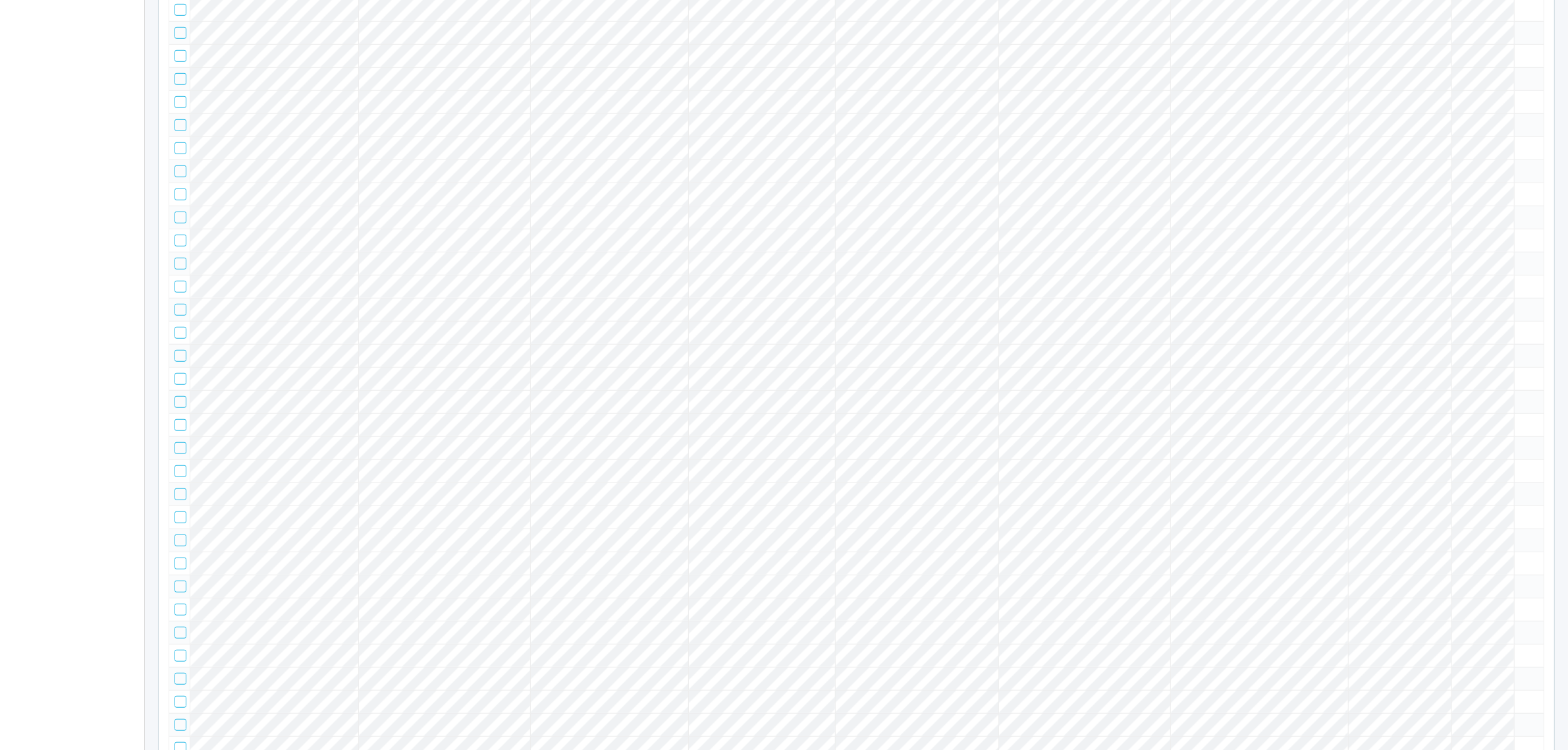
scroll to position [0, 0]
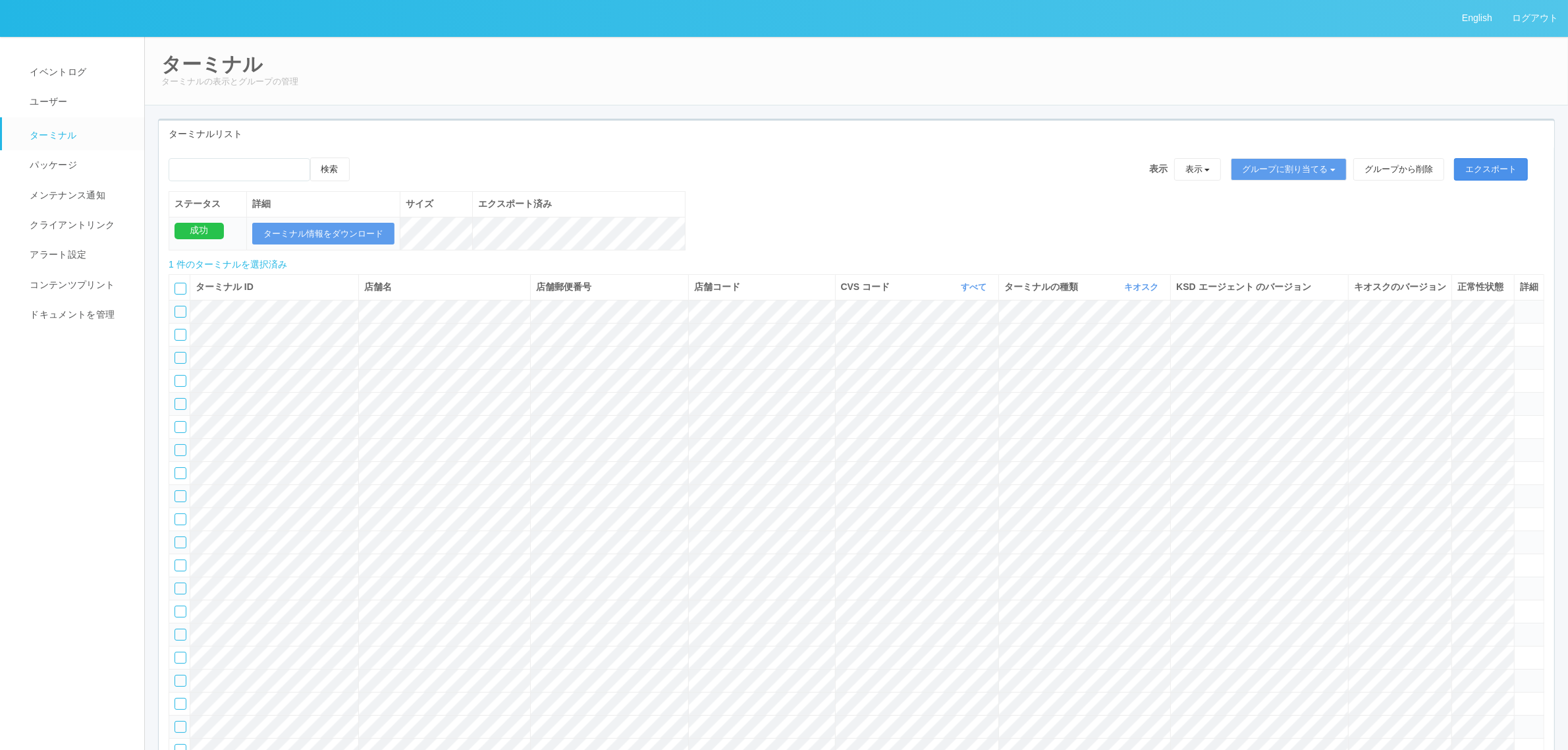
click at [1503, 165] on button "エクスポート" at bounding box center [1490, 169] width 73 height 22
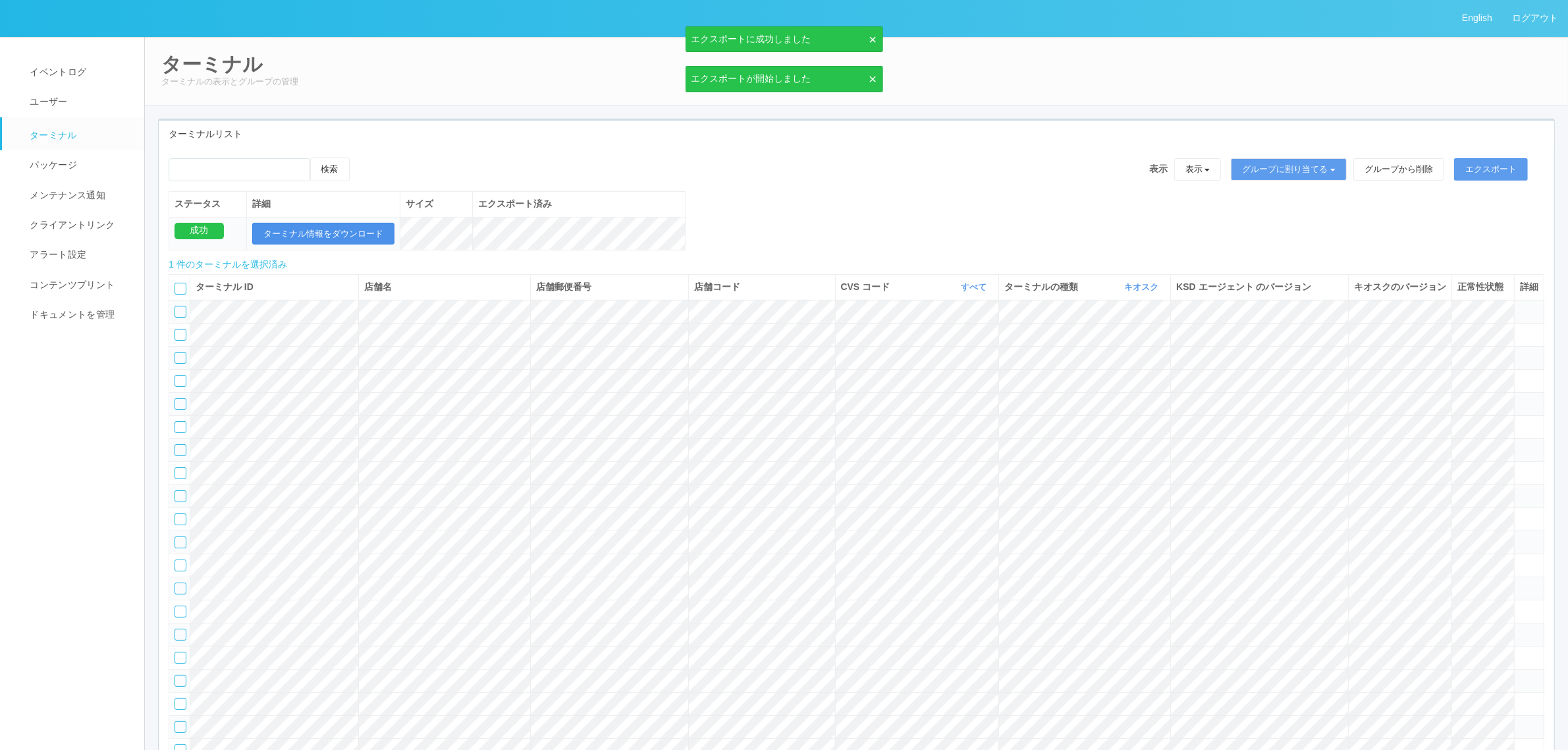
click at [317, 238] on button "ターミナル情報をダウンロード" at bounding box center [323, 234] width 142 height 22
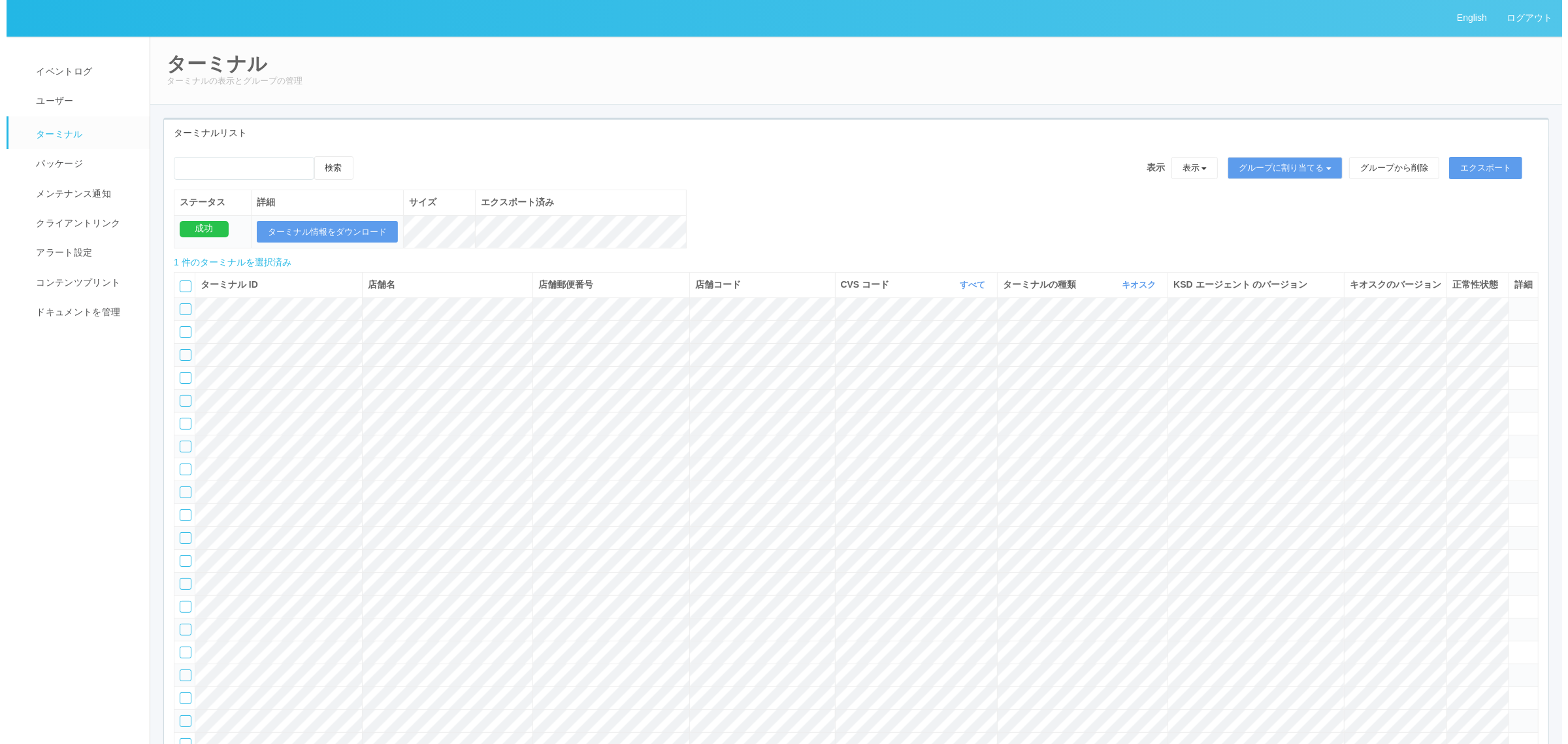
scroll to position [9663, 0]
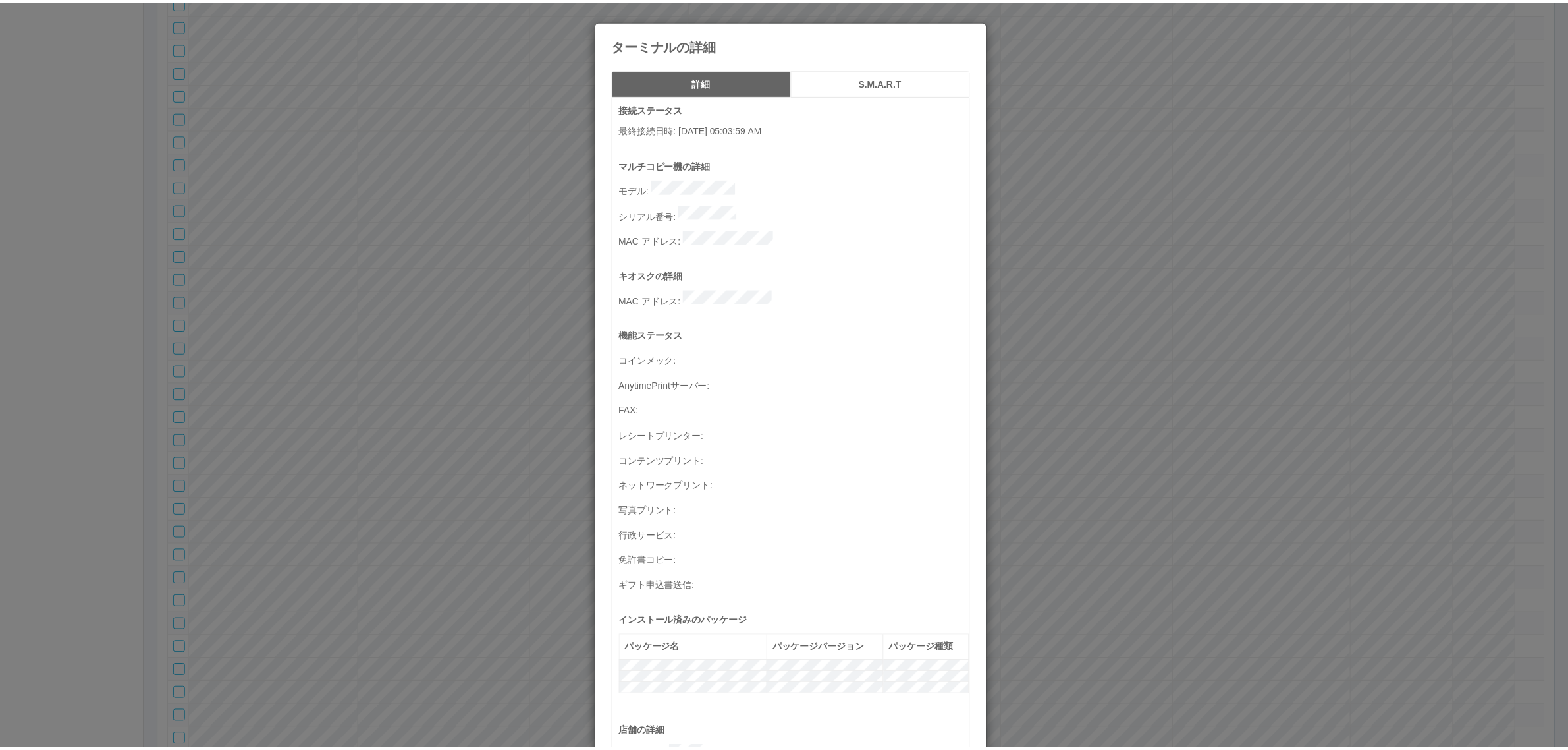
scroll to position [432, 0]
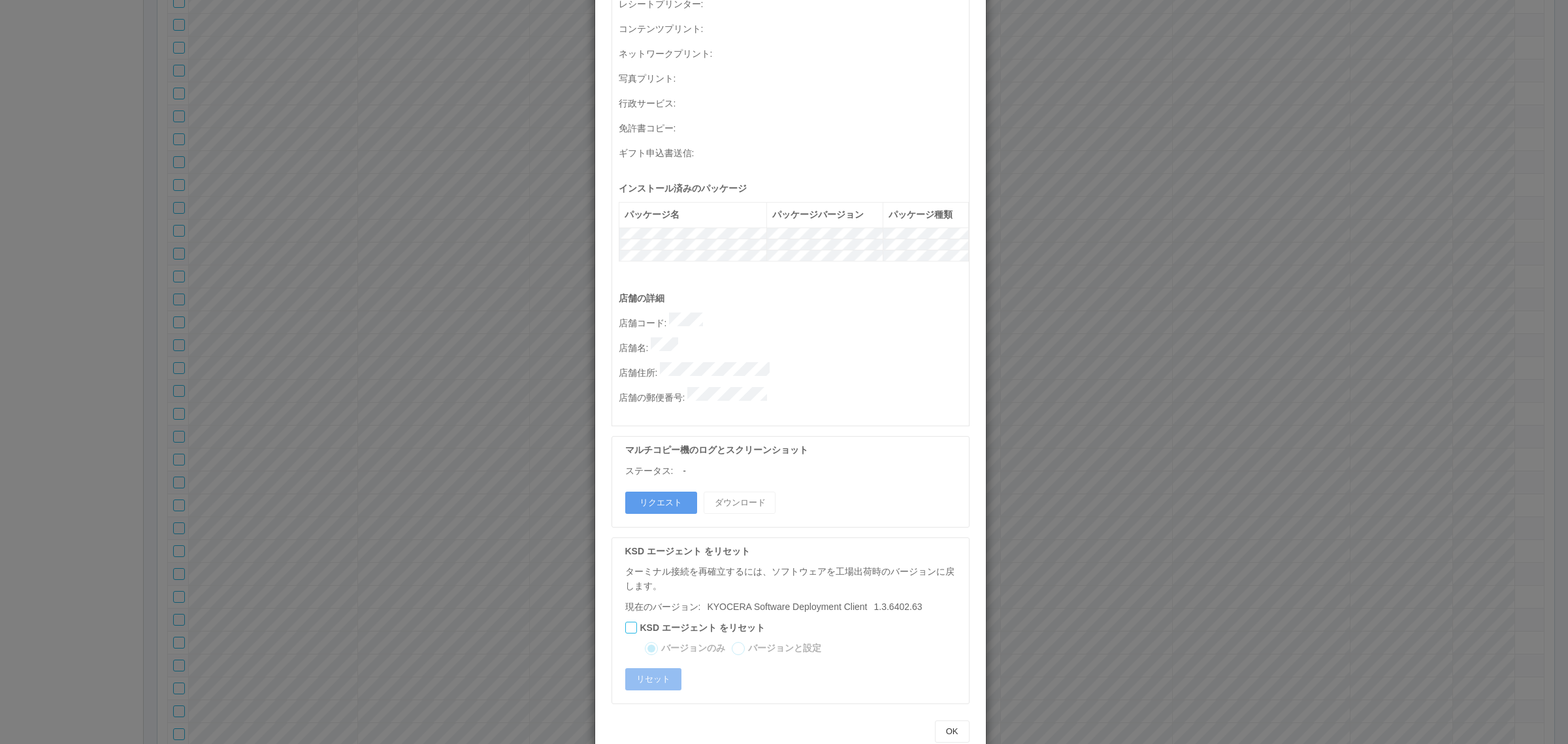
click at [481, 345] on div "ターミナルの詳細 詳細 S.M.A.R.T 接続ステータス 最終接続日時 : 09/18/2025 05:03:59 AM マルチコピー機の詳細 モデル : …" at bounding box center [784, 372] width 1568 height 744
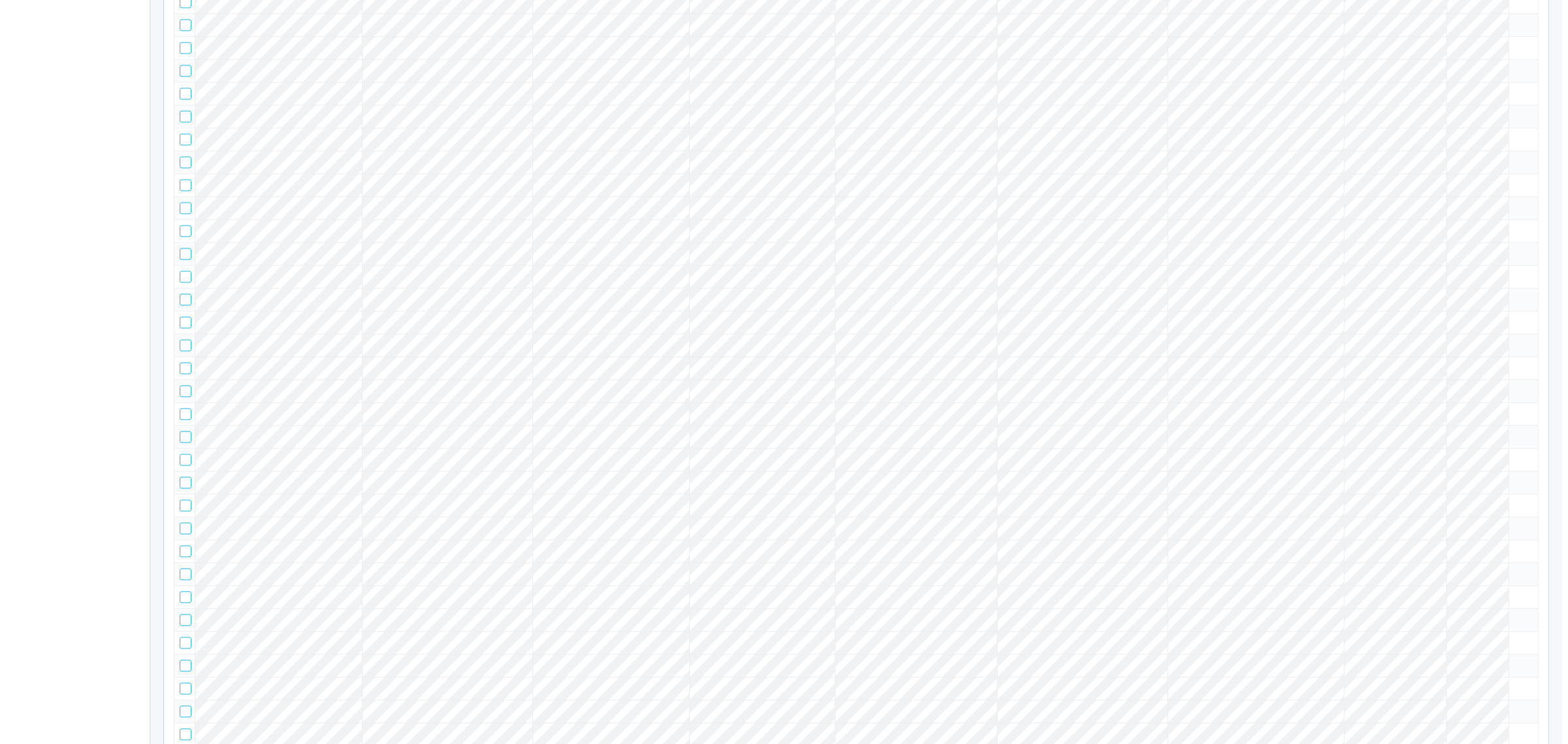
scroll to position [59207, 0]
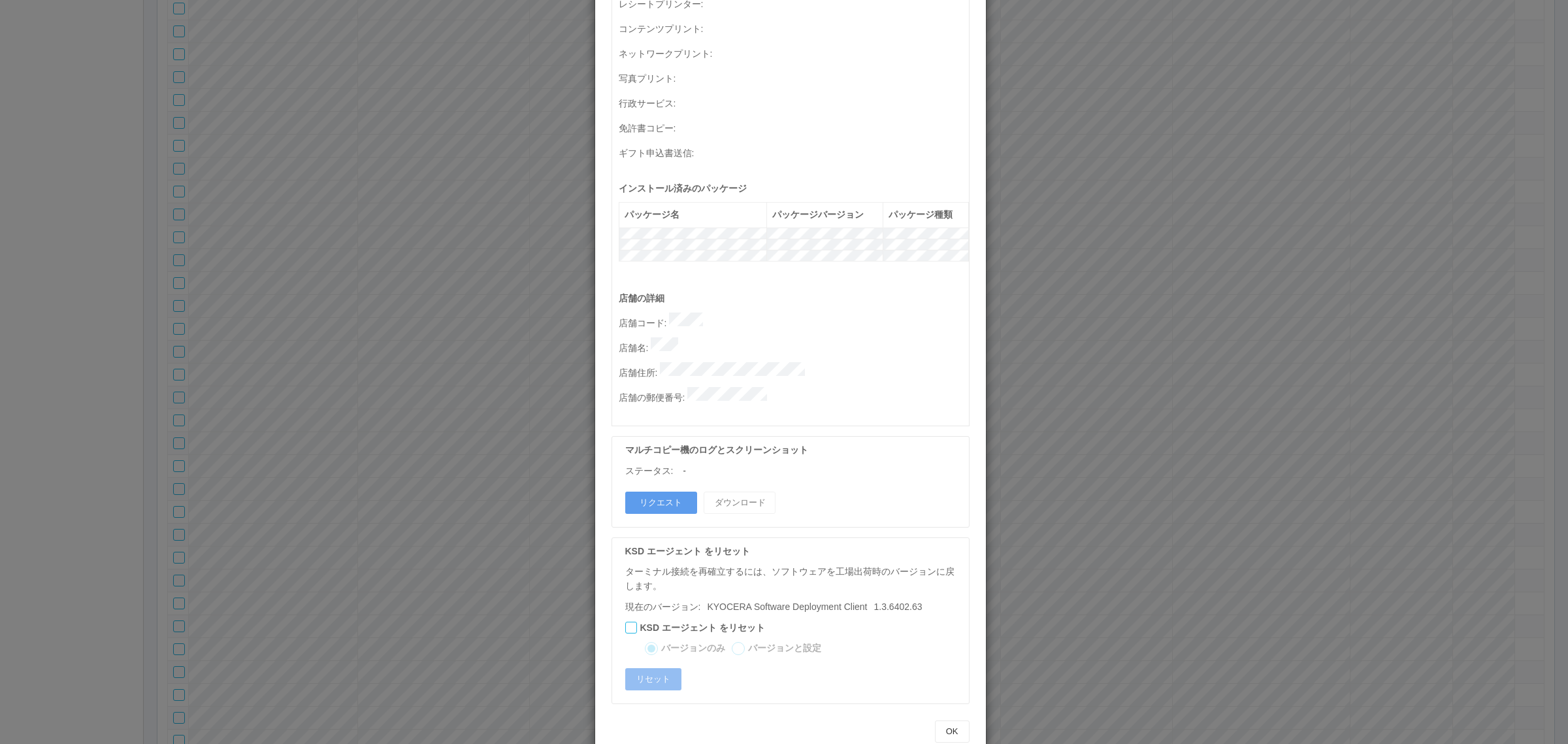
scroll to position [0, 0]
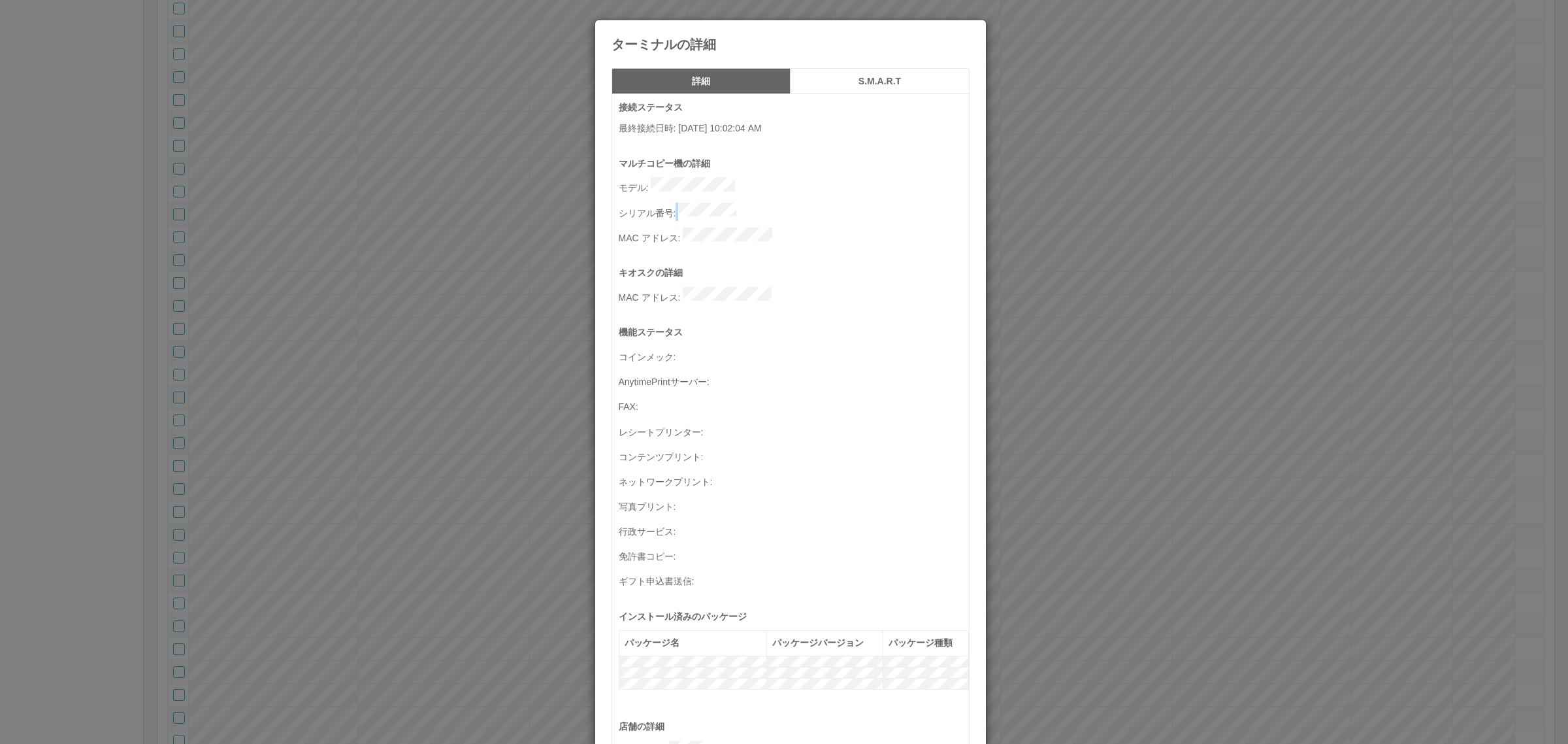
drag, startPoint x: 671, startPoint y: 204, endPoint x: 772, endPoint y: 198, distance: 101.2
click at [772, 202] on p "シリアル番号 :" at bounding box center [794, 211] width 350 height 18
click at [730, 269] on div "キオスクの詳細 MAC アドレス :" at bounding box center [794, 295] width 350 height 60
click at [761, 202] on p "シリアル番号 :" at bounding box center [794, 211] width 350 height 18
drag, startPoint x: 353, startPoint y: 351, endPoint x: 240, endPoint y: 347, distance: 113.1
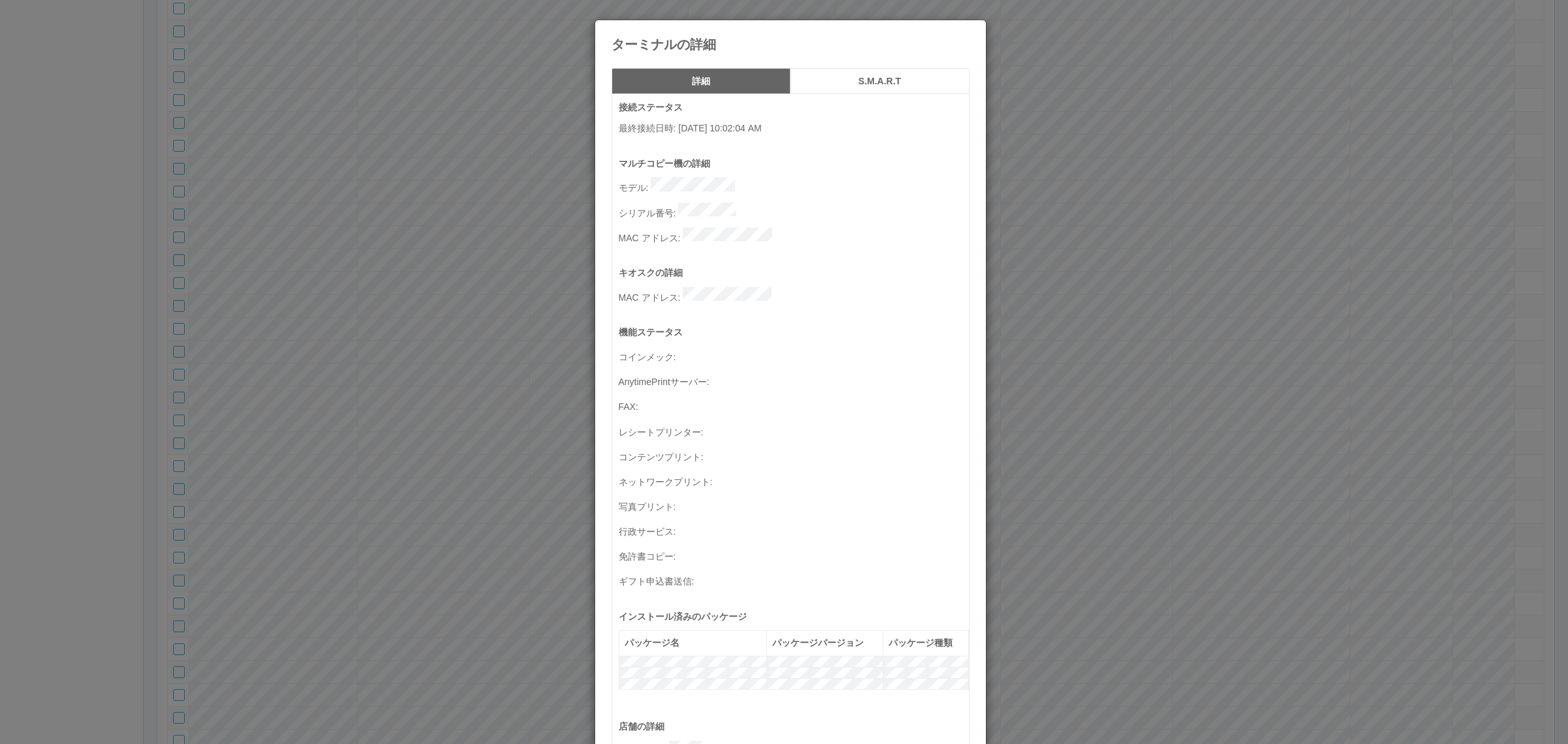
click at [353, 350] on div "ターミナルの詳細 詳細 S.M.A.R.T 接続ステータス 最終接続日時 : 09/18/2025 10:02:04 AM マルチコピー機の詳細 モデル : …" at bounding box center [784, 372] width 1568 height 744
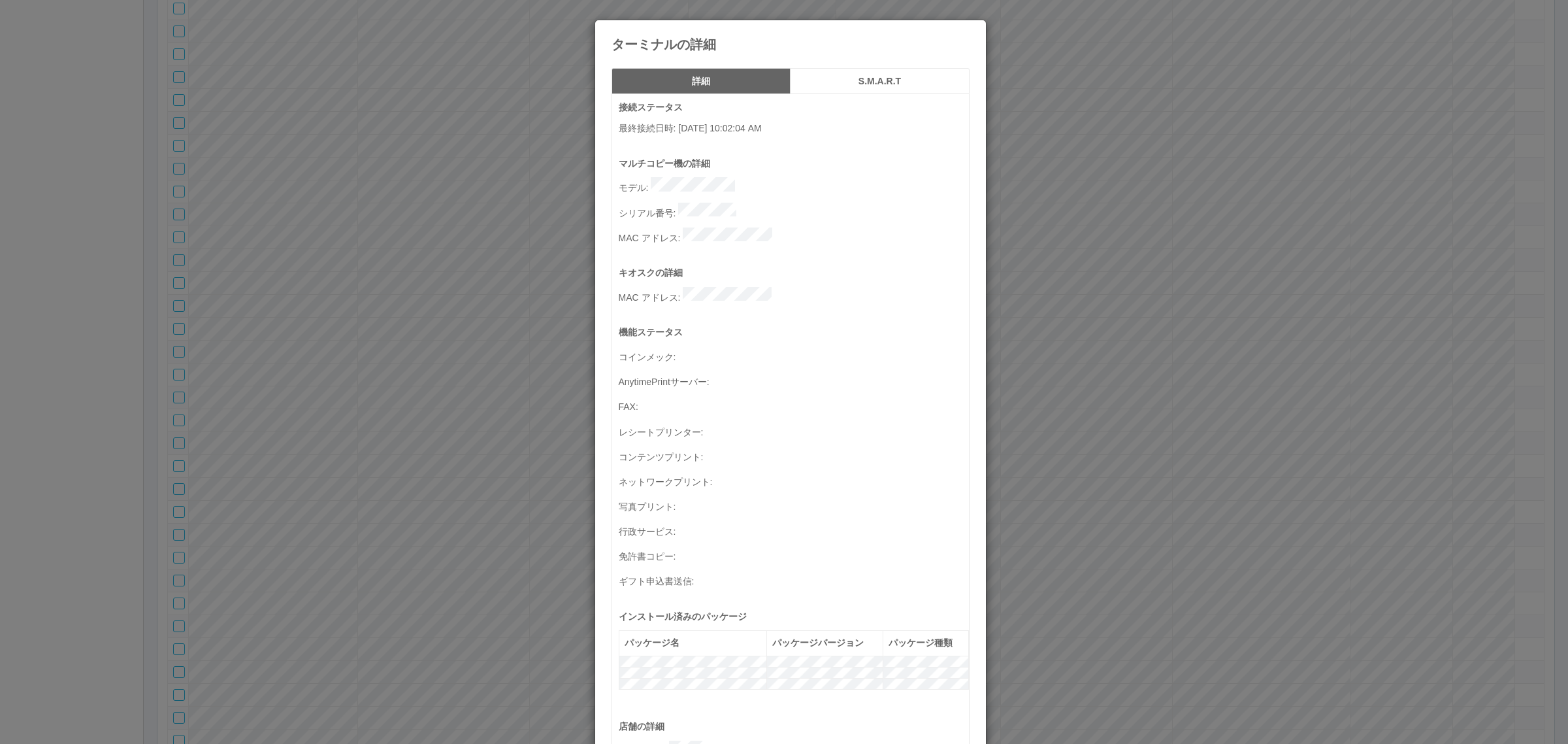
click at [822, 73] on button "S.M.A.R.T" at bounding box center [880, 81] width 179 height 26
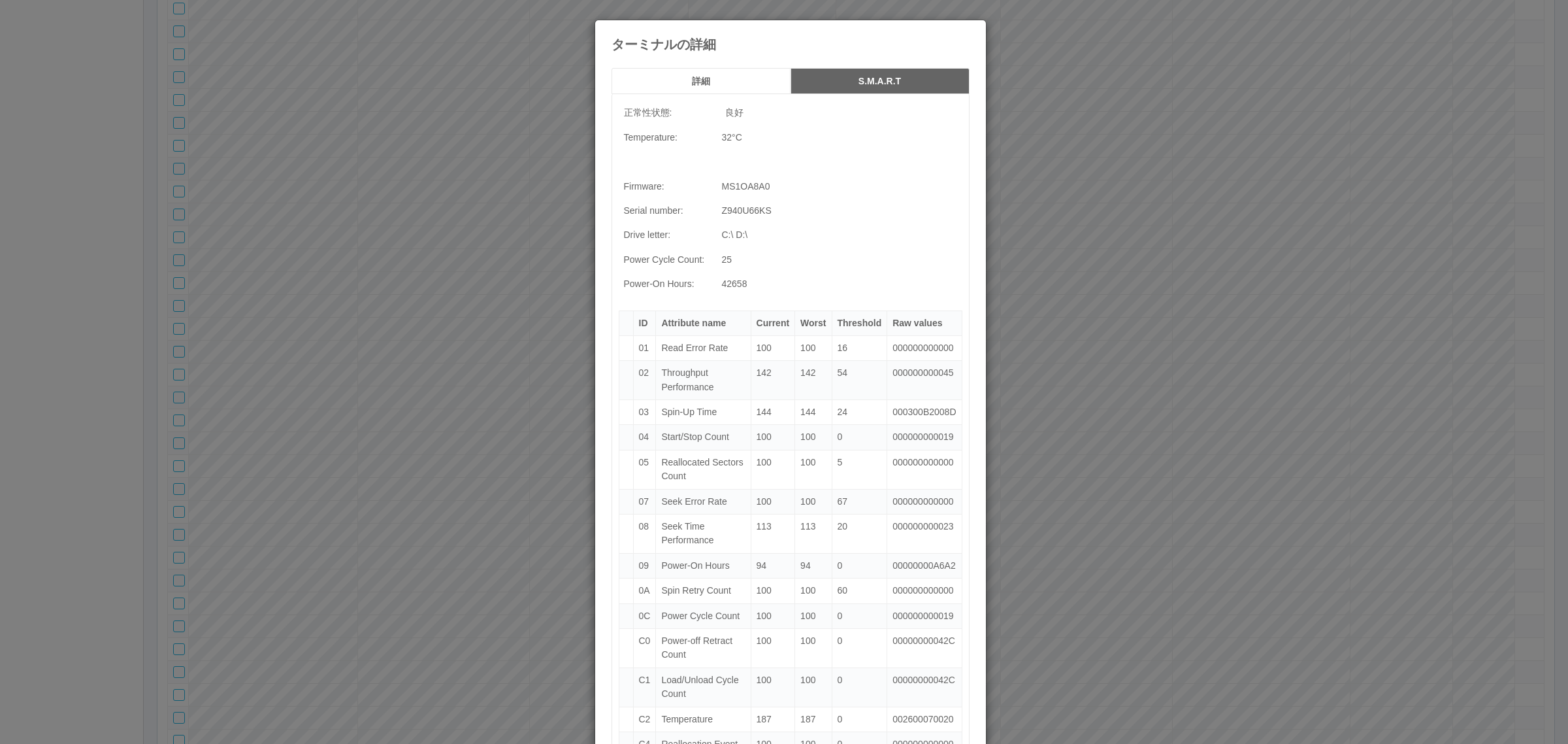
click at [710, 77] on h5 "詳細" at bounding box center [701, 81] width 170 height 10
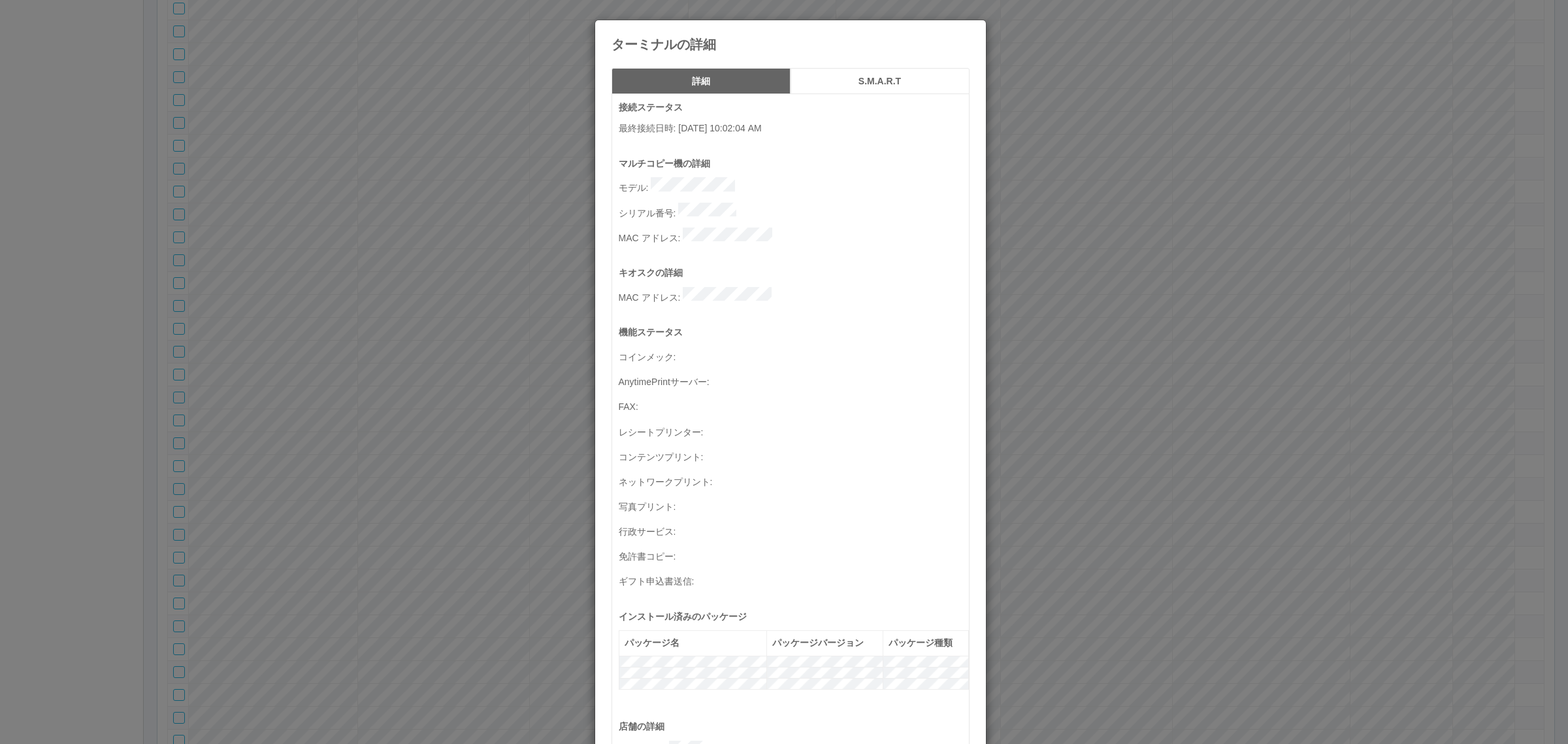
click at [969, 30] on icon at bounding box center [969, 30] width 0 height 0
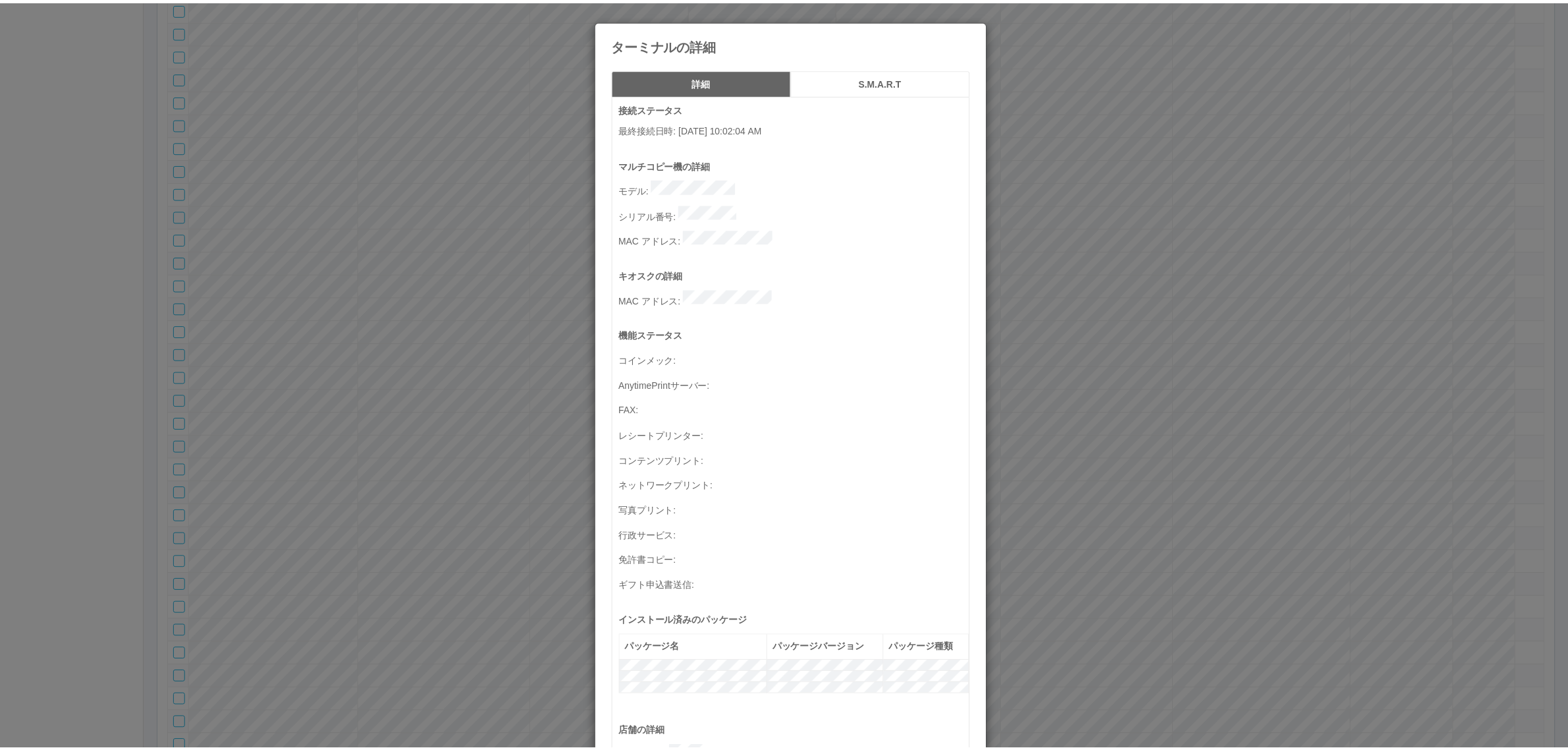
scroll to position [432, 0]
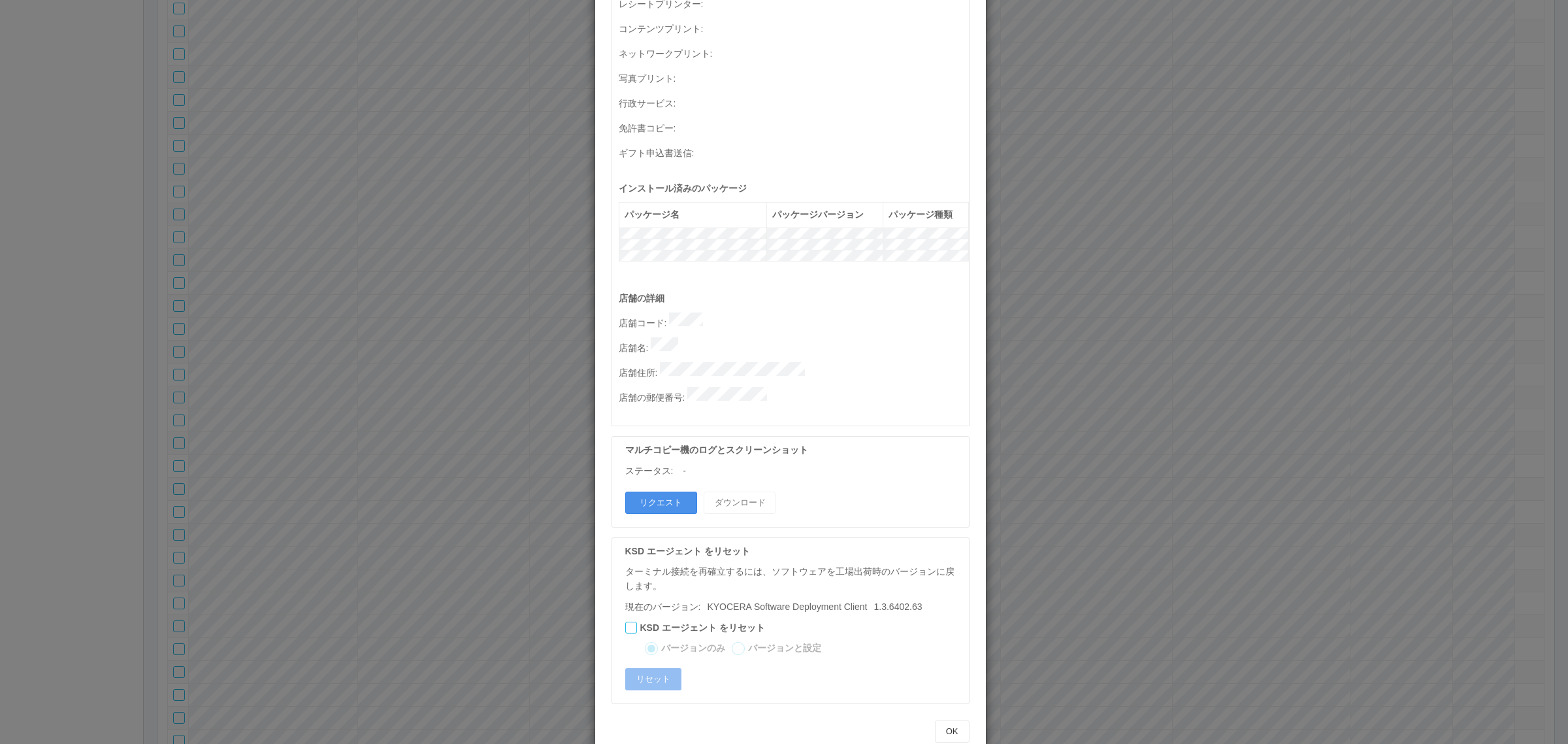
click at [658, 492] on button "リクエスト" at bounding box center [661, 503] width 72 height 22
click at [1086, 442] on div "ターミナルの詳細 詳細 S.M.A.R.T 接続ステータス 最終接続日時 : 09/18/2025 10:02:04 AM マルチコピー機の詳細 モデル : …" at bounding box center [784, 372] width 1568 height 744
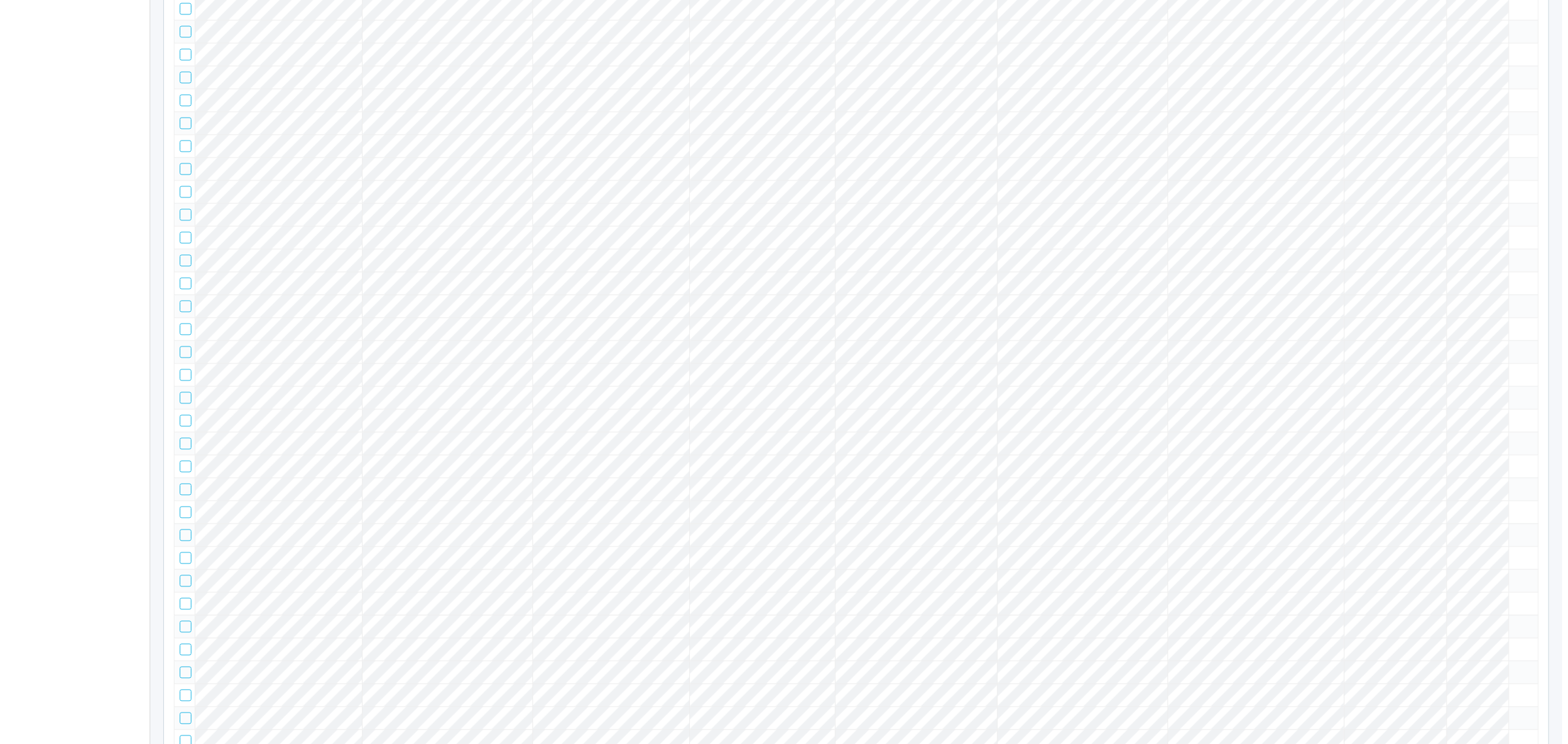
scroll to position [59207, 0]
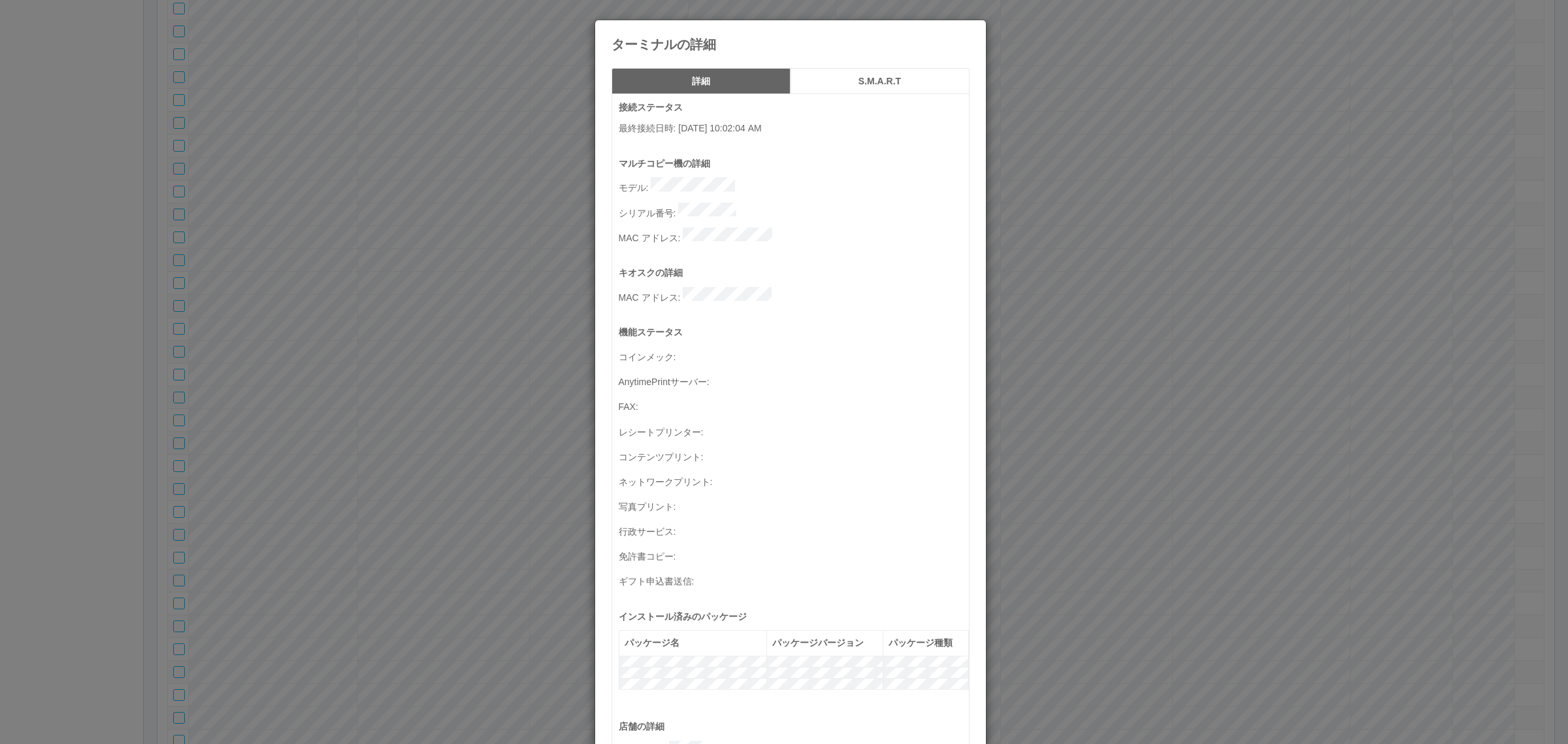
scroll to position [428, 0]
